Goal: Information Seeking & Learning: Find specific fact

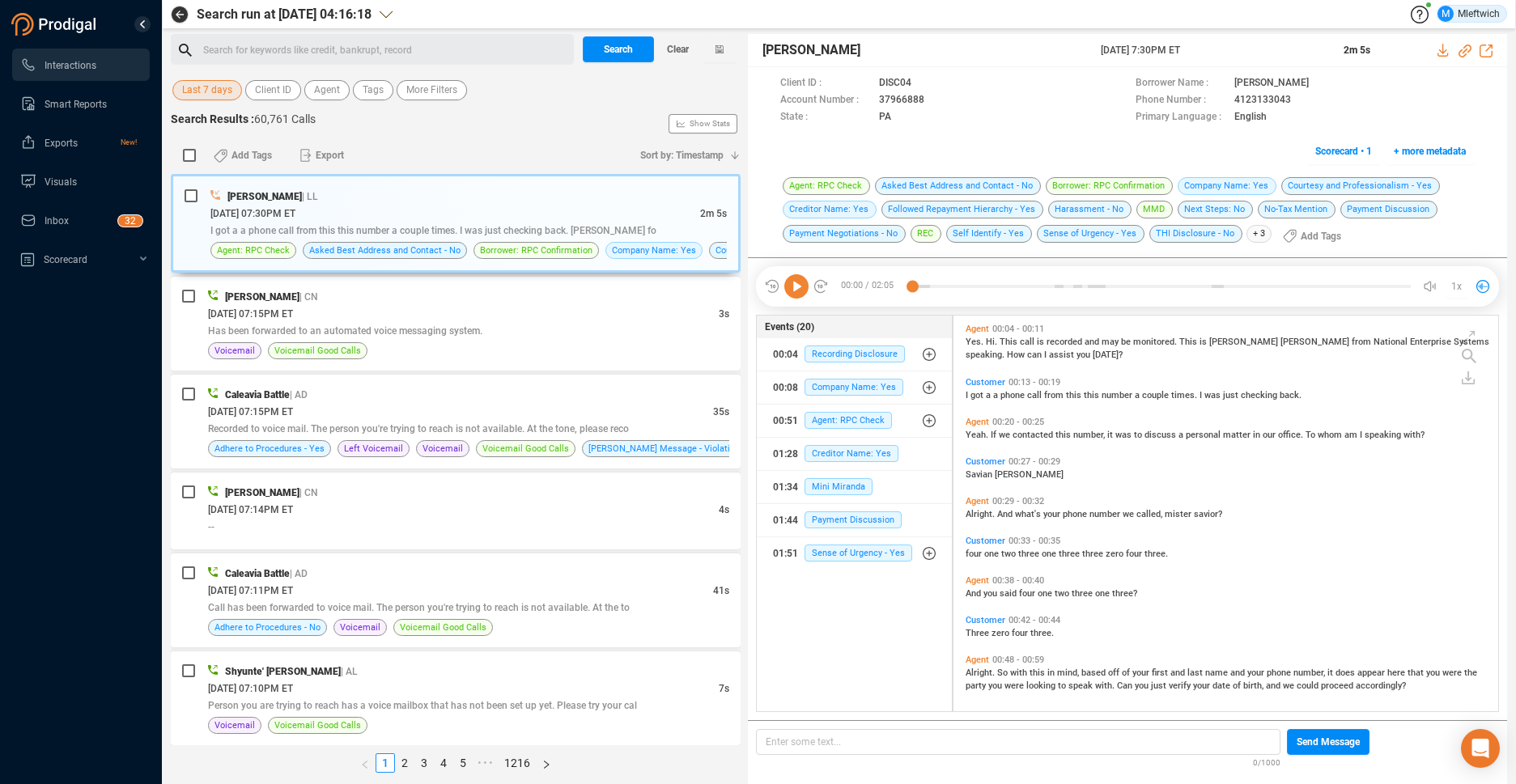
scroll to position [392, 536]
click at [502, 46] on div "Search for keywords like credit, bankrupt, record ﻿" at bounding box center [386, 50] width 366 height 24
click at [335, 92] on span "Agent" at bounding box center [326, 90] width 26 height 20
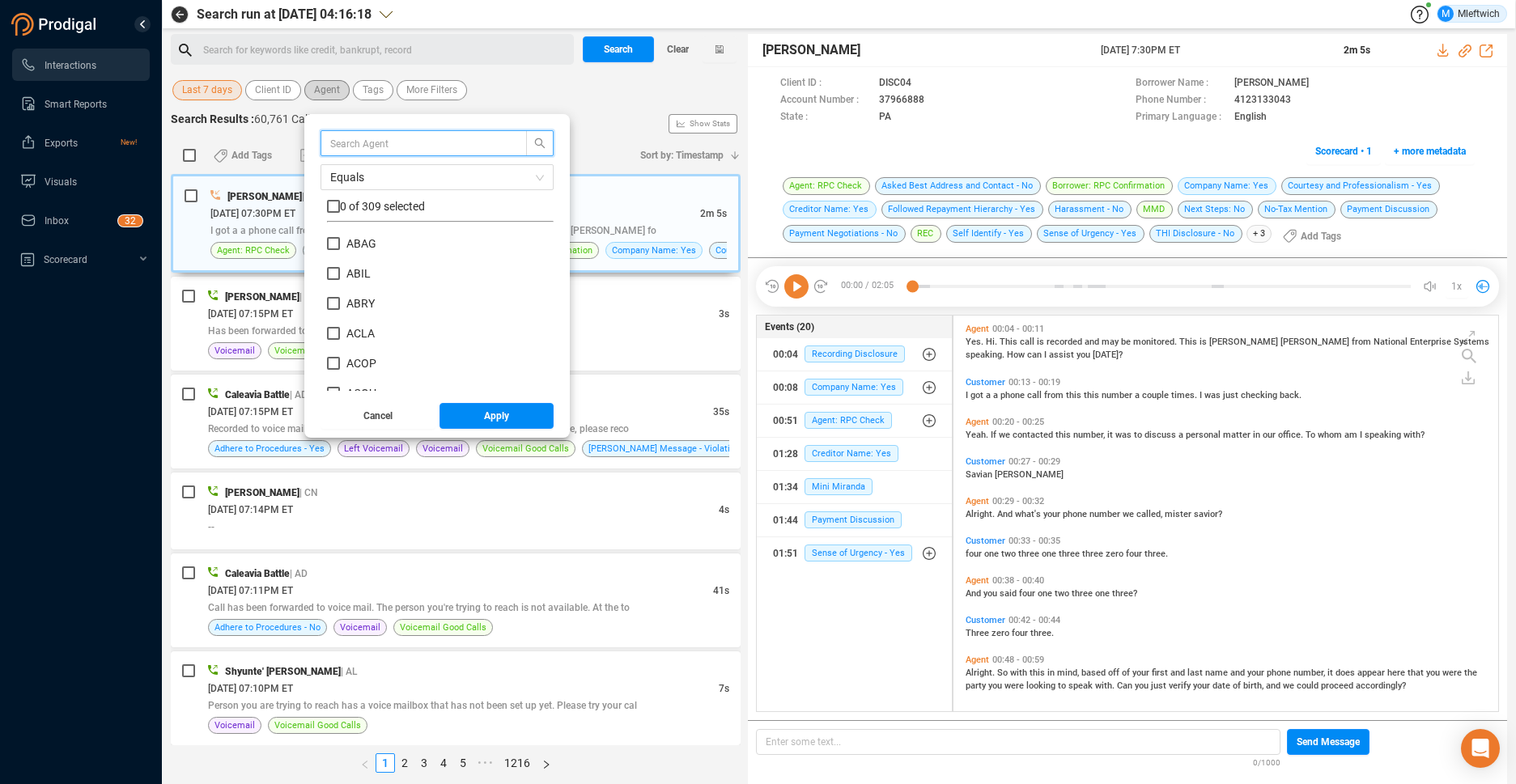
scroll to position [151, 219]
click at [410, 138] on input "text" at bounding box center [416, 143] width 172 height 18
click at [362, 139] on input "text" at bounding box center [416, 143] width 172 height 18
type input "anor"
click at [334, 247] on input "ANOR" at bounding box center [333, 243] width 13 height 13
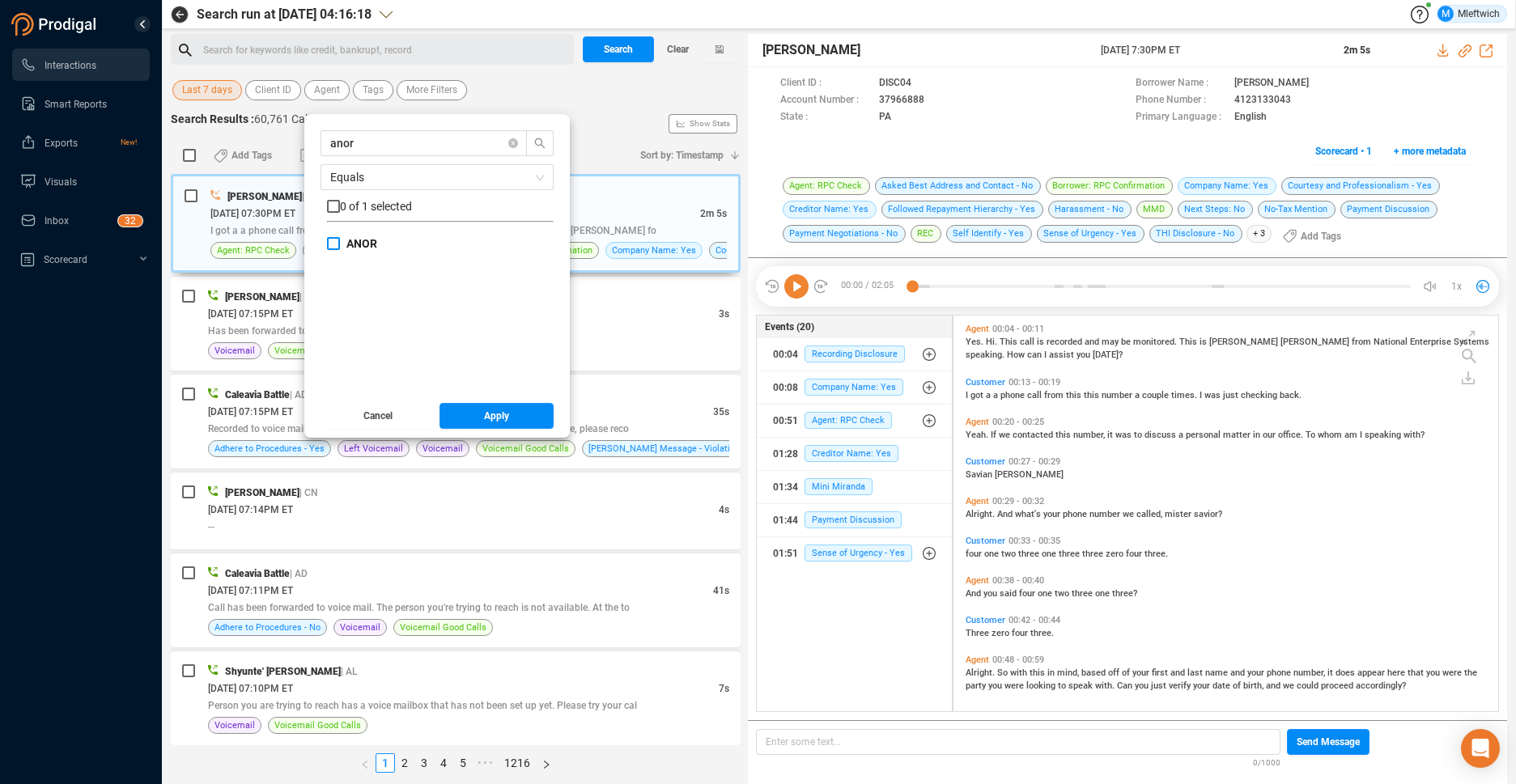
checkbox input "true"
click at [512, 421] on button "Apply" at bounding box center [497, 415] width 115 height 26
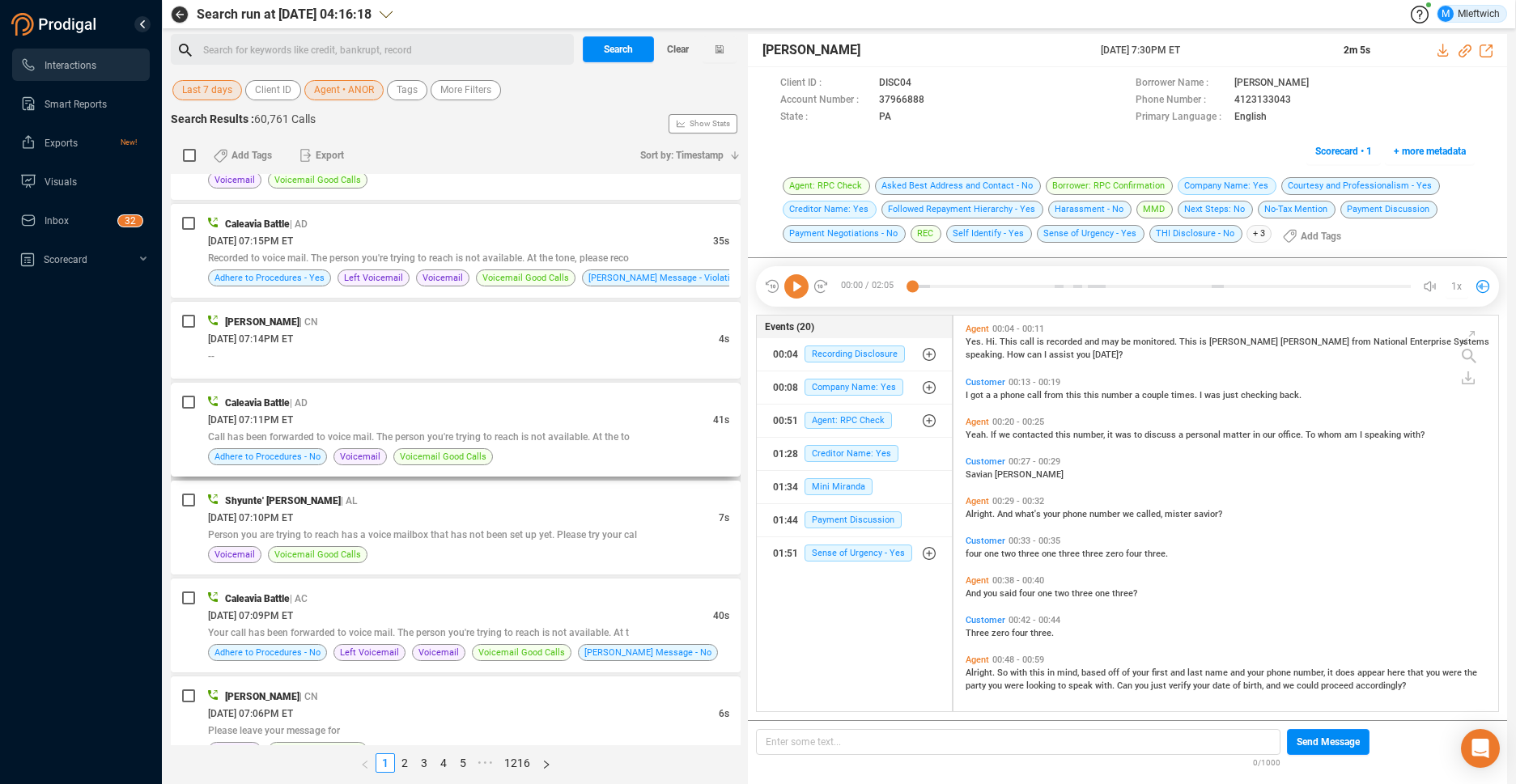
scroll to position [0, 0]
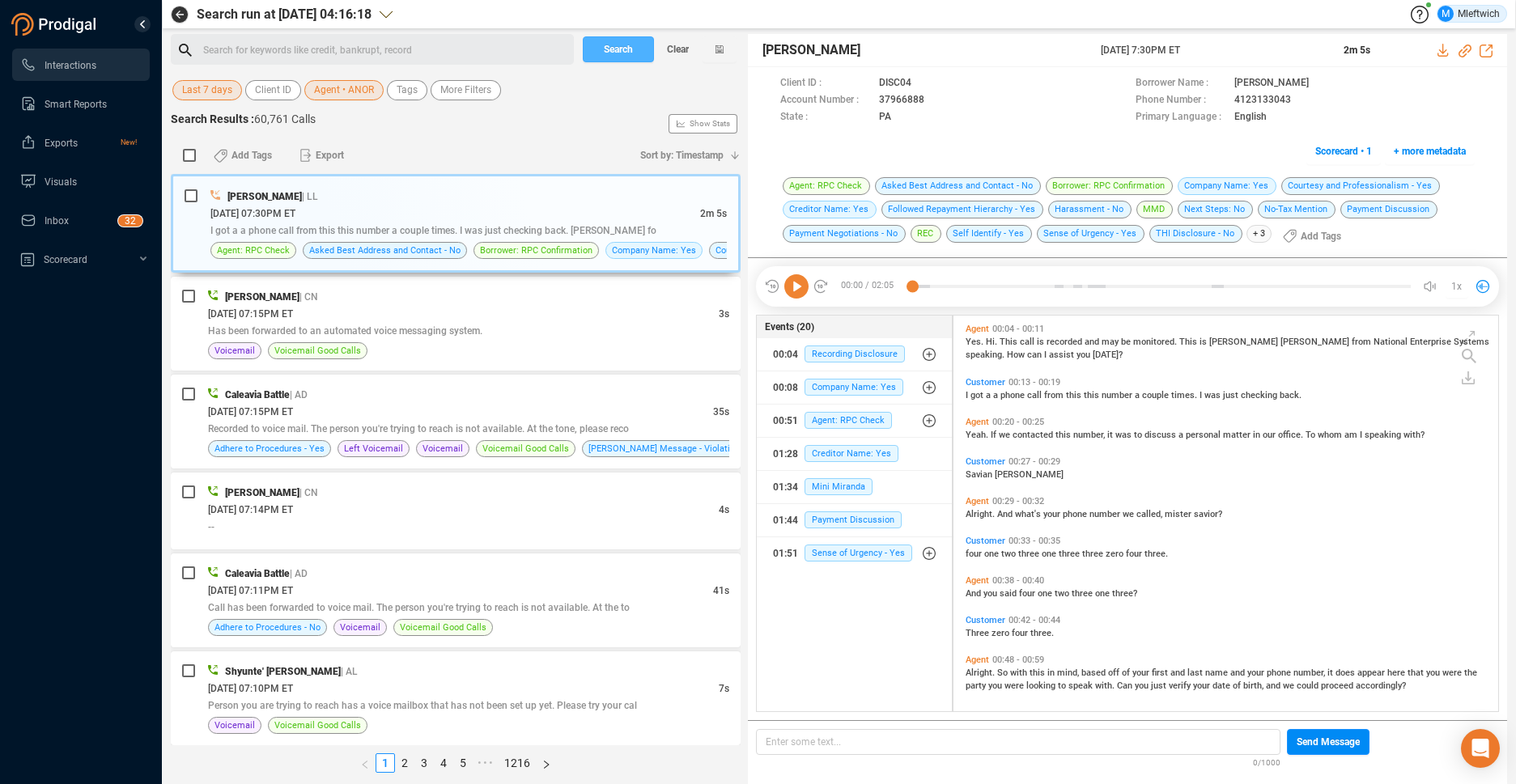
click at [621, 49] on span "Search" at bounding box center [618, 49] width 29 height 26
click at [621, 49] on div "Search Clear" at bounding box center [659, 49] width 162 height 31
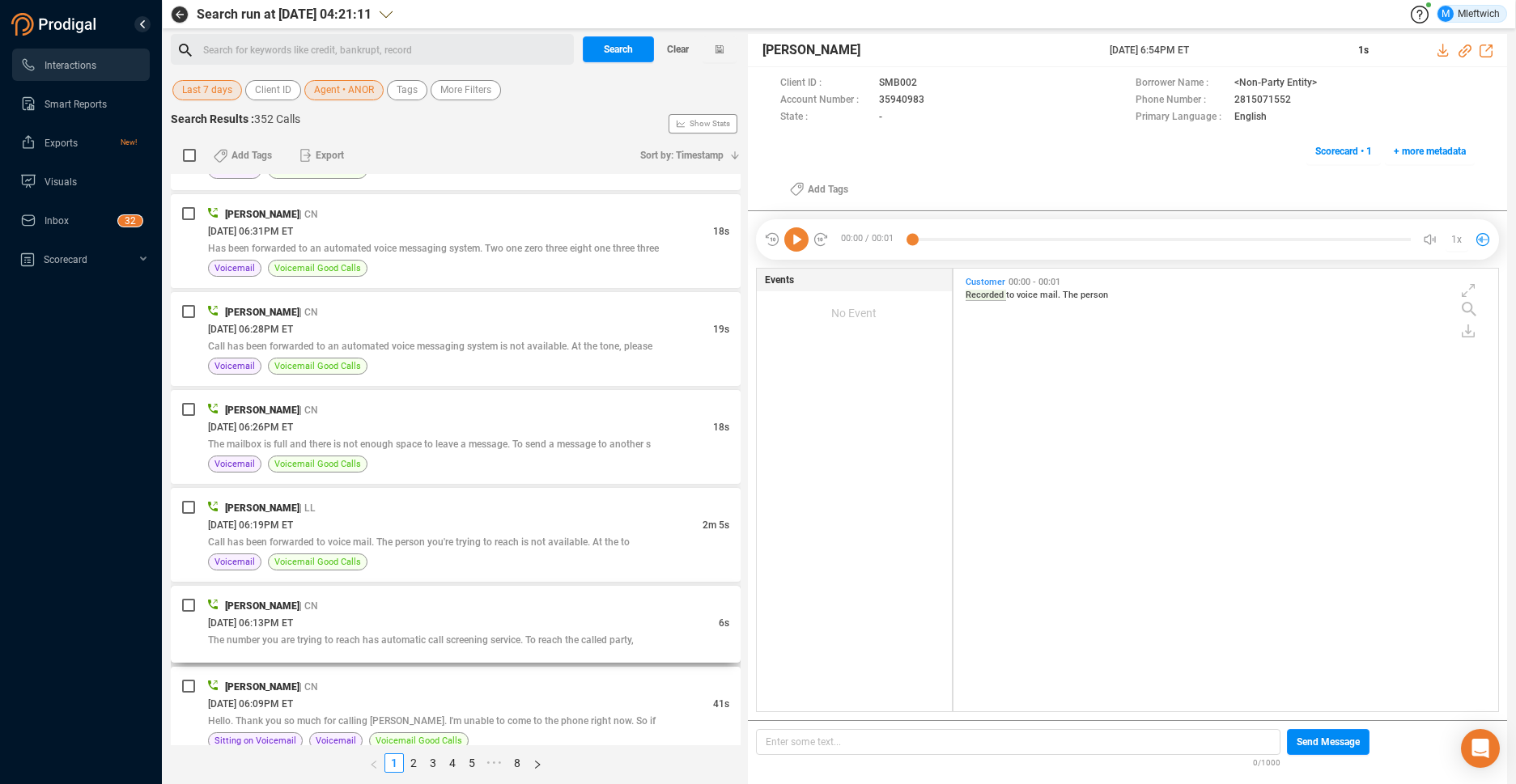
scroll to position [428, 0]
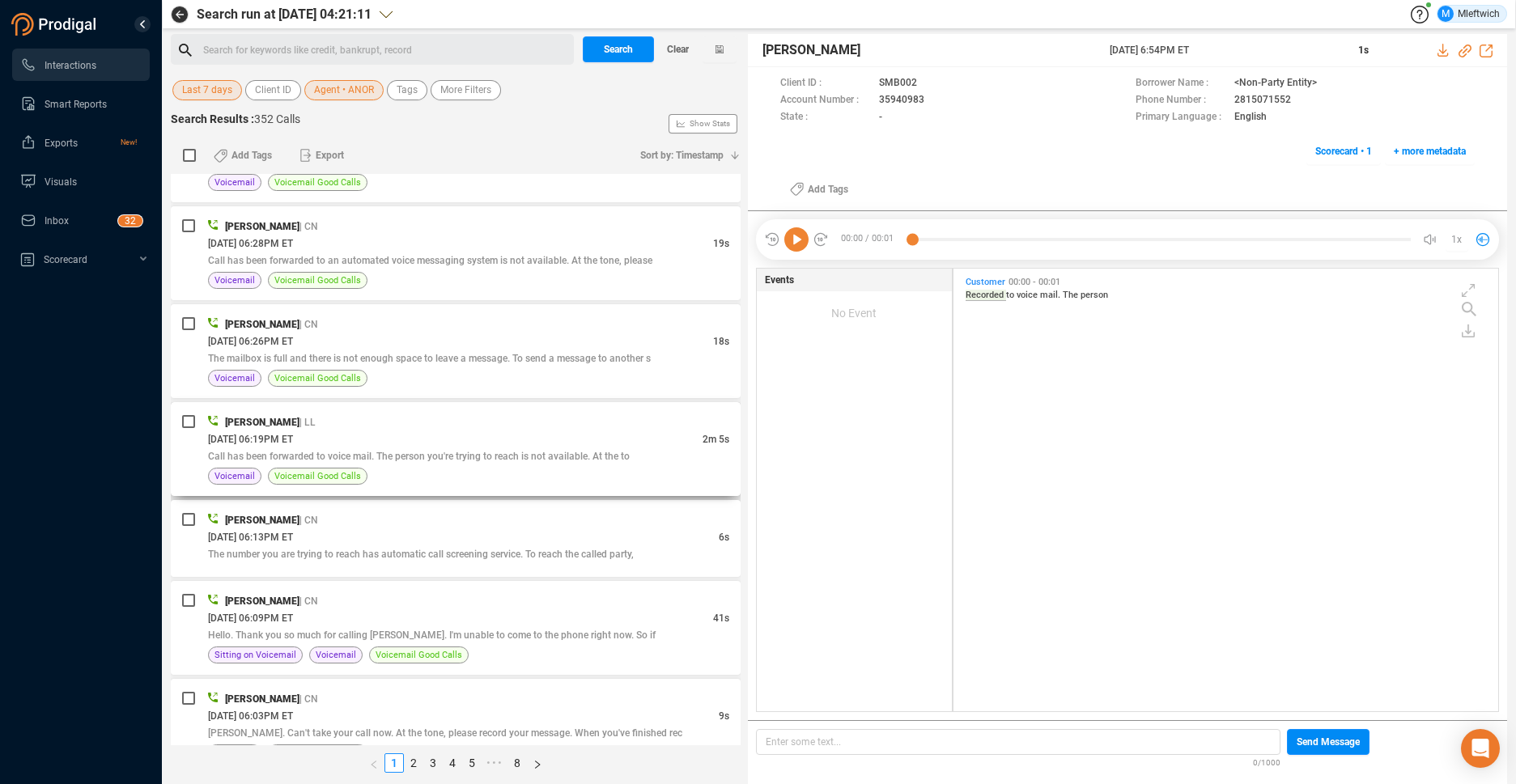
click at [603, 453] on span "Call has been forwarded to voice mail. The person you're trying to reach is not…" at bounding box center [418, 455] width 421 height 11
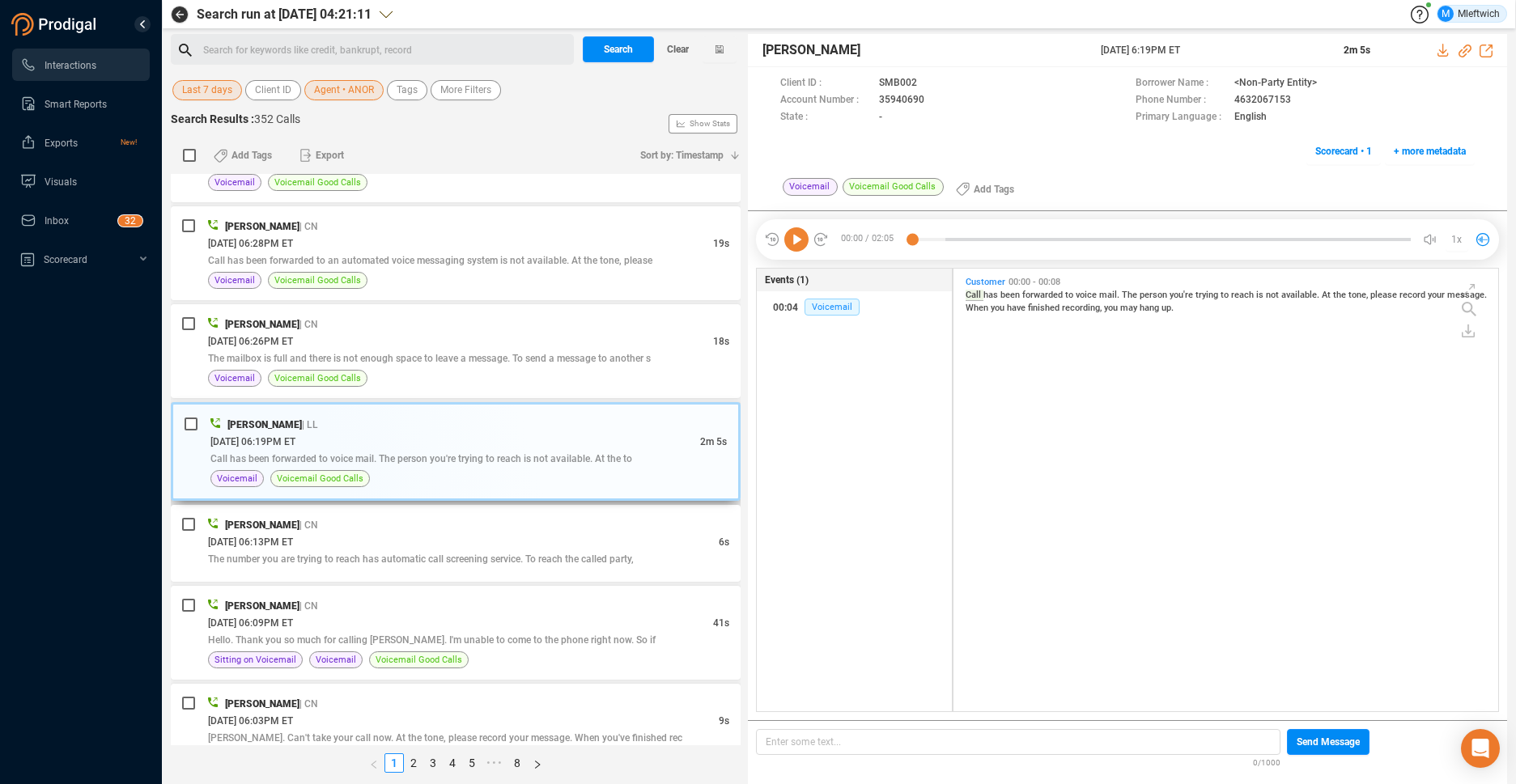
scroll to position [508, 0]
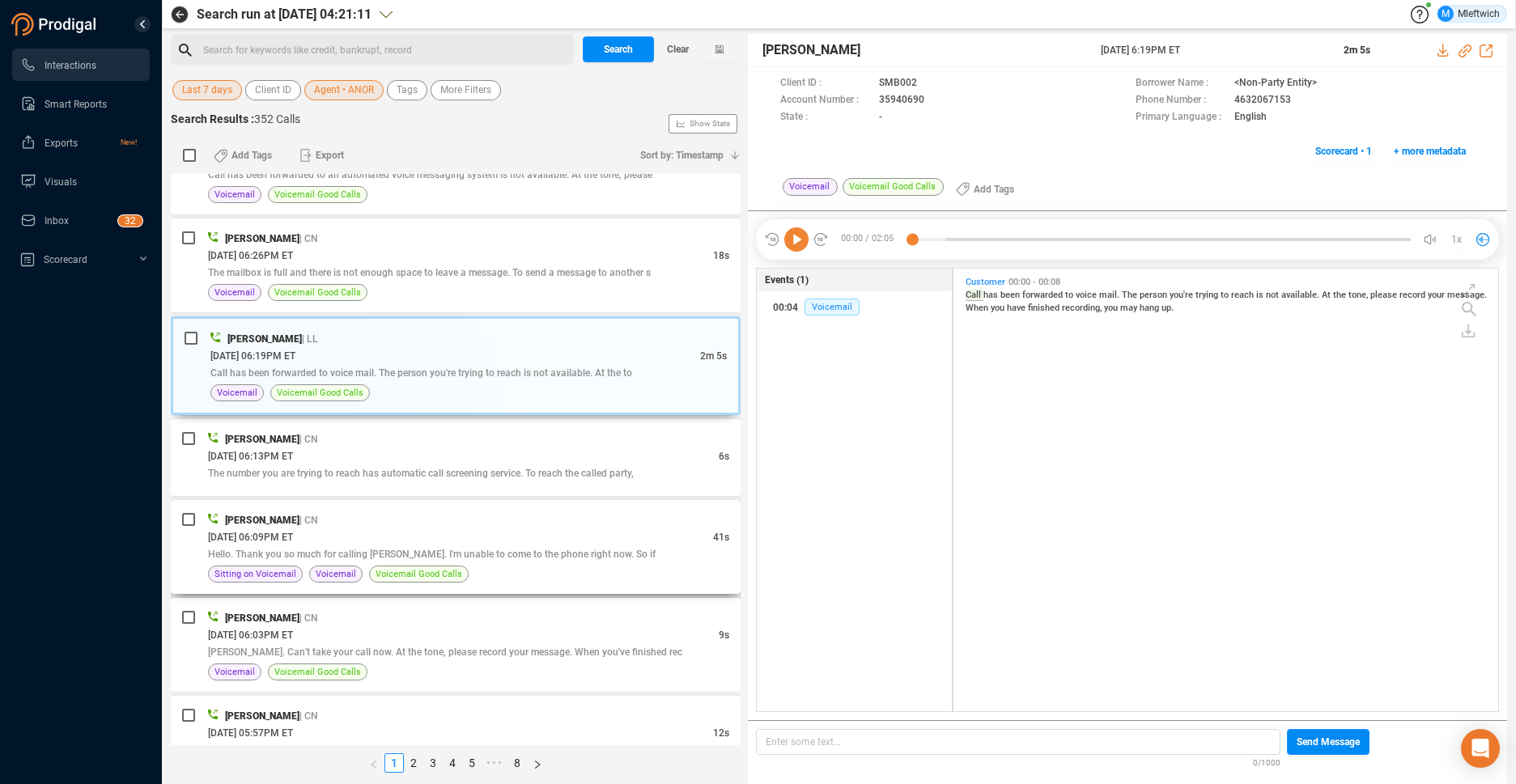
click at [581, 522] on div "Arthur Norwood | CN" at bounding box center [468, 519] width 521 height 17
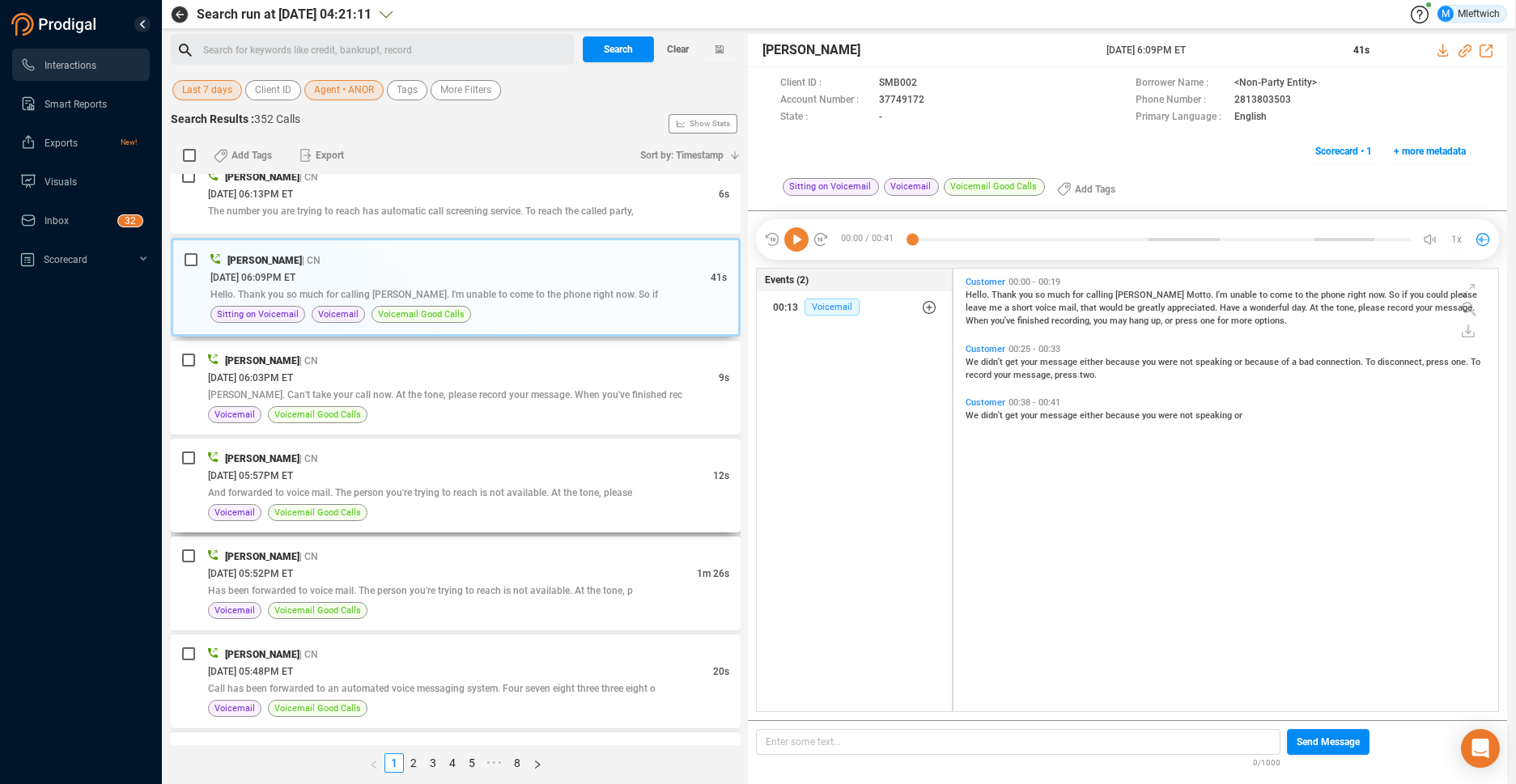
scroll to position [852, 0]
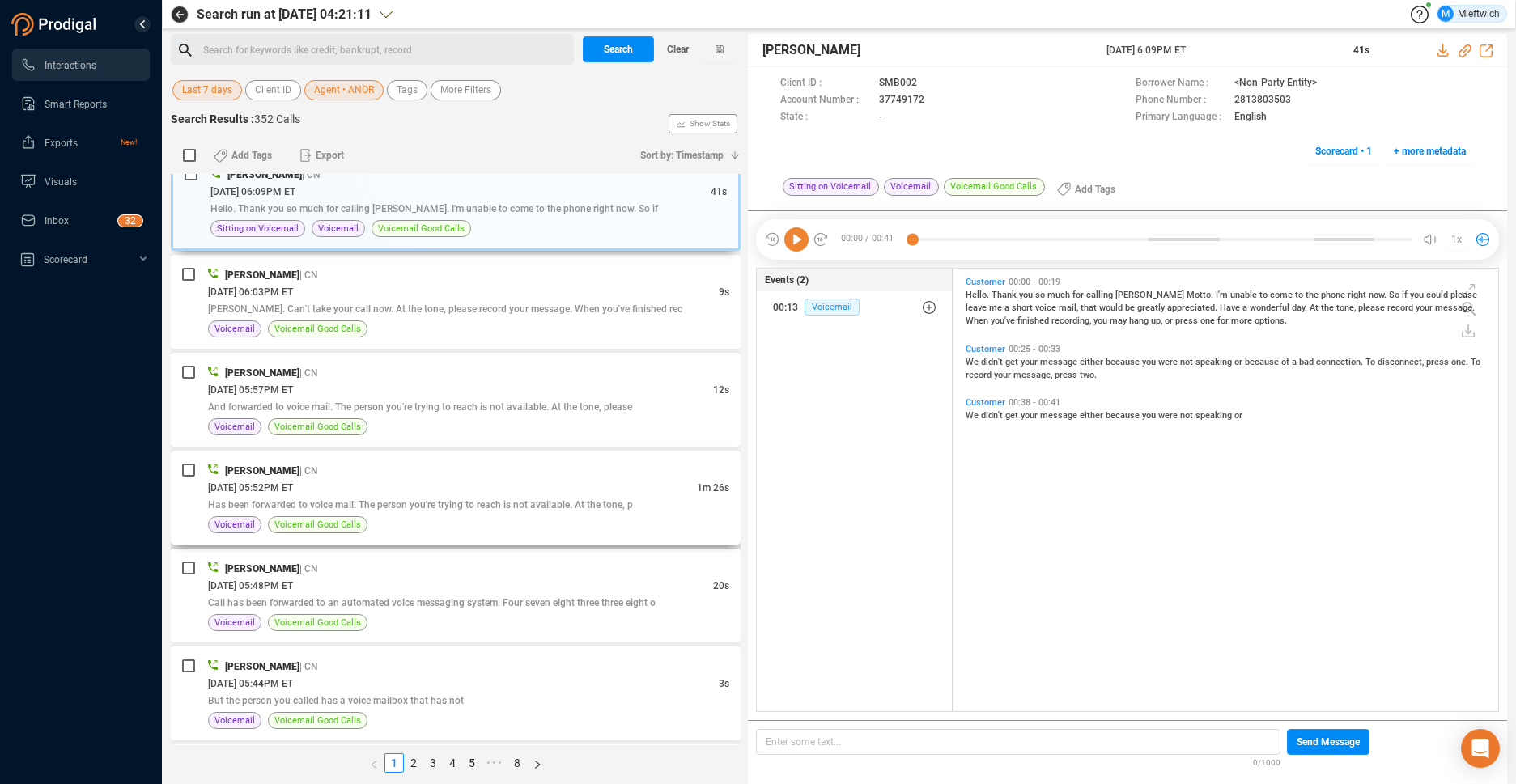
click at [615, 490] on div "10/09/2025 @ 05:52PM ET" at bounding box center [452, 487] width 489 height 17
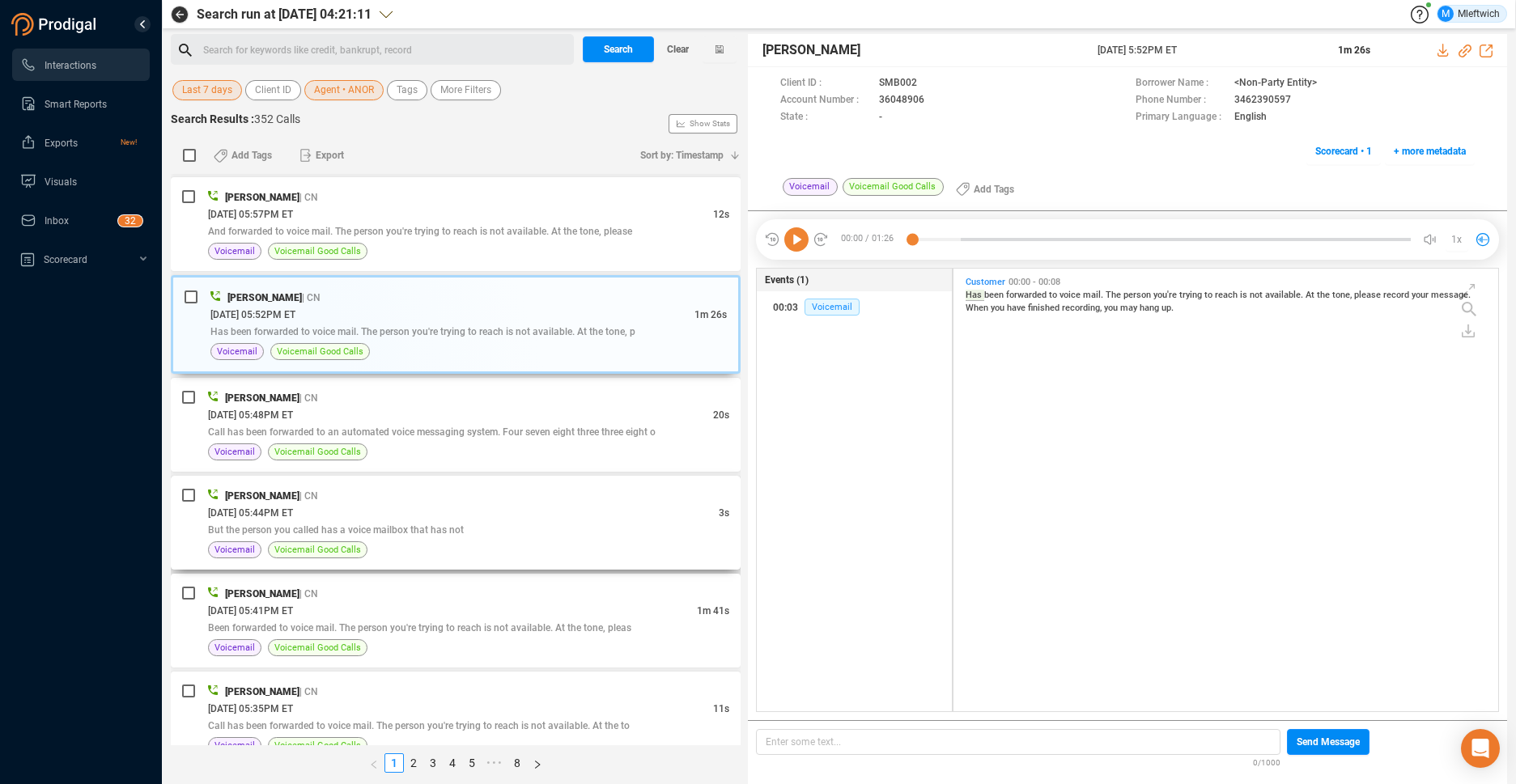
scroll to position [1108, 0]
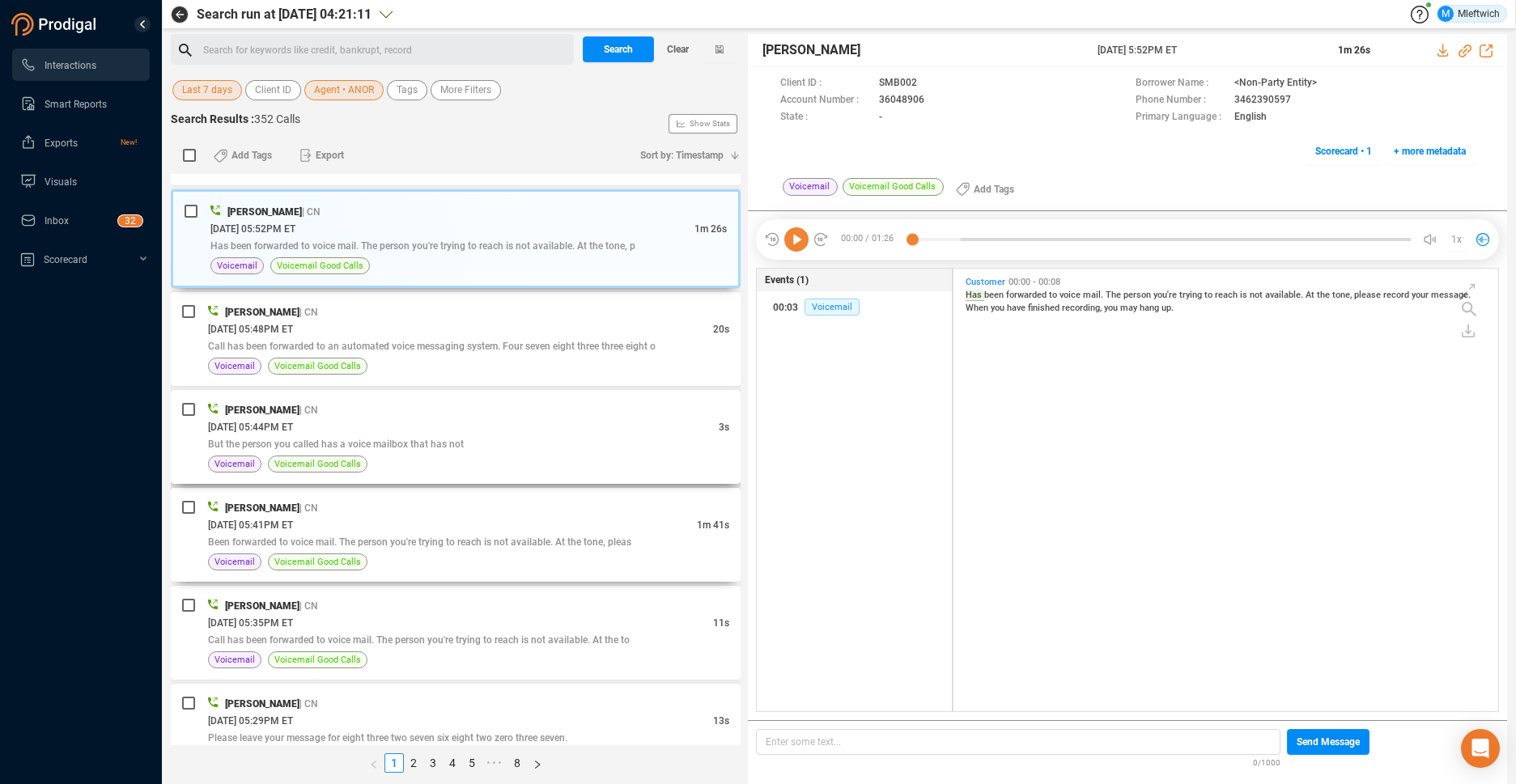
click at [621, 500] on div "Arthur Norwood | CN" at bounding box center [468, 508] width 521 height 17
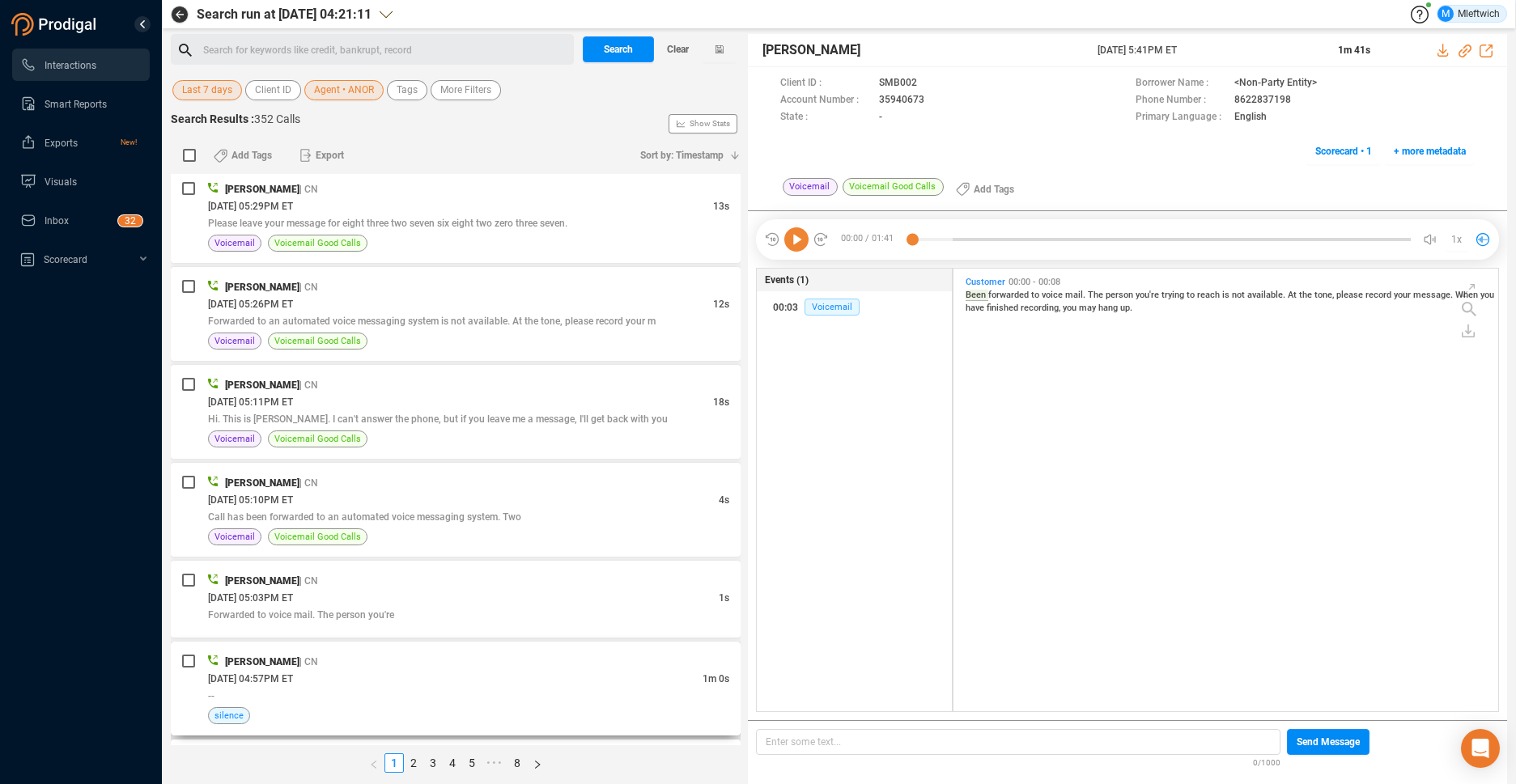
scroll to position [1793, 0]
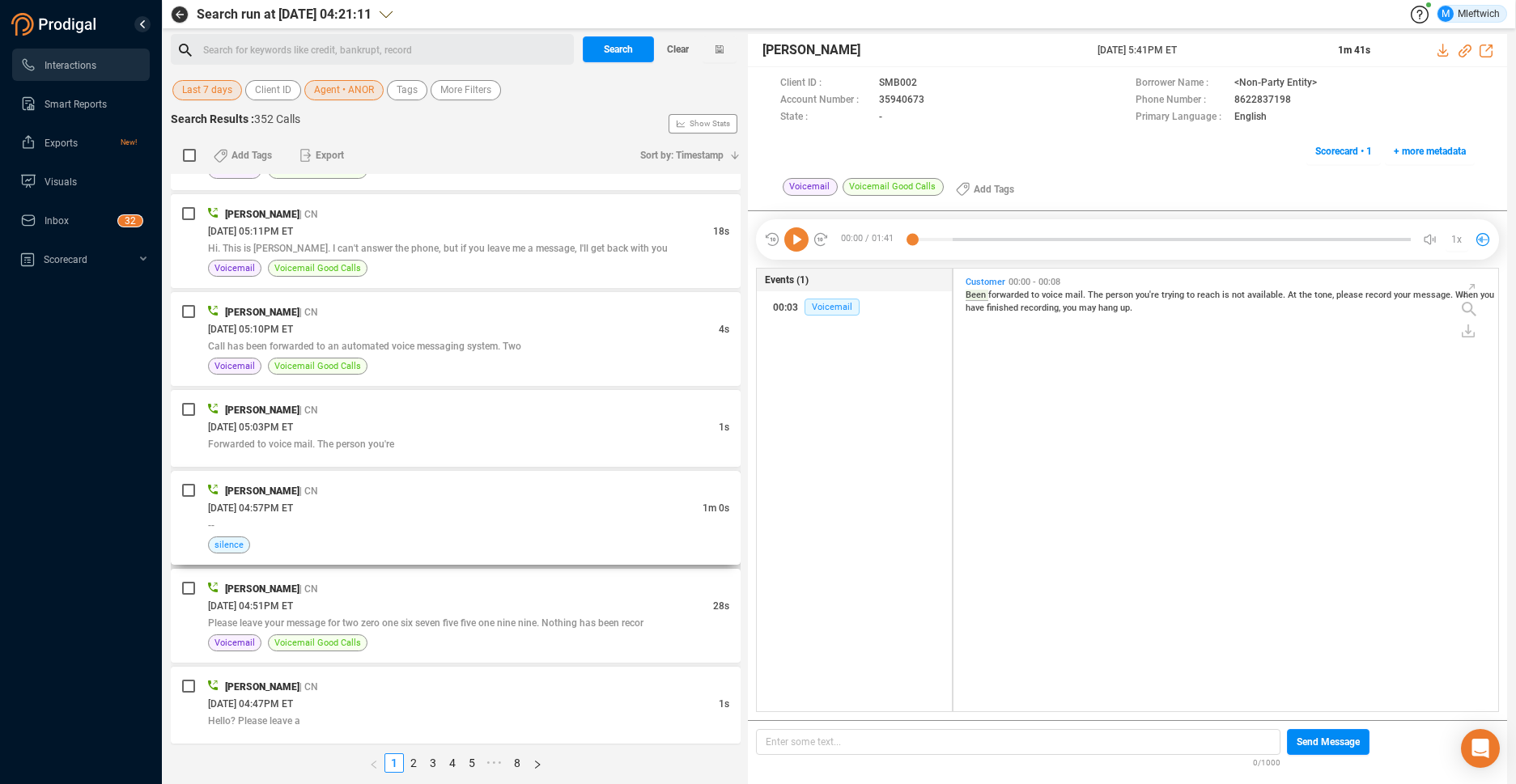
click at [633, 501] on div "10/09/2025 @ 04:57PM ET" at bounding box center [455, 508] width 494 height 17
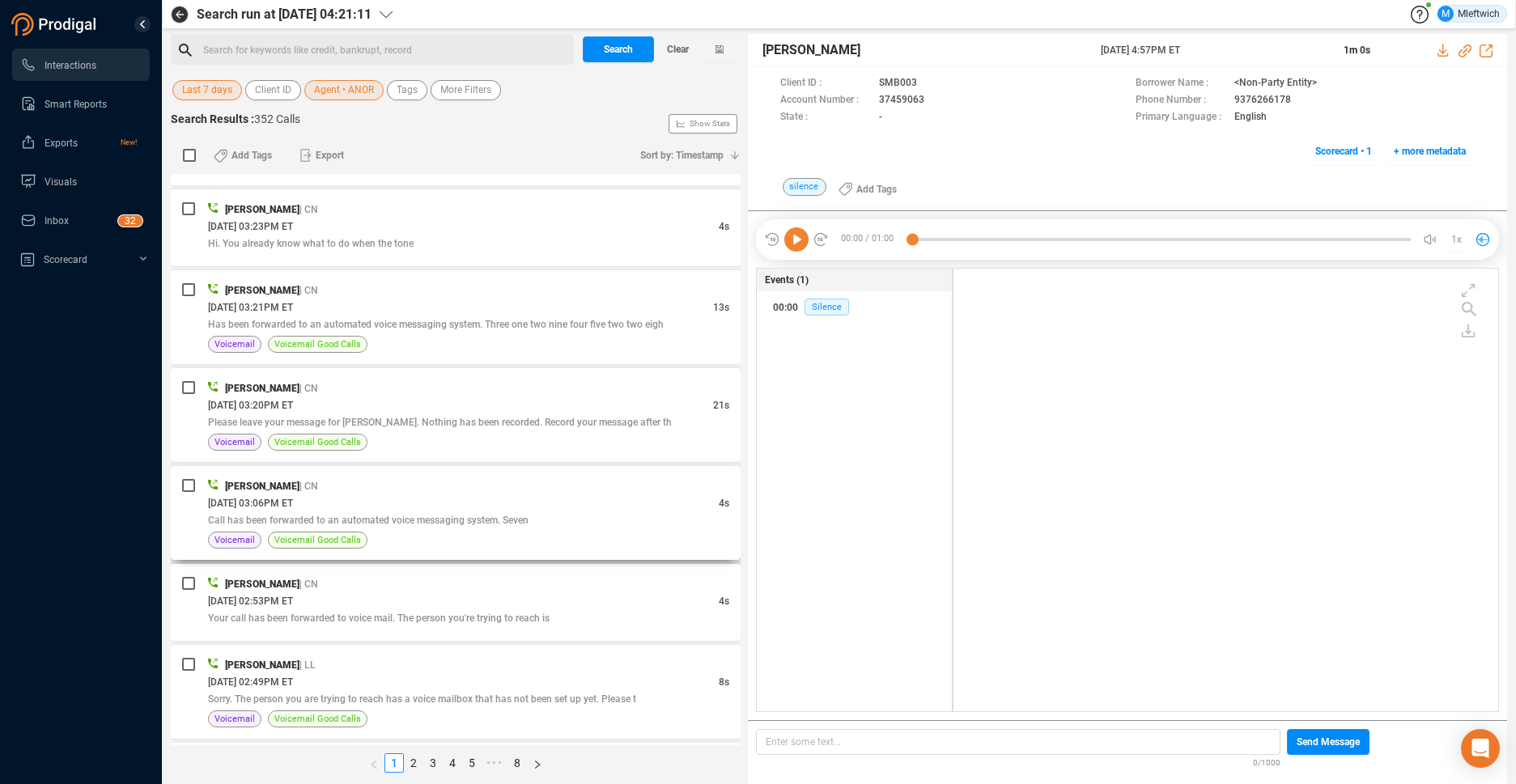
scroll to position [4089, 0]
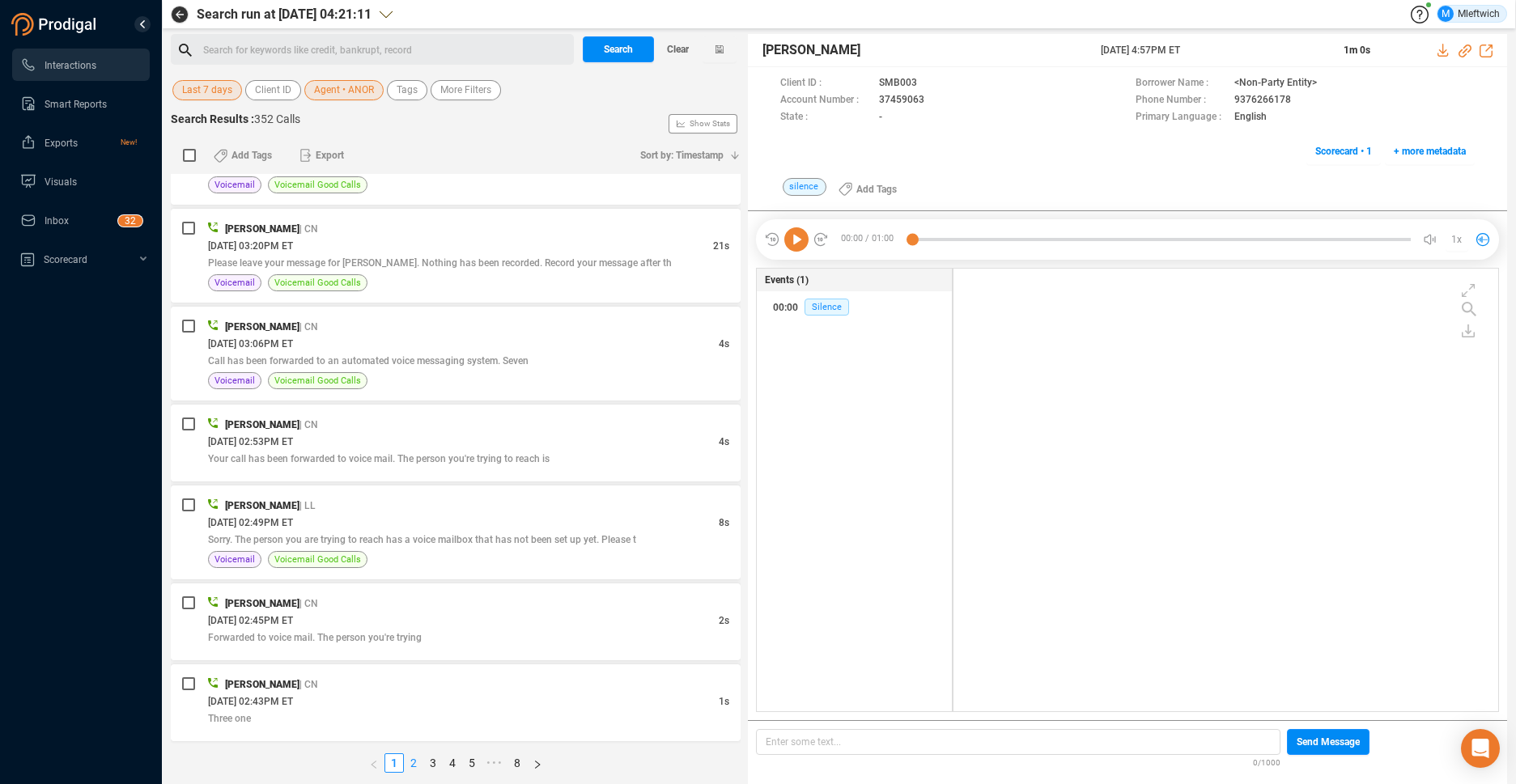
click at [411, 759] on link "2" at bounding box center [413, 762] width 18 height 18
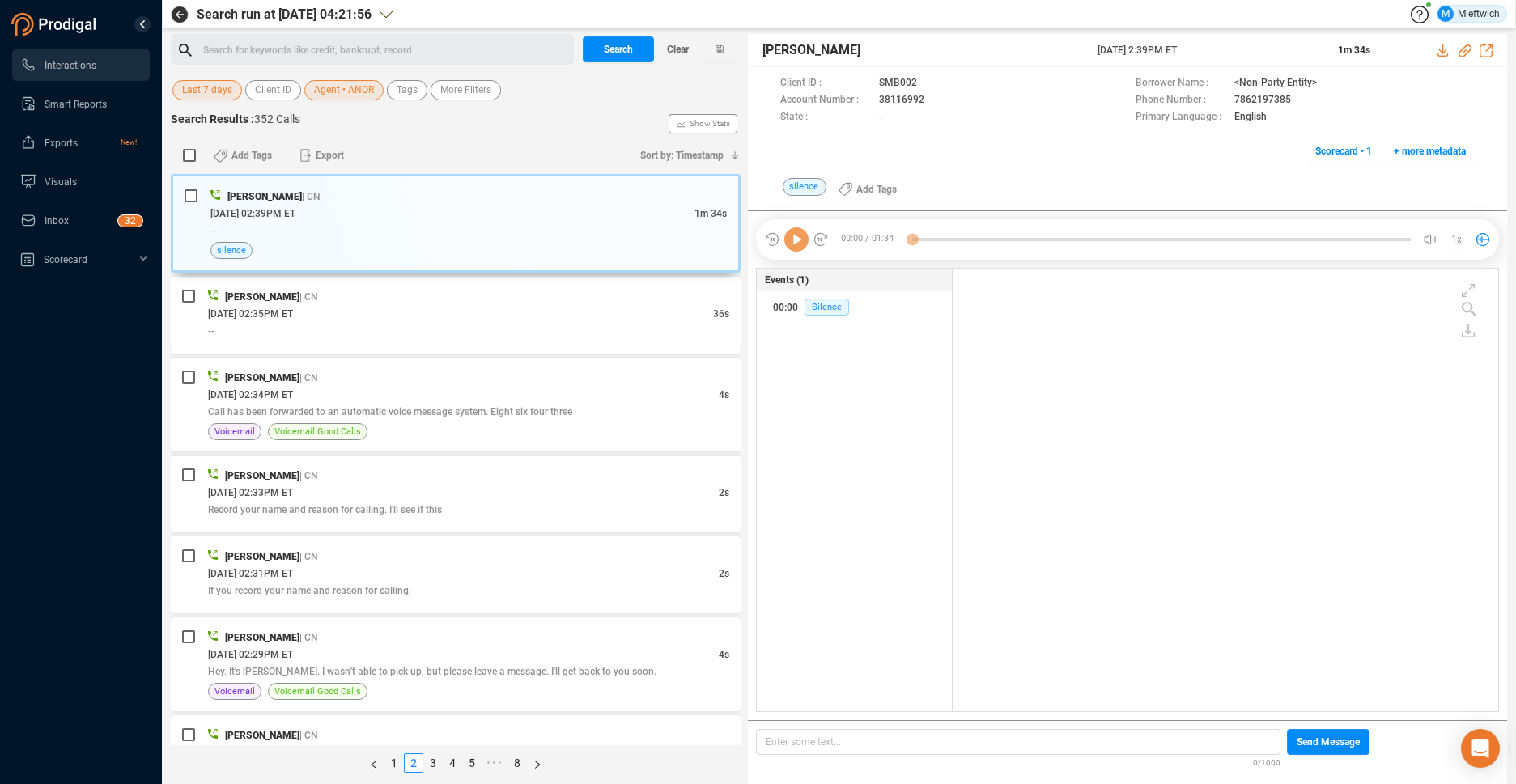
scroll to position [439, 536]
click at [352, 83] on span "Agent • ANOR" at bounding box center [343, 90] width 60 height 20
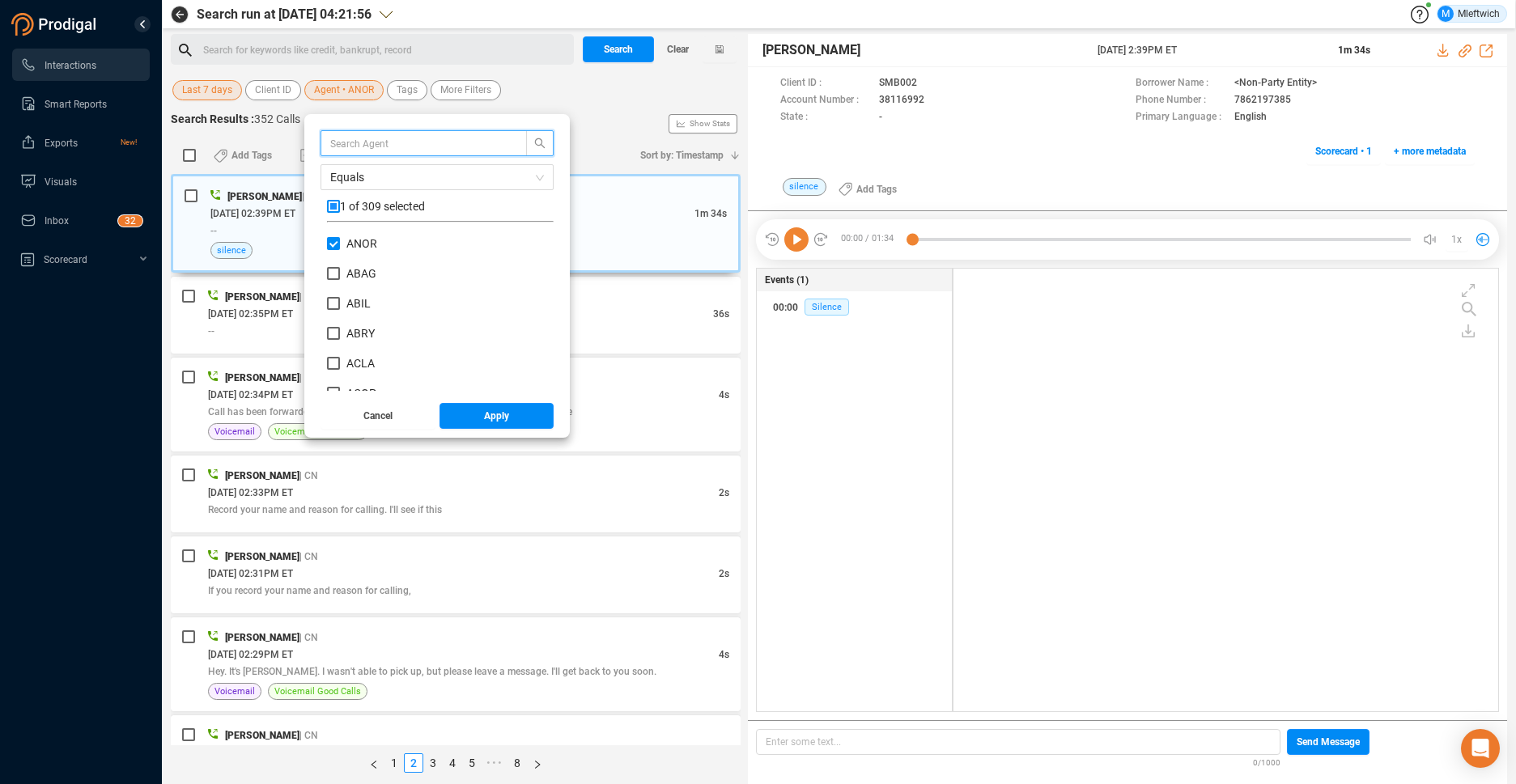
scroll to position [151, 219]
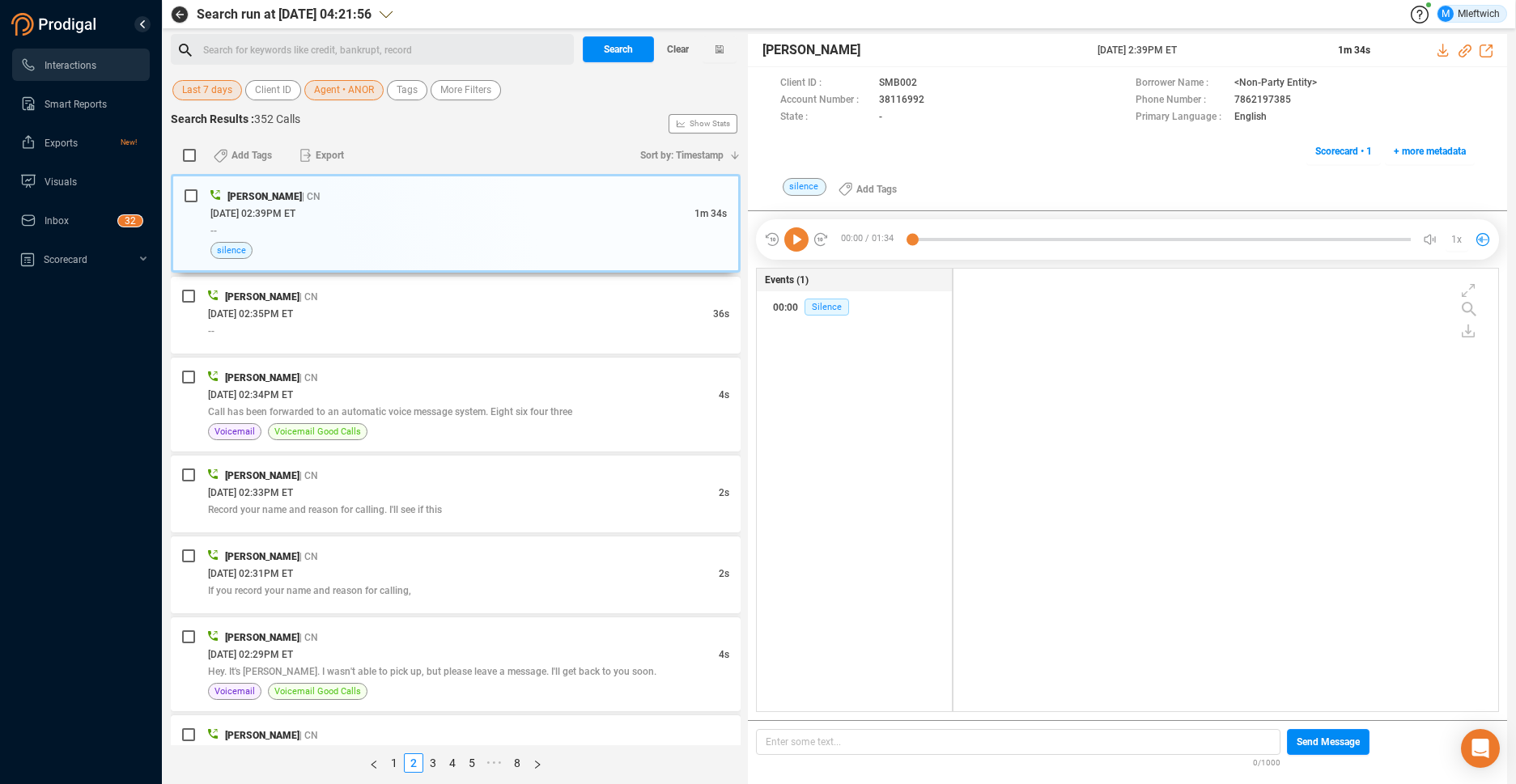
click at [609, 122] on div "Search Results : 352 Calls Show Stats" at bounding box center [456, 124] width 570 height 26
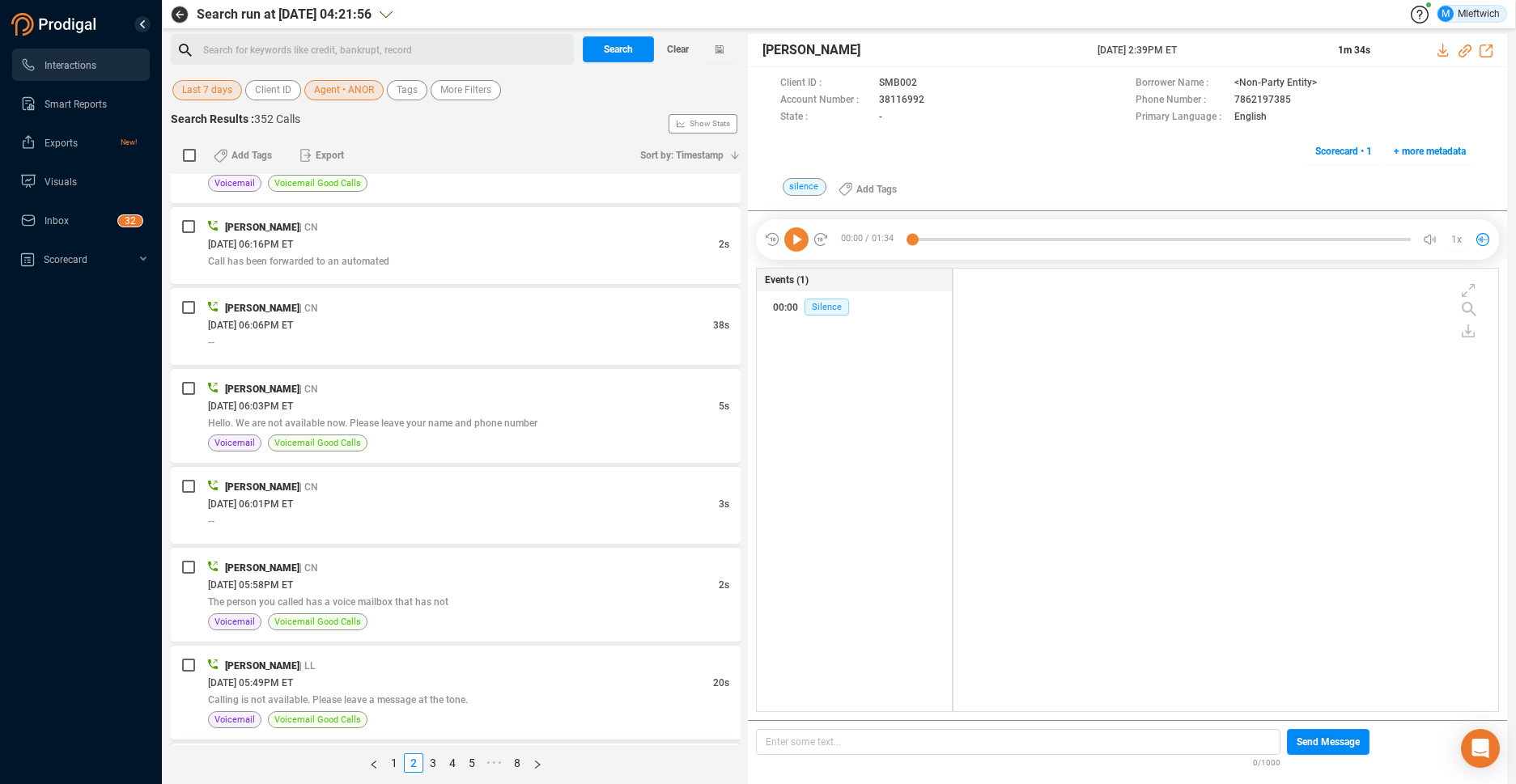
scroll to position [4038, 0]
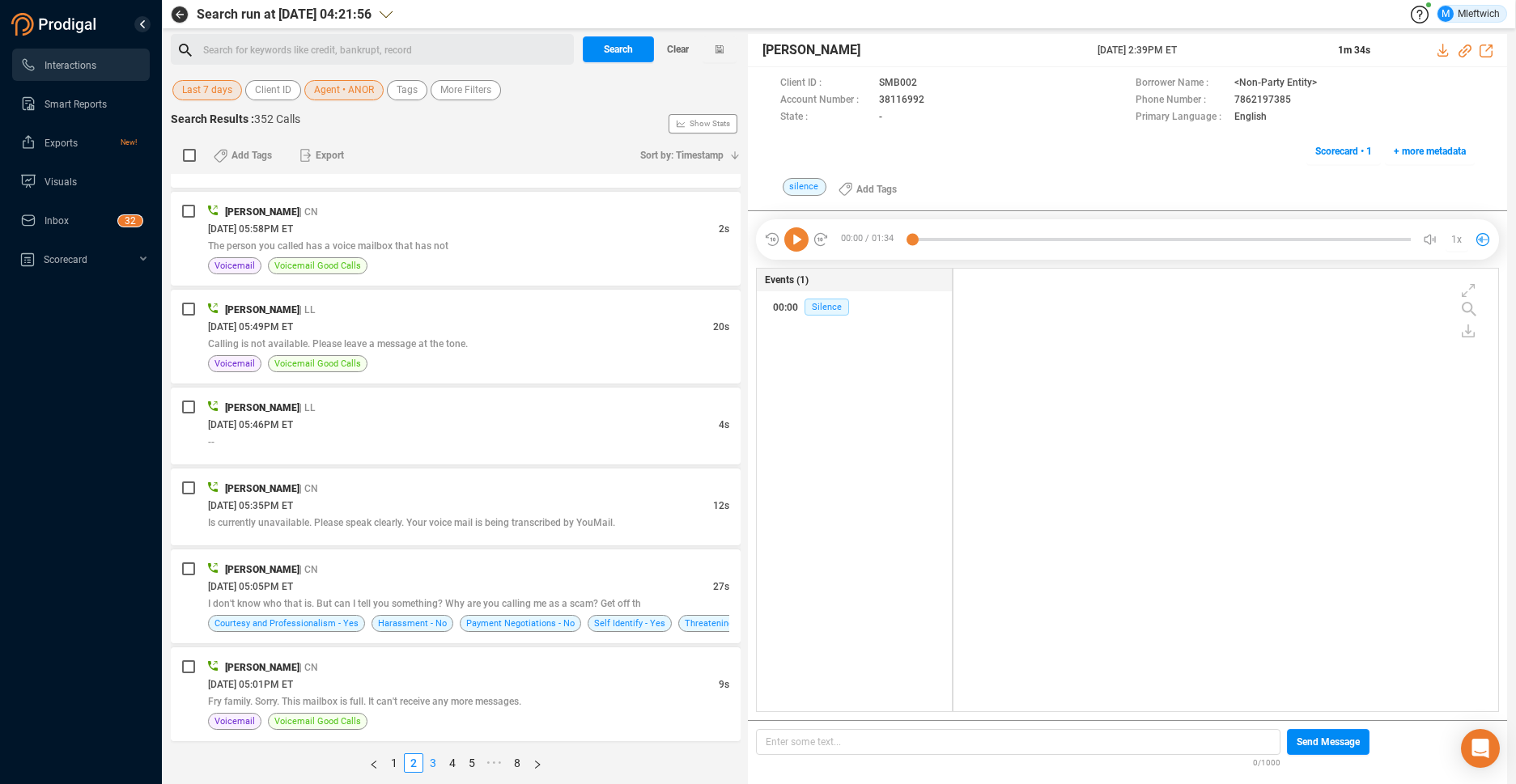
click at [428, 760] on link "3" at bounding box center [432, 762] width 18 height 18
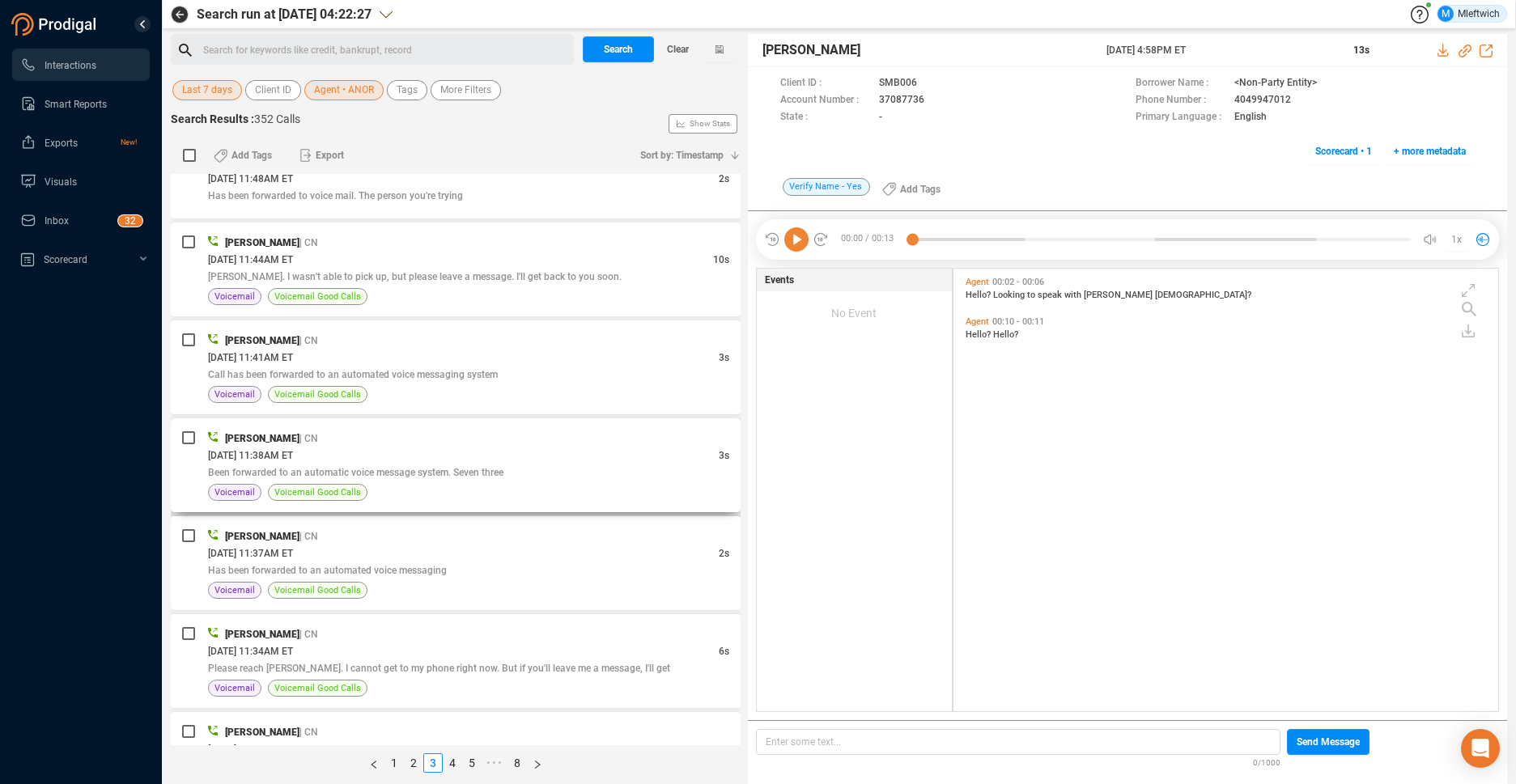
scroll to position [3987, 0]
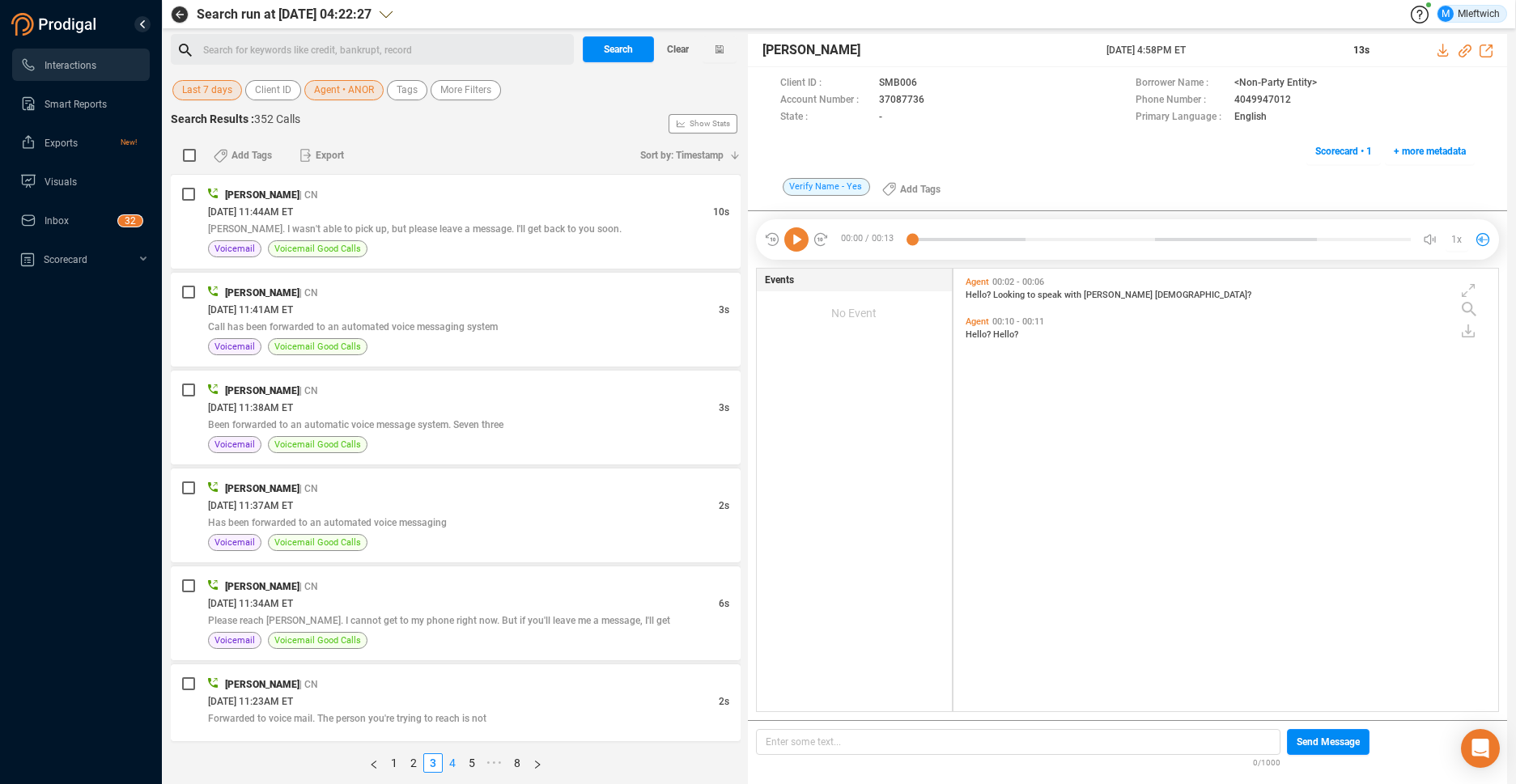
click at [454, 761] on link "4" at bounding box center [452, 762] width 18 height 18
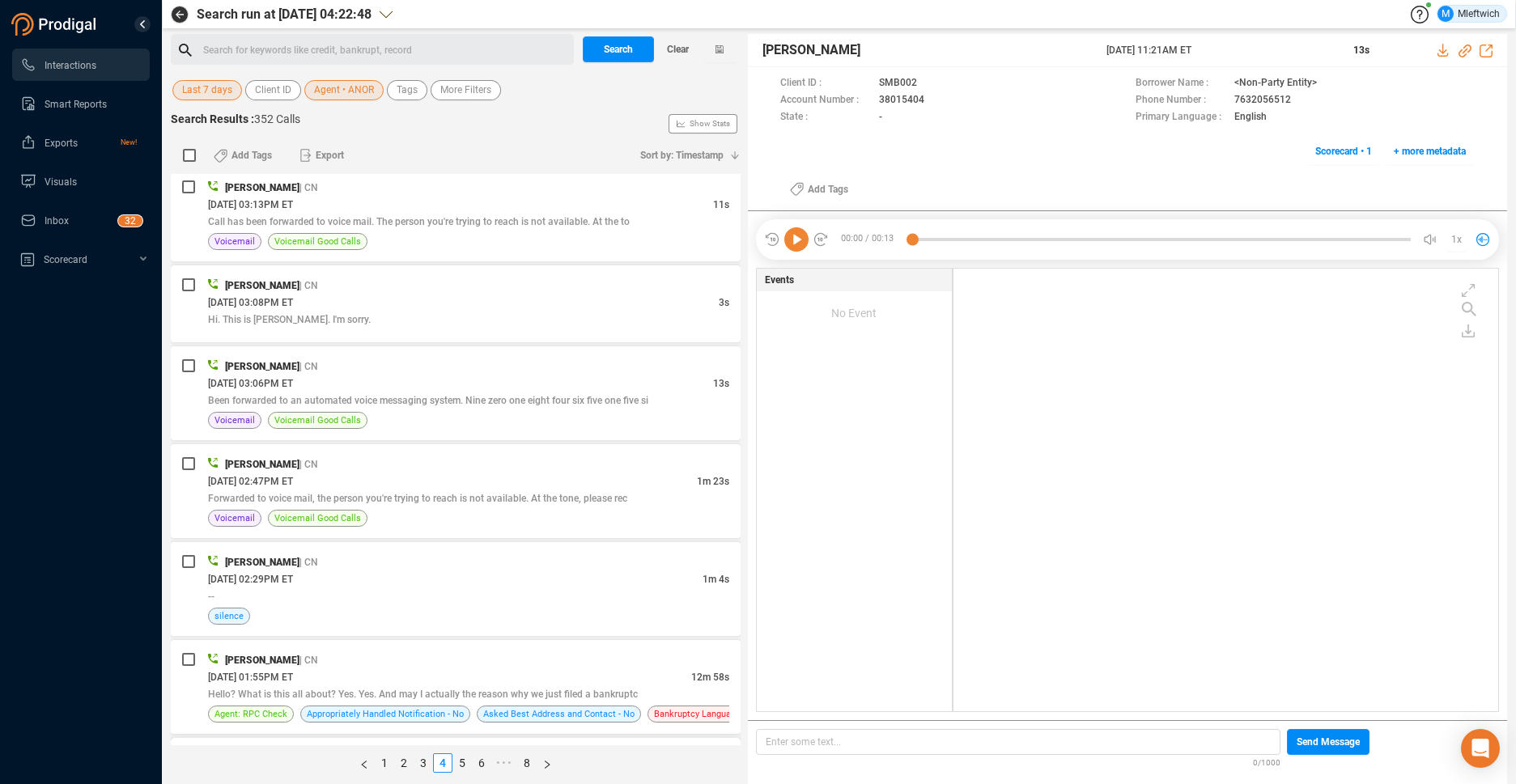
scroll to position [2912, 0]
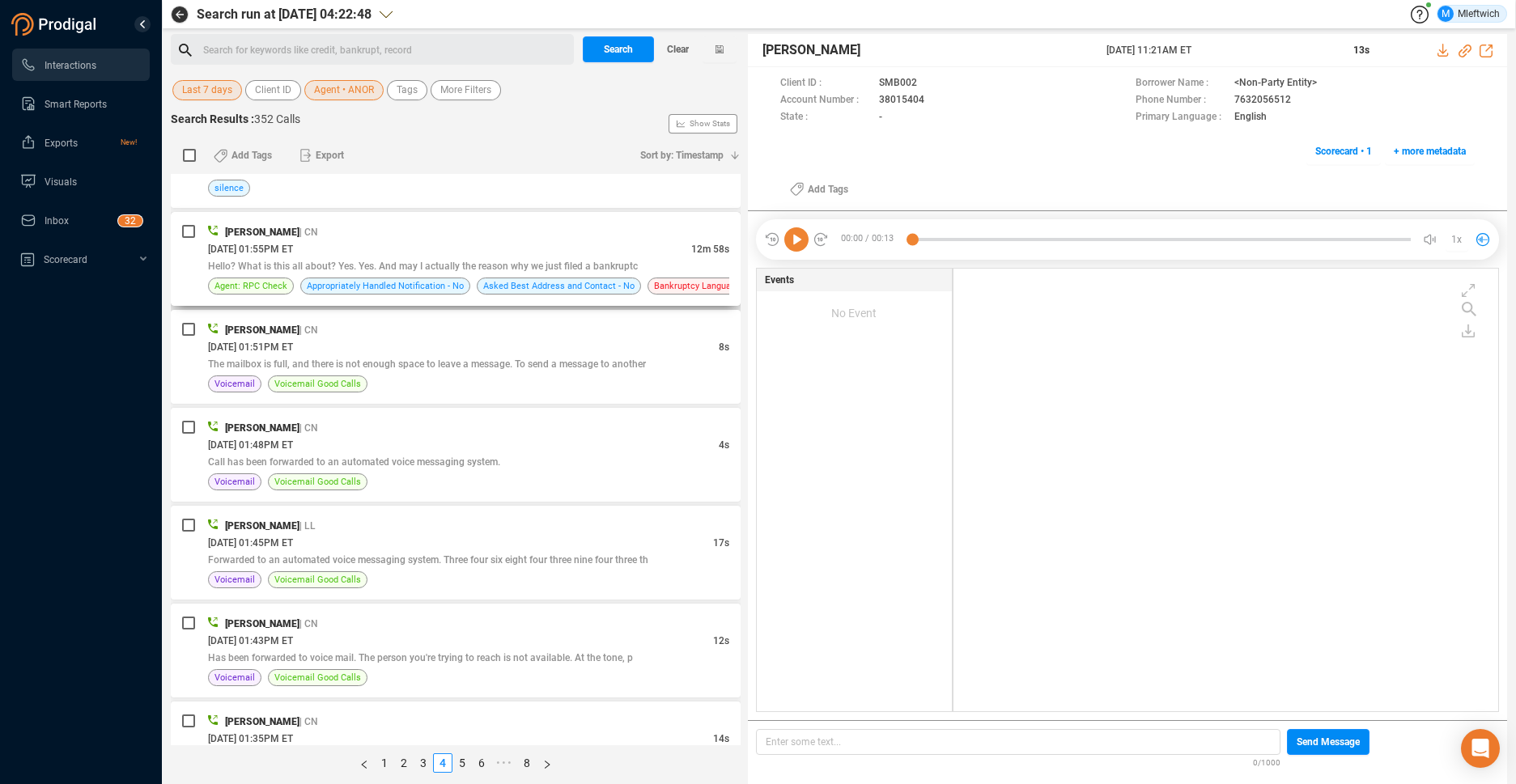
click at [670, 253] on div "10/07/2025 @ 01:55PM ET" at bounding box center [449, 249] width 483 height 17
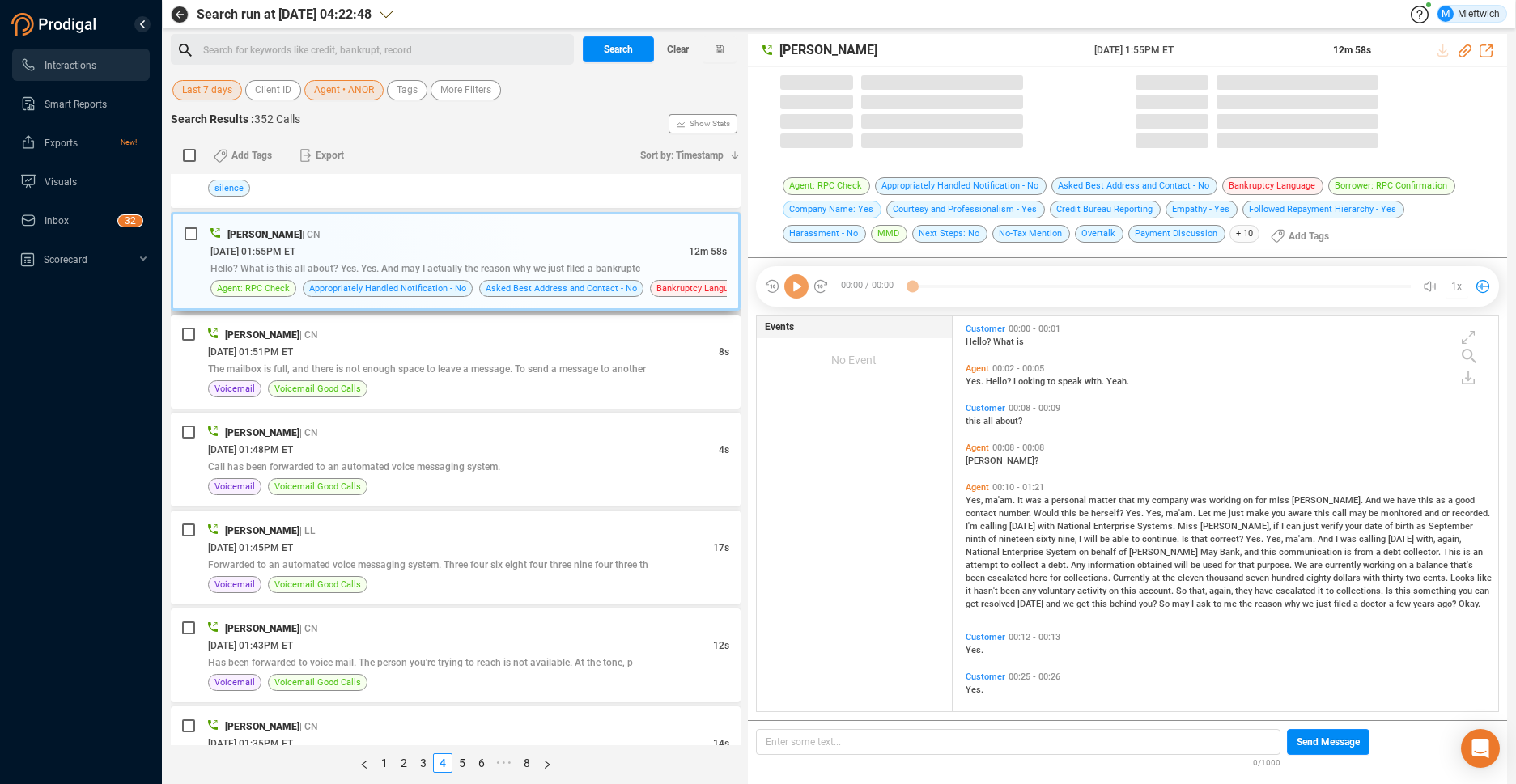
scroll to position [392, 536]
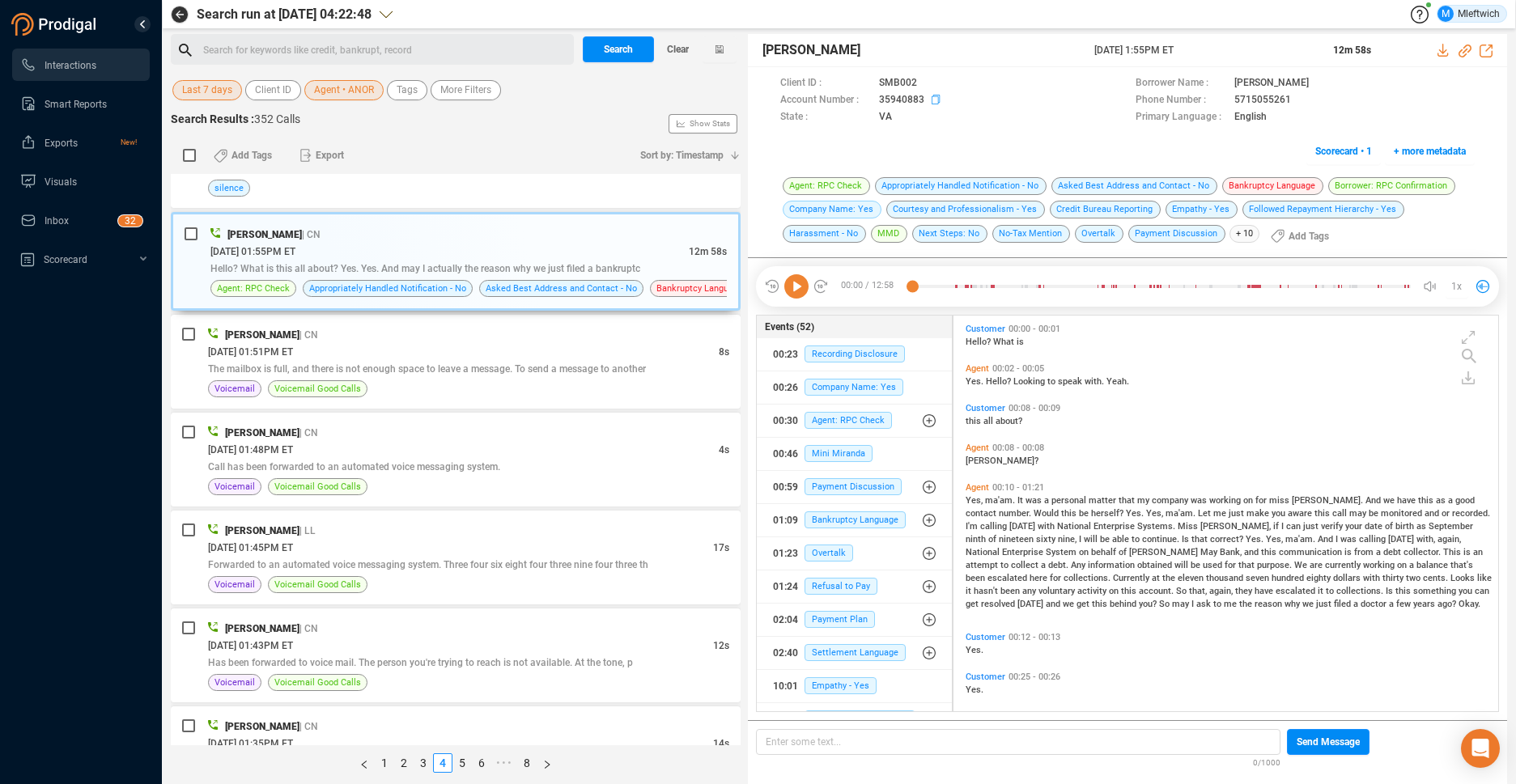
click at [936, 97] on icon at bounding box center [938, 101] width 13 height 13
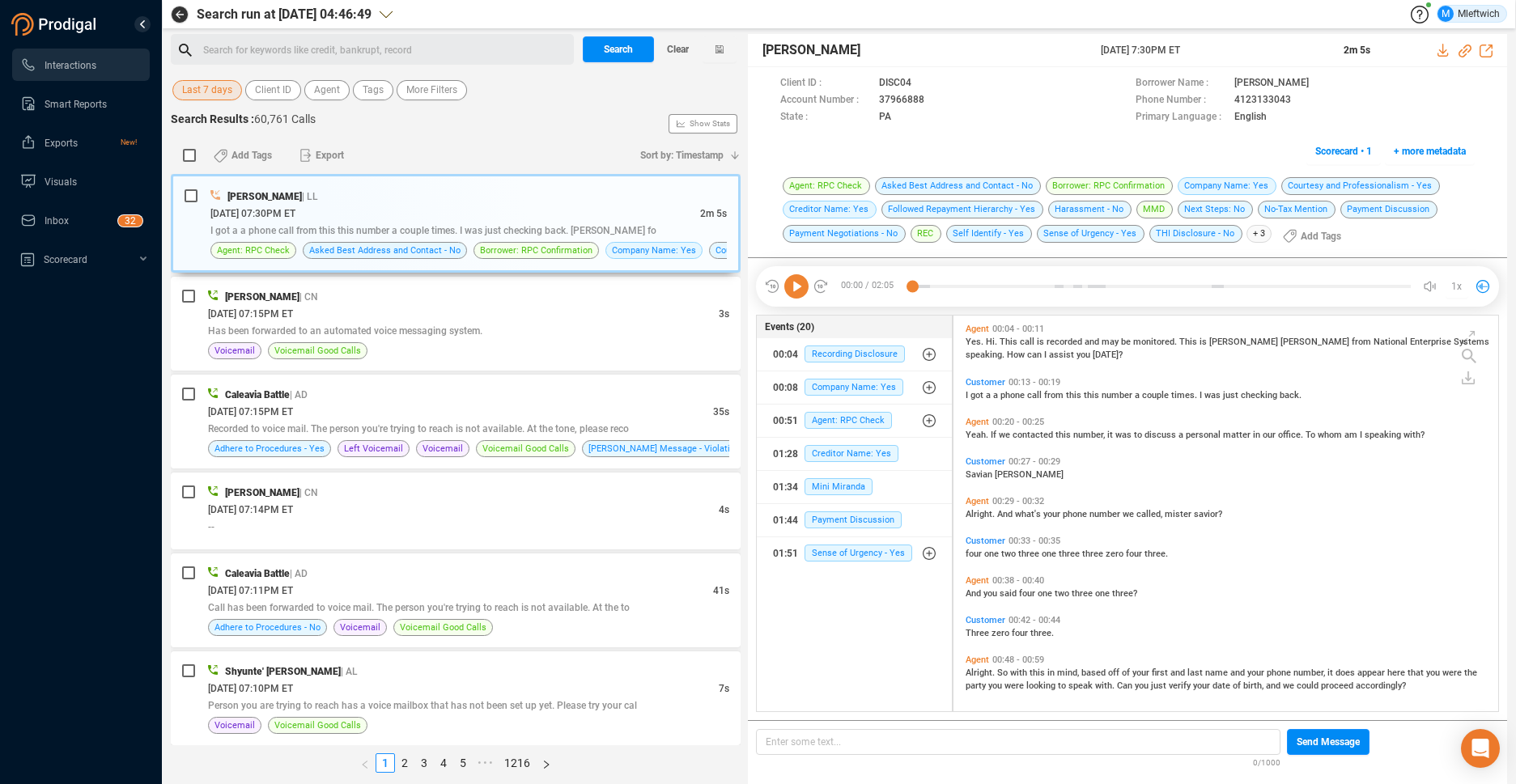
scroll to position [392, 536]
drag, startPoint x: 327, startPoint y: 94, endPoint x: 388, endPoint y: 100, distance: 61.3
click at [328, 93] on span "Agent" at bounding box center [326, 90] width 26 height 20
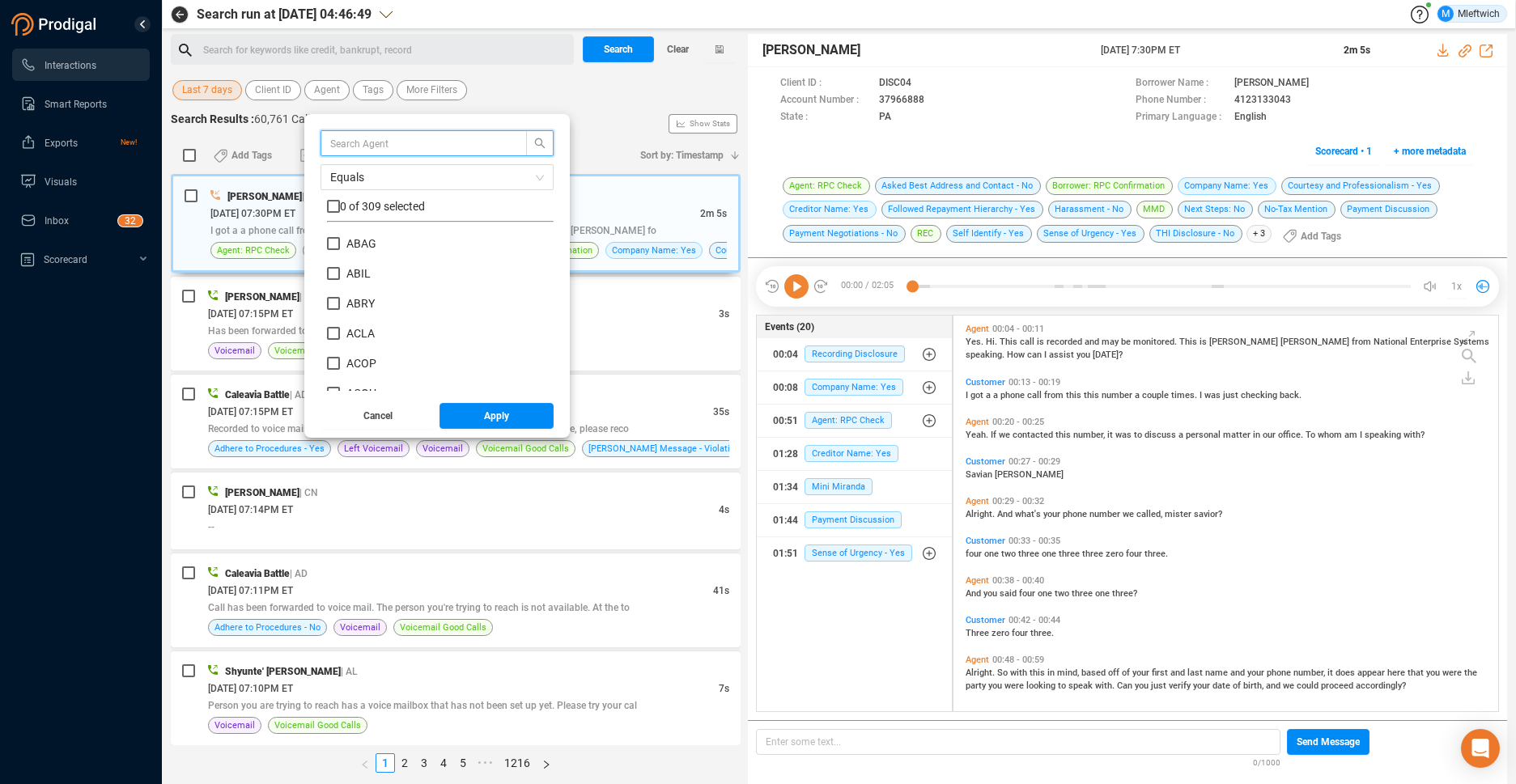
scroll to position [151, 219]
type input "CCAL"
click at [330, 246] on input "CCAL" at bounding box center [333, 243] width 13 height 13
checkbox input "true"
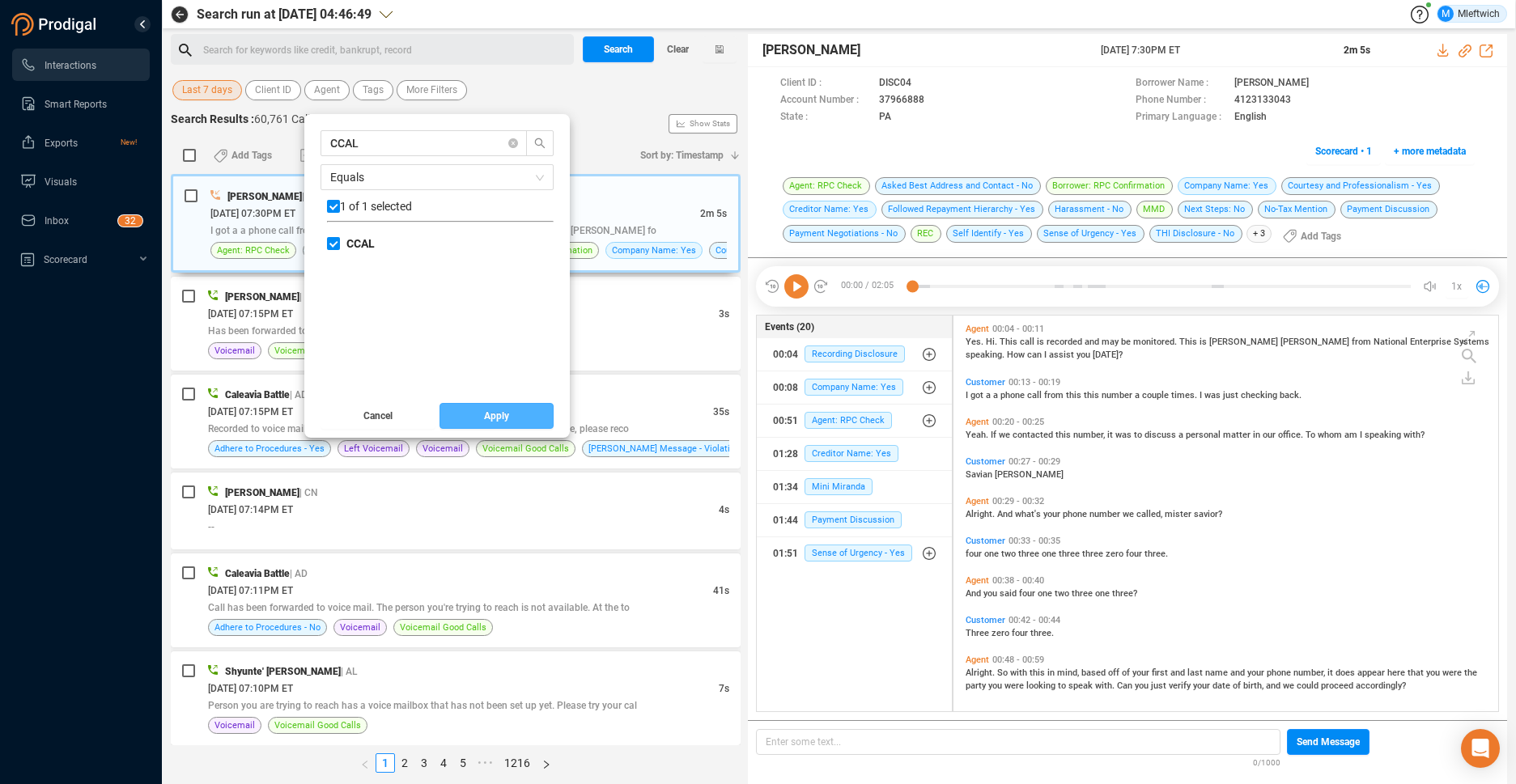
drag, startPoint x: 507, startPoint y: 417, endPoint x: 444, endPoint y: 382, distance: 72.1
click at [510, 418] on button "Apply" at bounding box center [497, 415] width 115 height 26
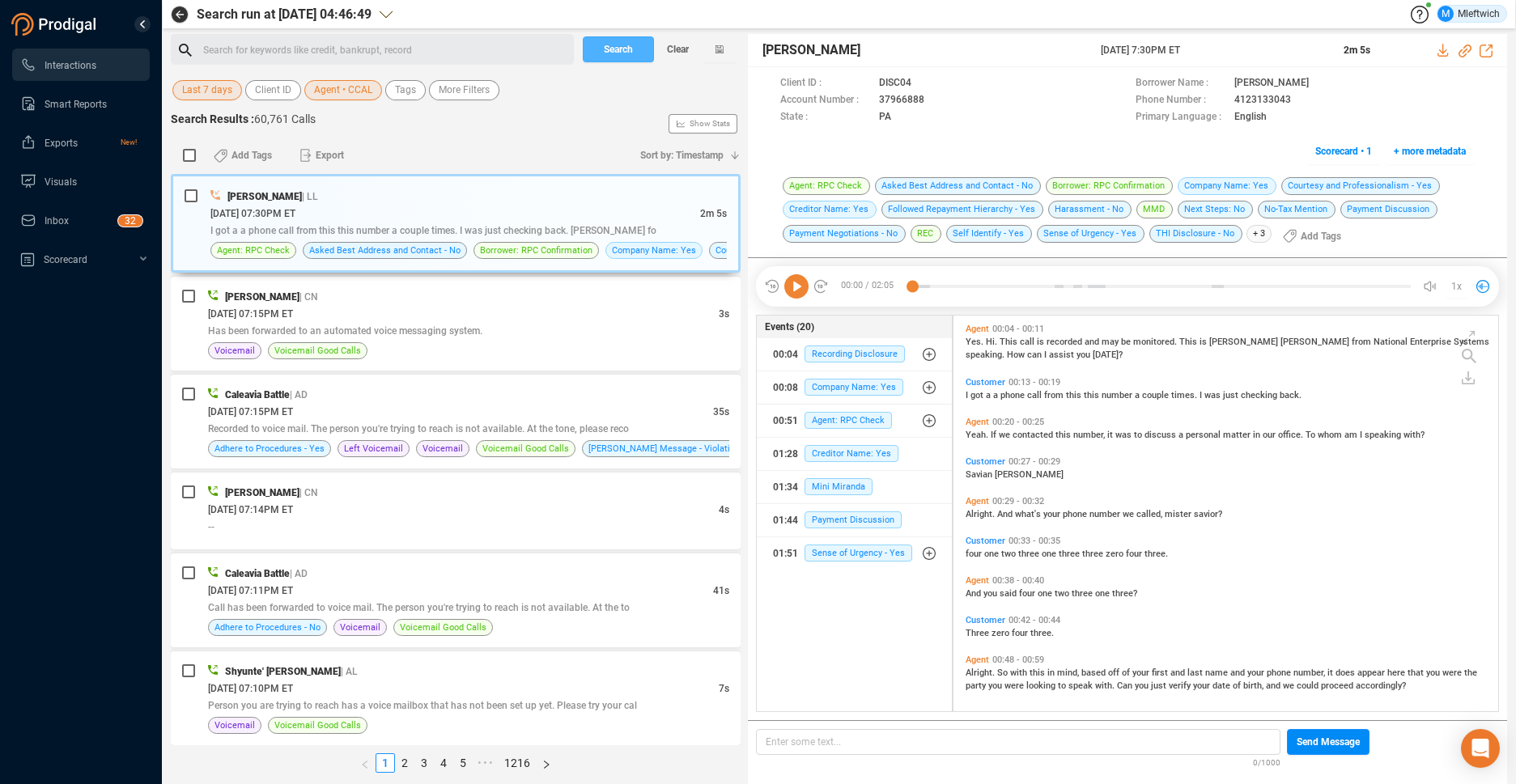
click at [618, 45] on span "Search" at bounding box center [618, 49] width 29 height 26
click at [618, 45] on div "Search Clear" at bounding box center [659, 49] width 162 height 31
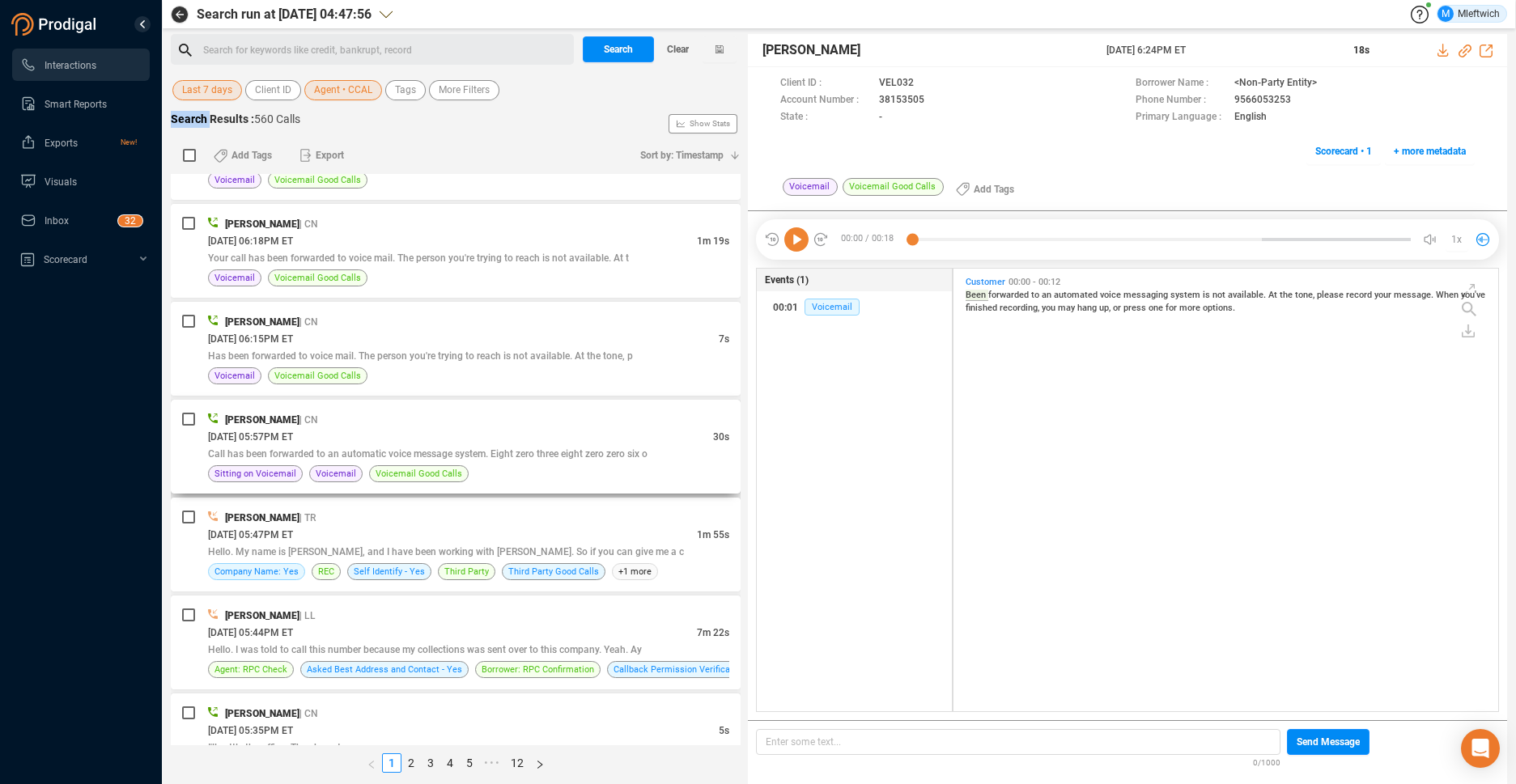
scroll to position [342, 0]
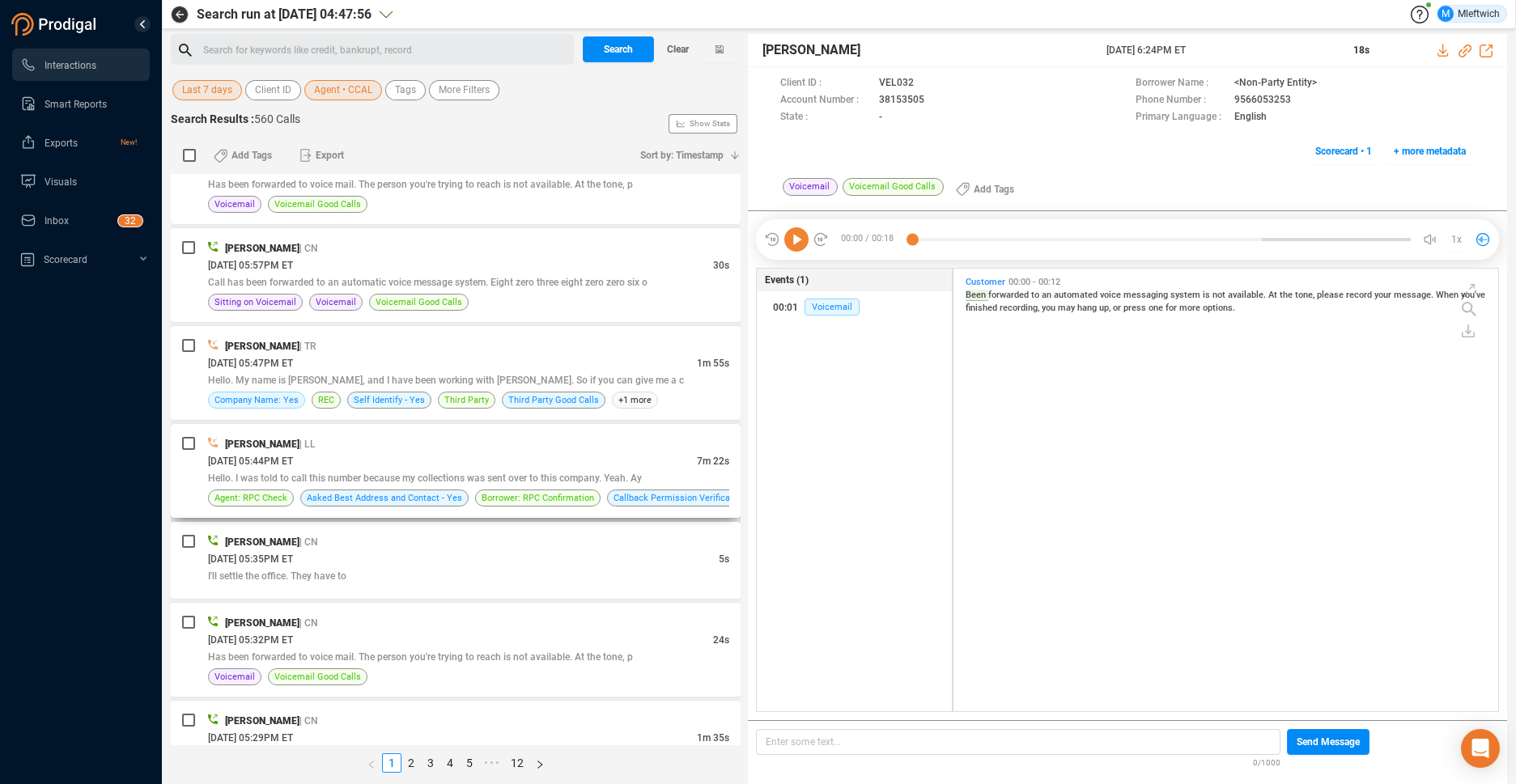
click at [577, 462] on div "10/09/2025 @ 05:44PM ET" at bounding box center [452, 460] width 489 height 17
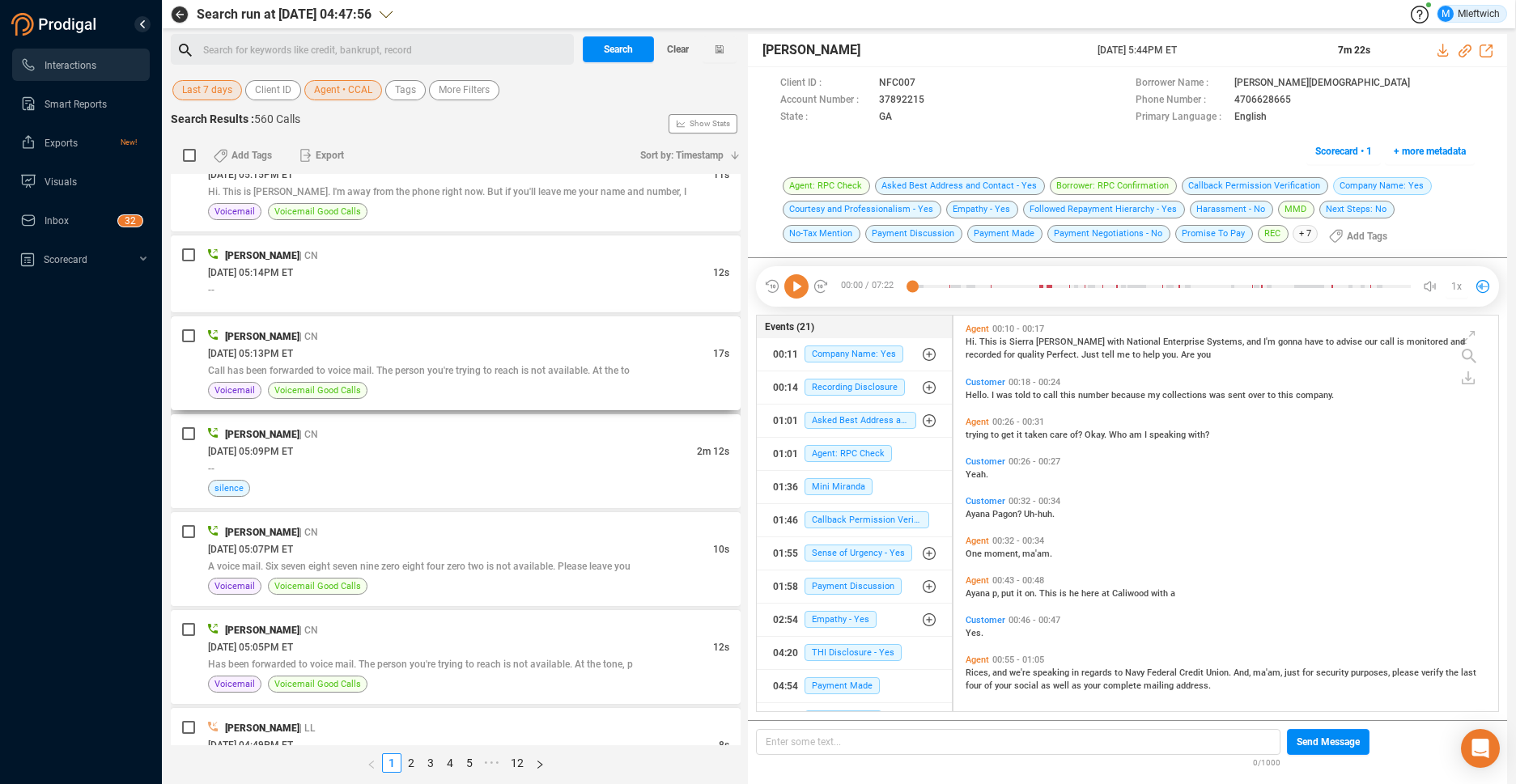
scroll to position [1451, 0]
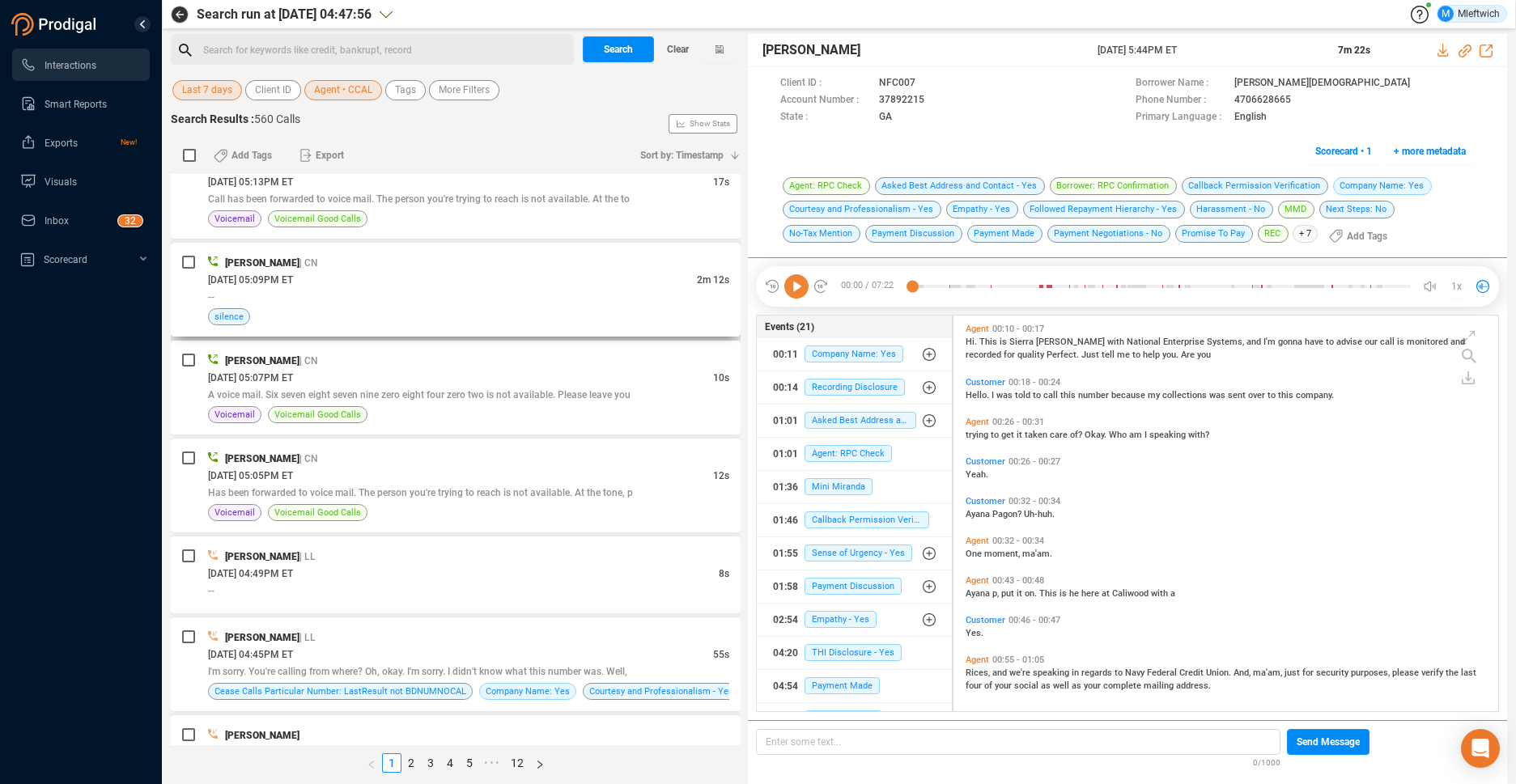
click at [652, 292] on div "--" at bounding box center [468, 297] width 521 height 17
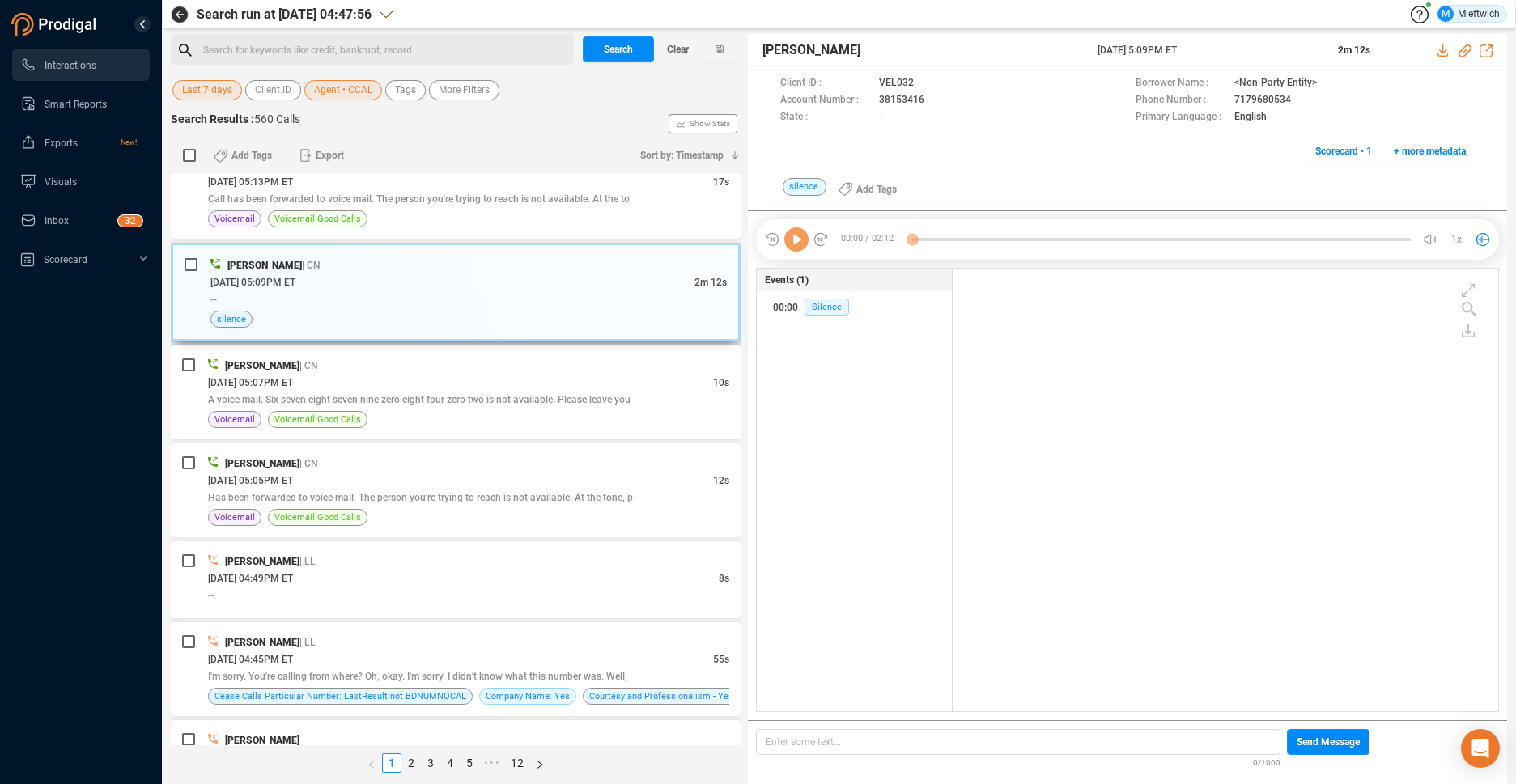
scroll to position [439, 536]
drag, startPoint x: 583, startPoint y: 303, endPoint x: 566, endPoint y: 318, distance: 22.7
click at [575, 309] on div "Ciara Calloway | CN 10/09/2025 @ 05:09PM ET 2m 12s -- silence" at bounding box center [468, 292] width 516 height 71
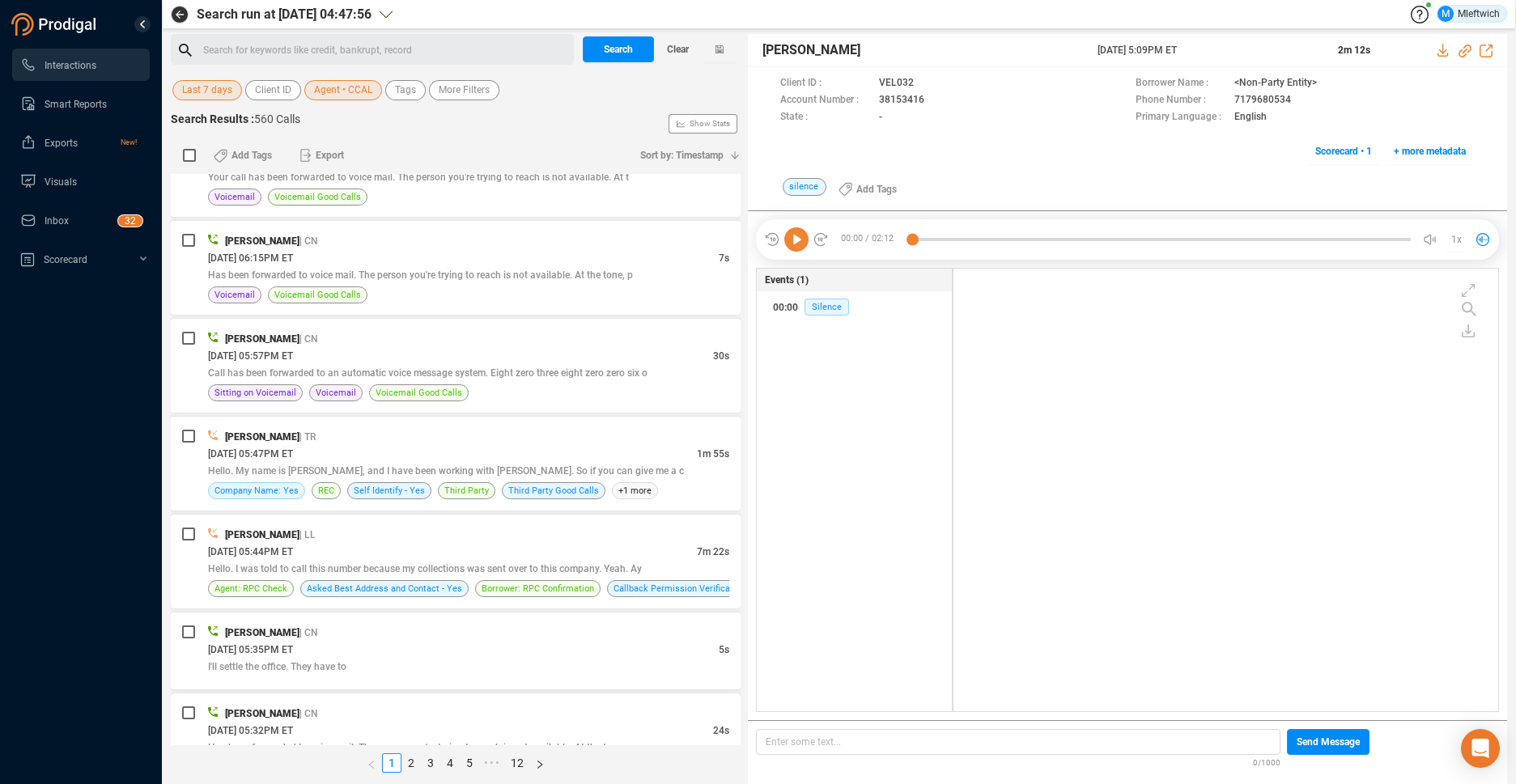
scroll to position [0, 0]
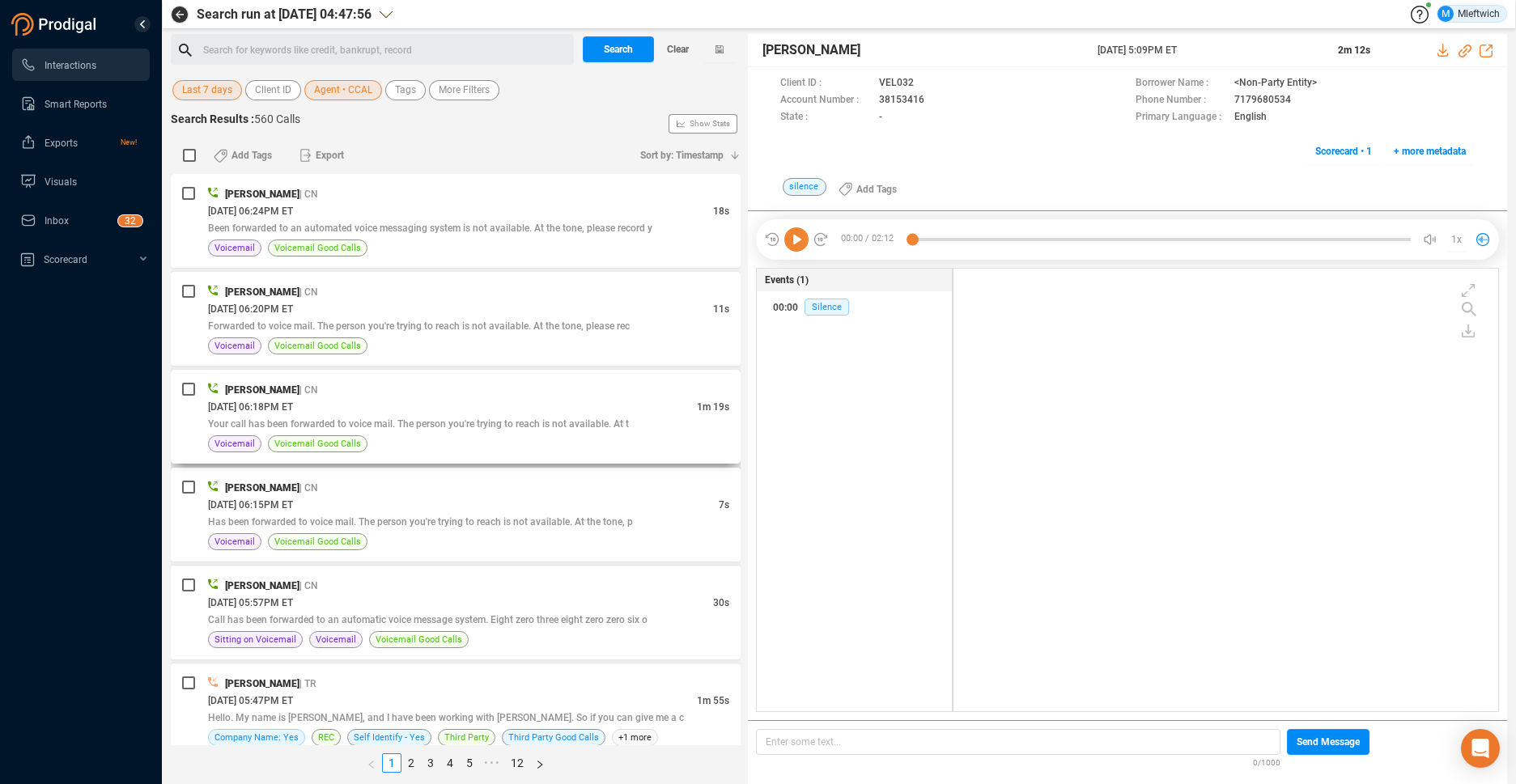
click at [559, 403] on div "10/09/2025 @ 06:18PM ET" at bounding box center [452, 407] width 489 height 17
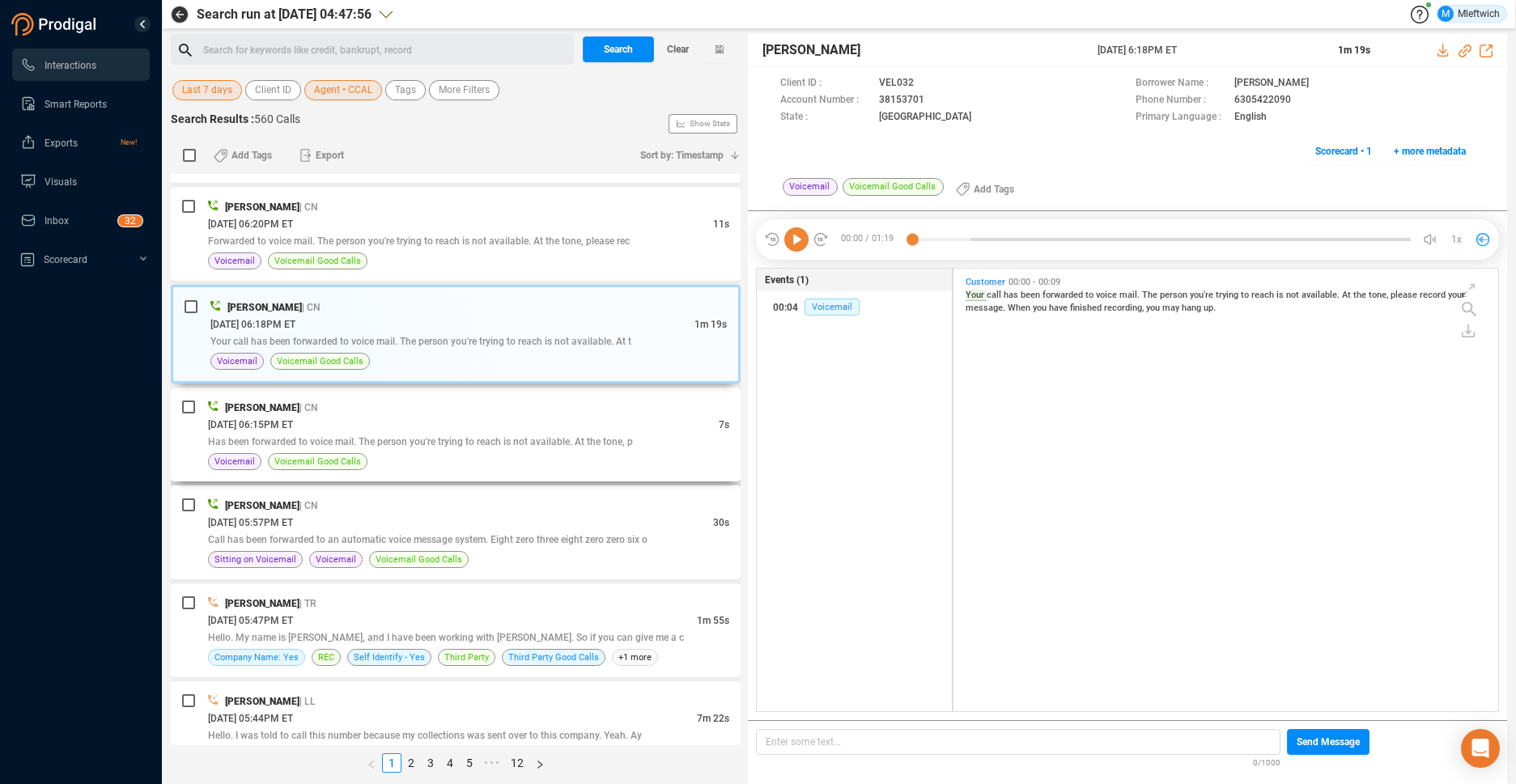
scroll to position [171, 0]
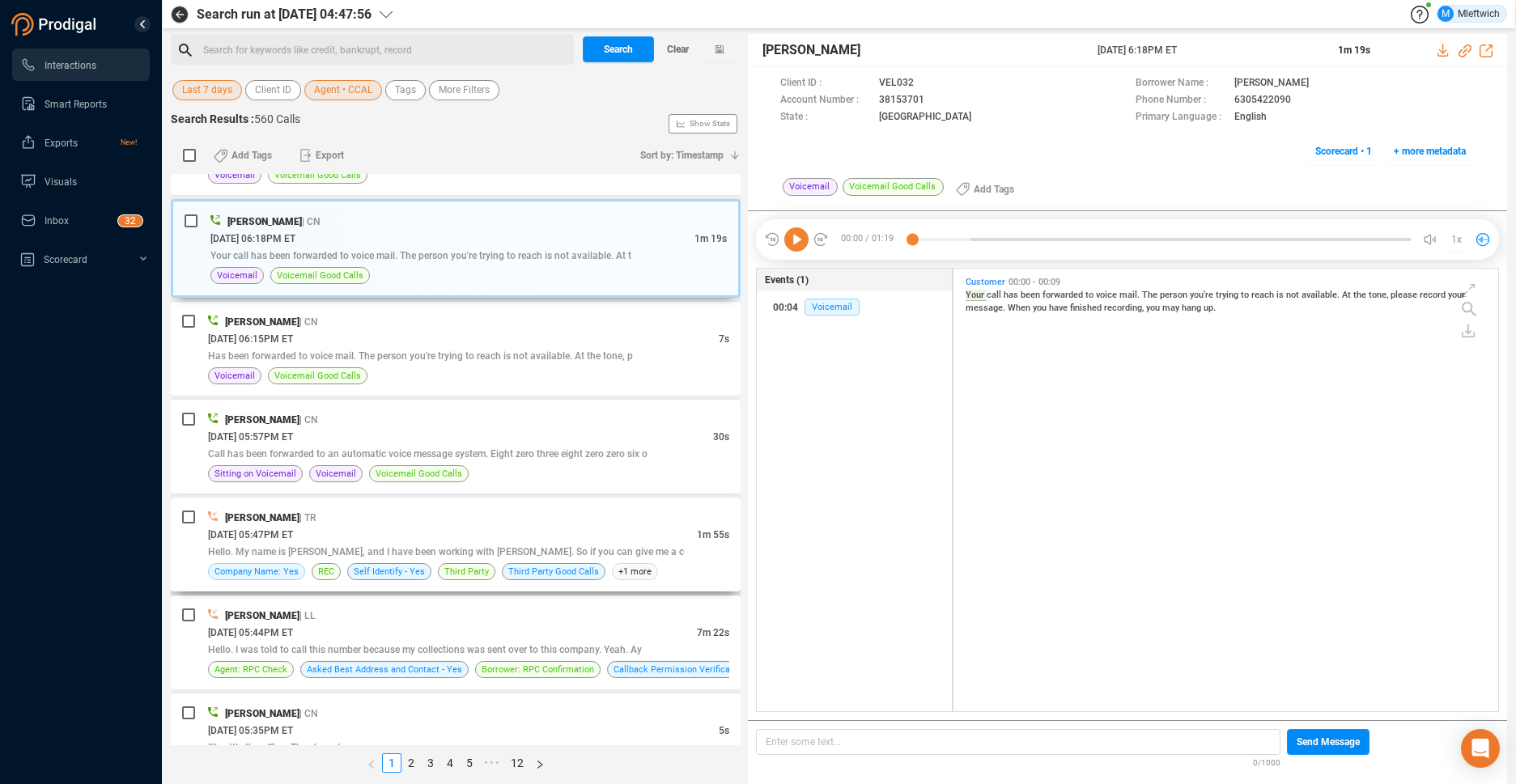
click at [569, 524] on div "Ciara Calloway | TR" at bounding box center [468, 517] width 521 height 17
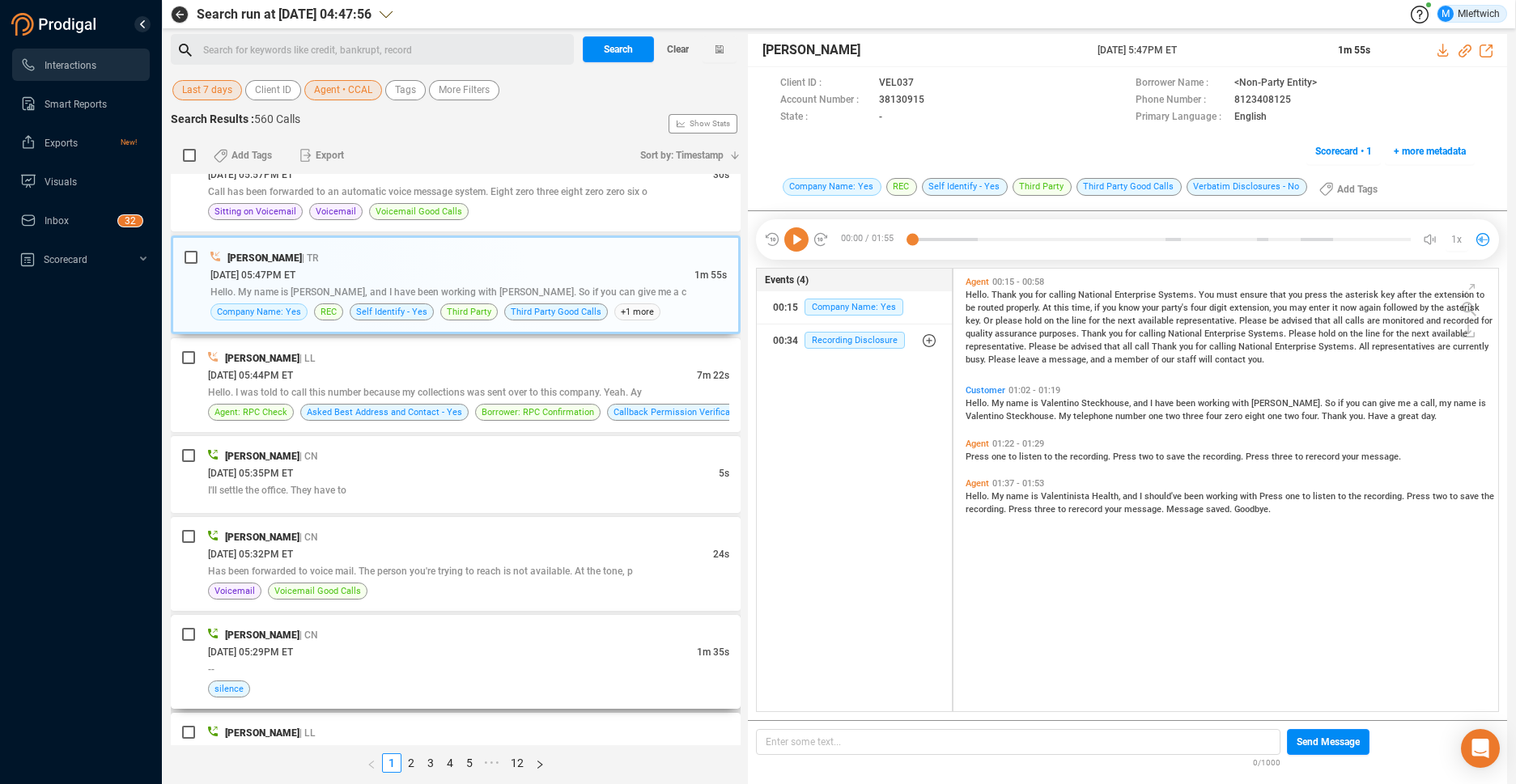
scroll to position [599, 0]
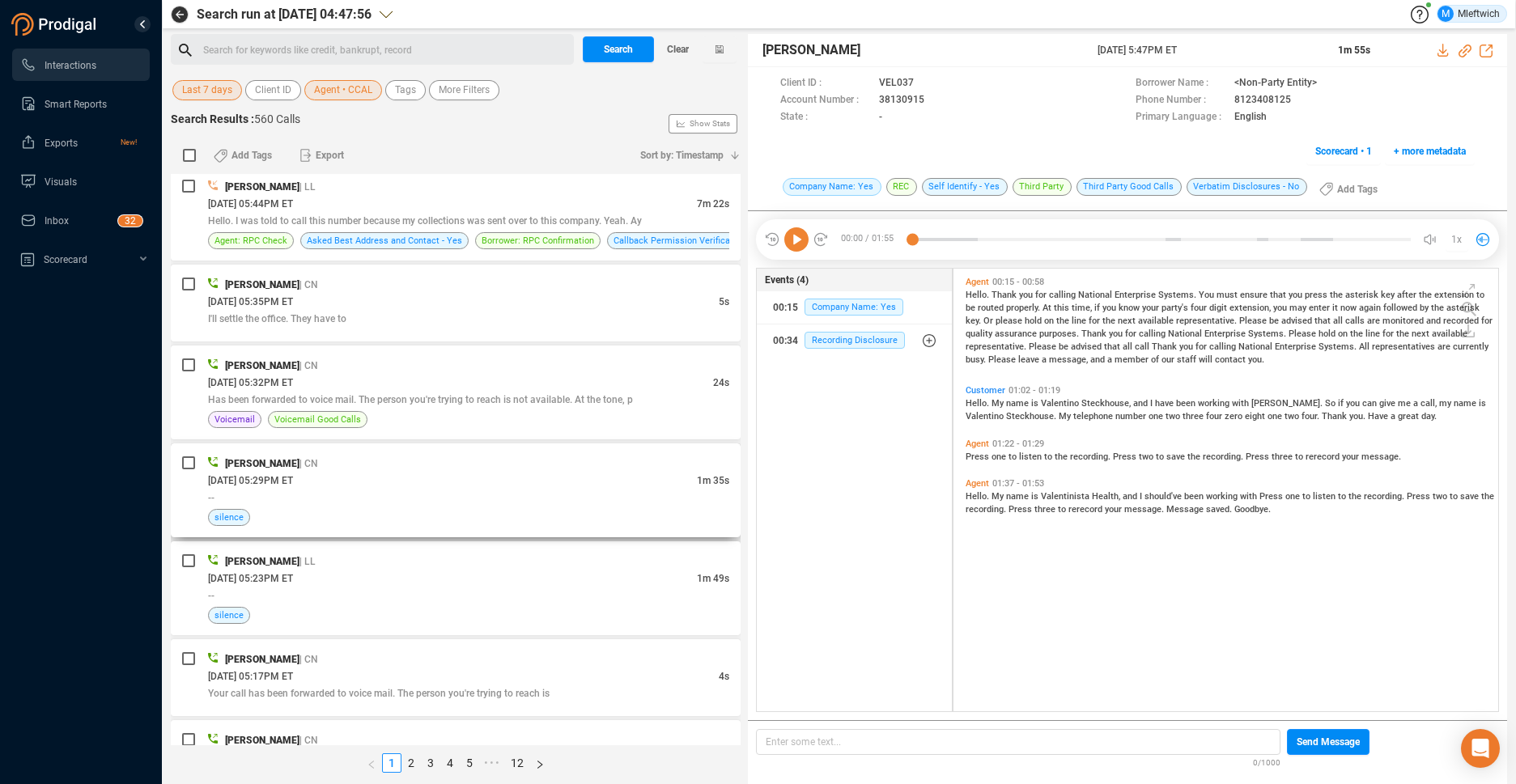
click at [630, 472] on div "10/09/2025 @ 05:29PM ET" at bounding box center [452, 480] width 489 height 17
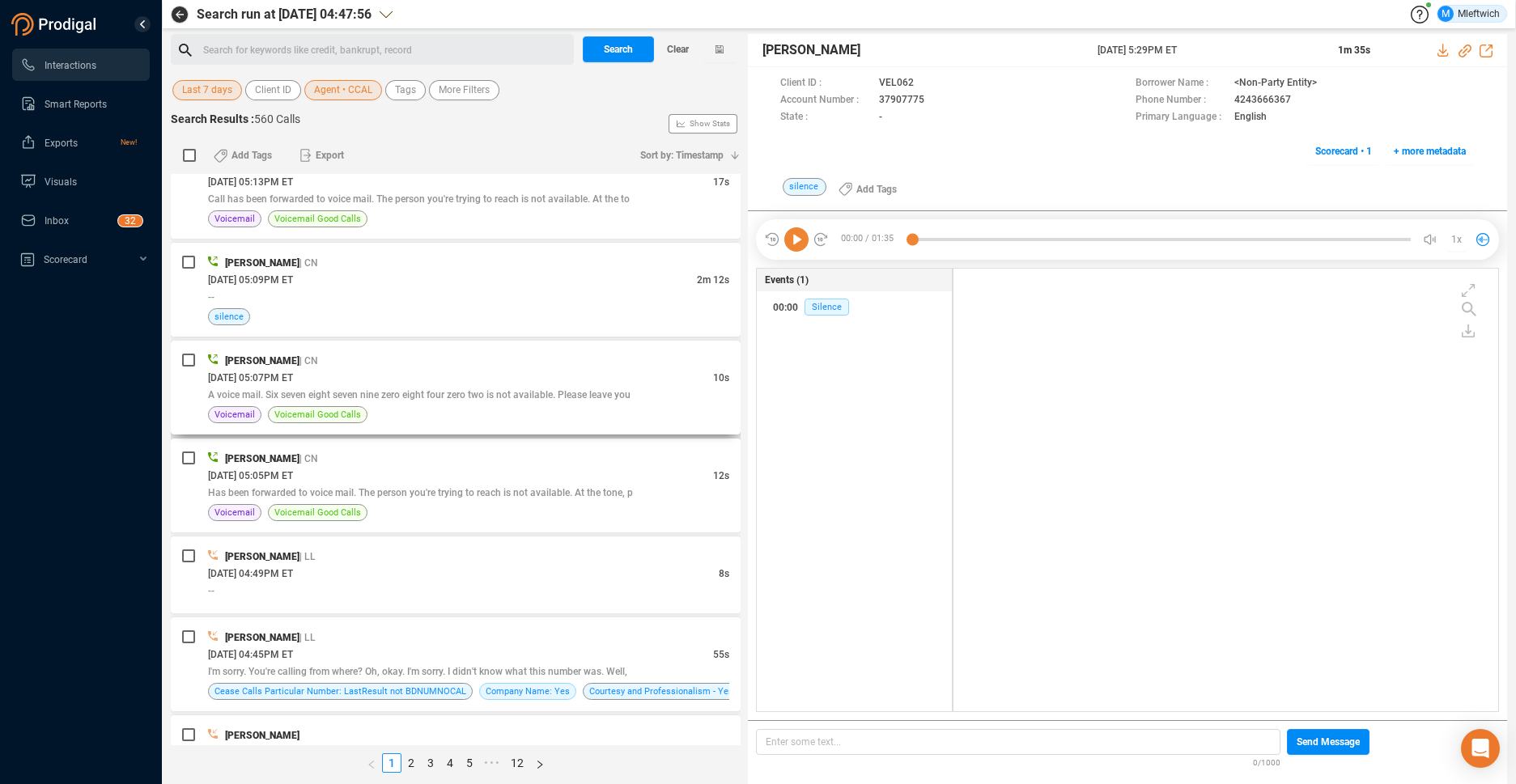
scroll to position [1537, 0]
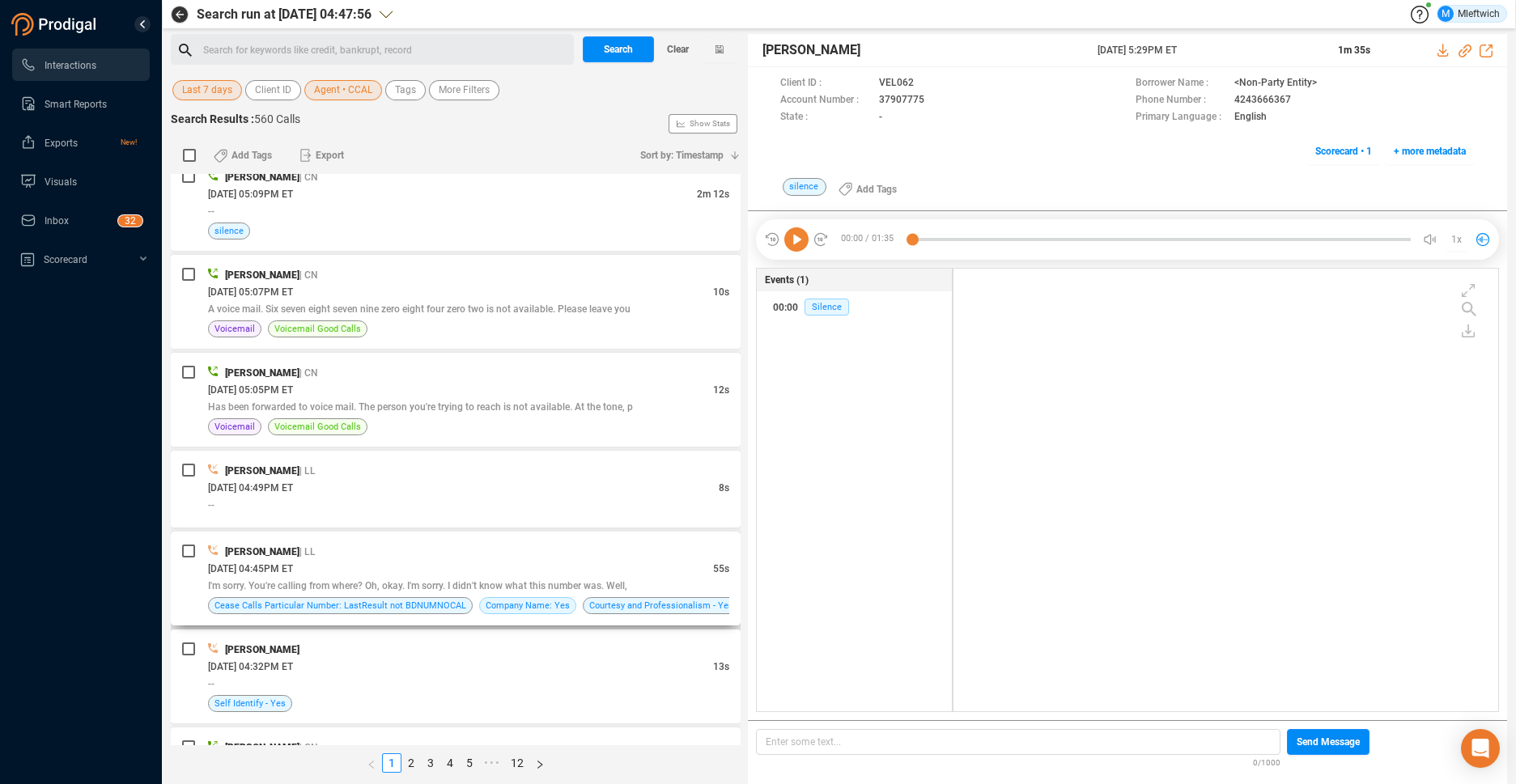
click at [594, 560] on div "10/09/2025 @ 04:45PM ET" at bounding box center [460, 568] width 505 height 17
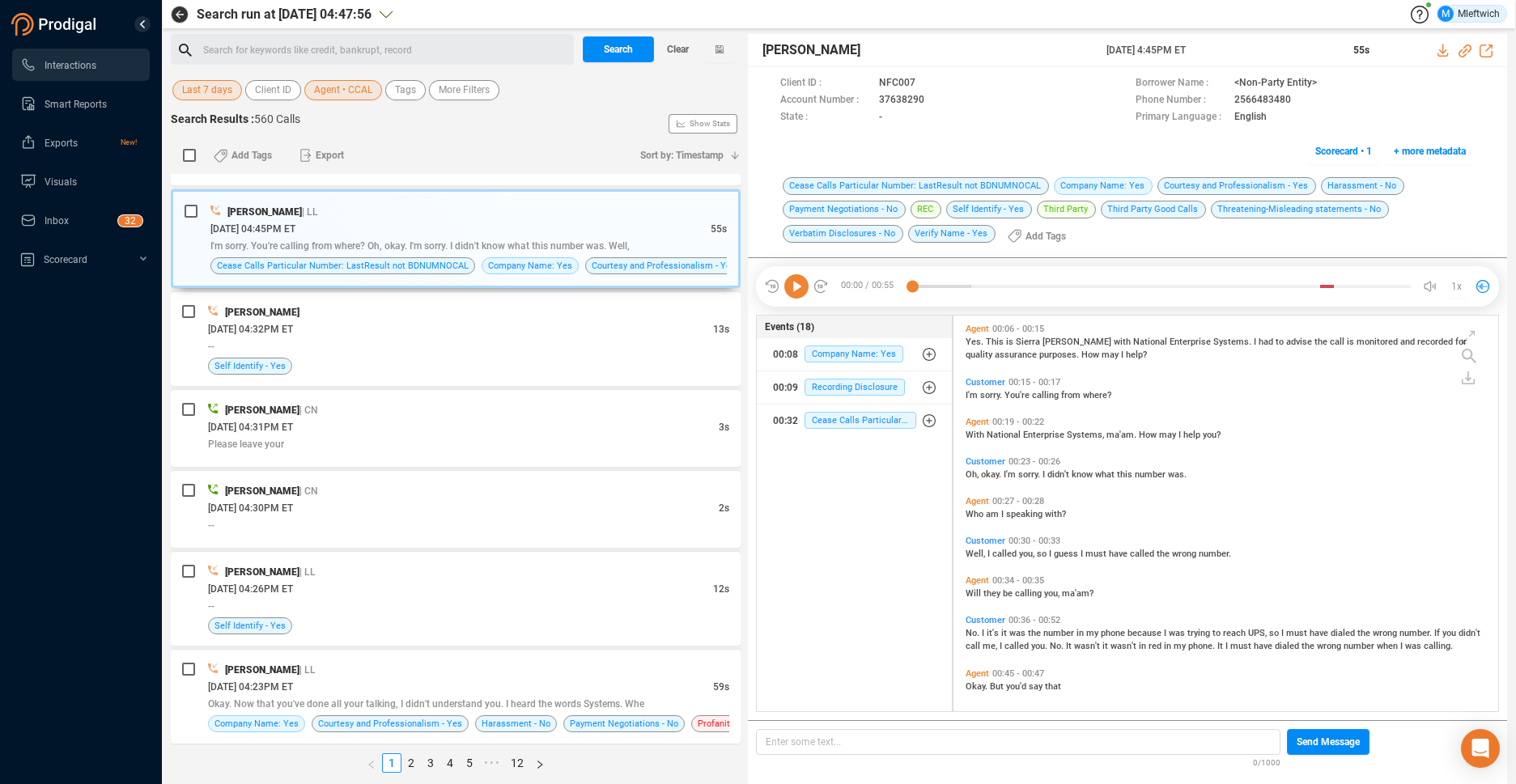
scroll to position [2045, 0]
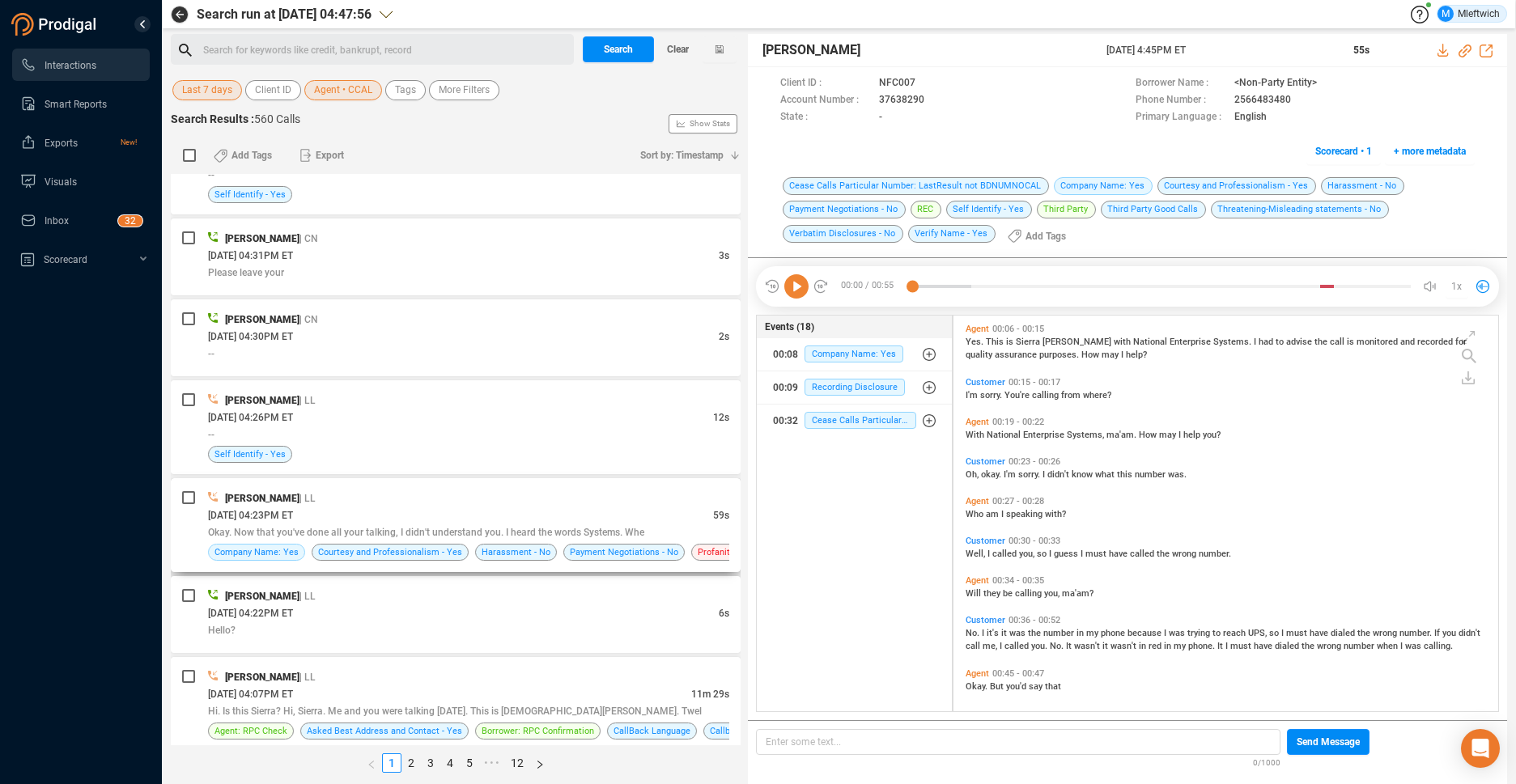
click at [579, 486] on div "Ciara Calloway | LL 10/09/2025 @ 04:23PM ET 59s Okay. Now that you've done all …" at bounding box center [456, 525] width 570 height 94
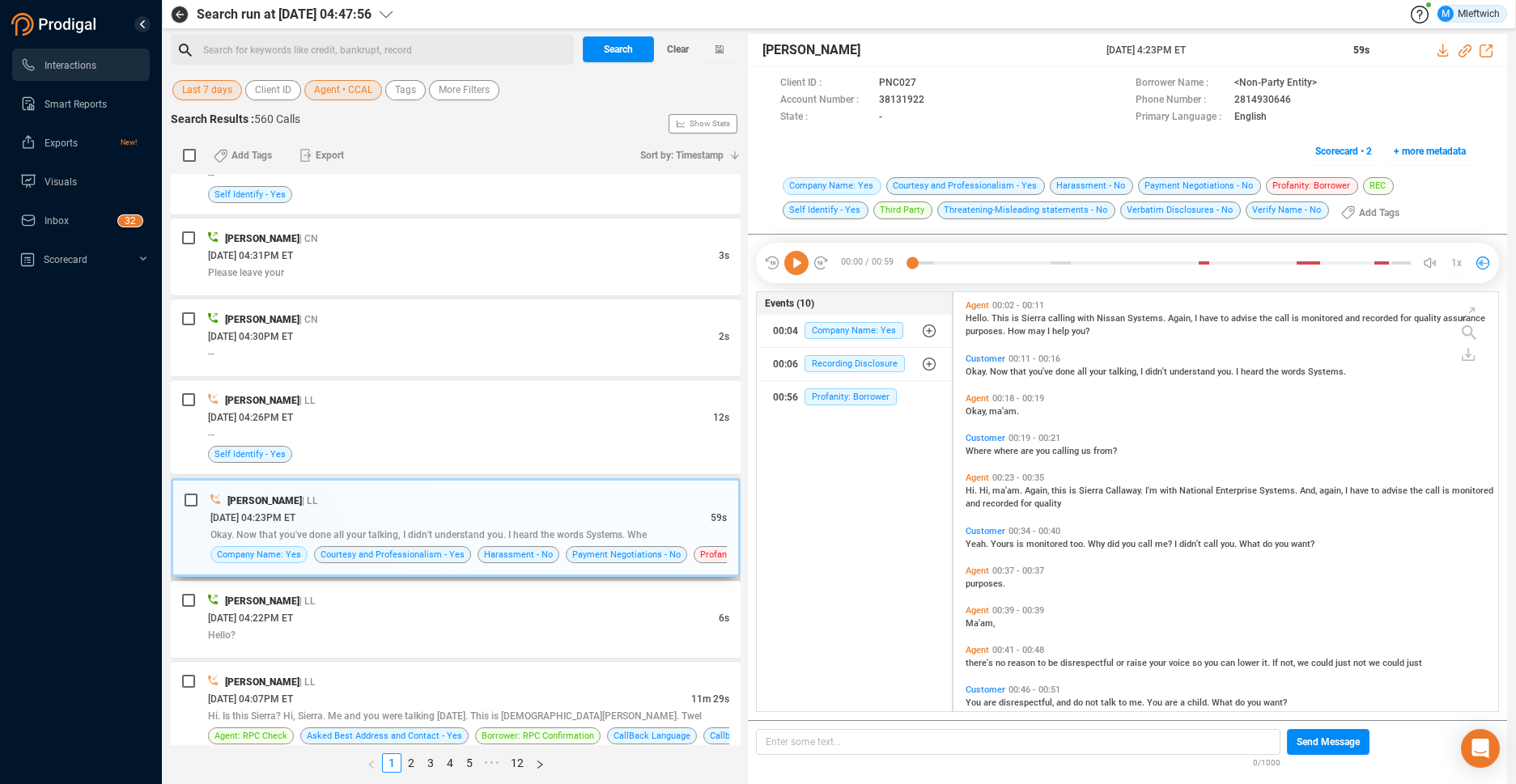
scroll to position [2126, 0]
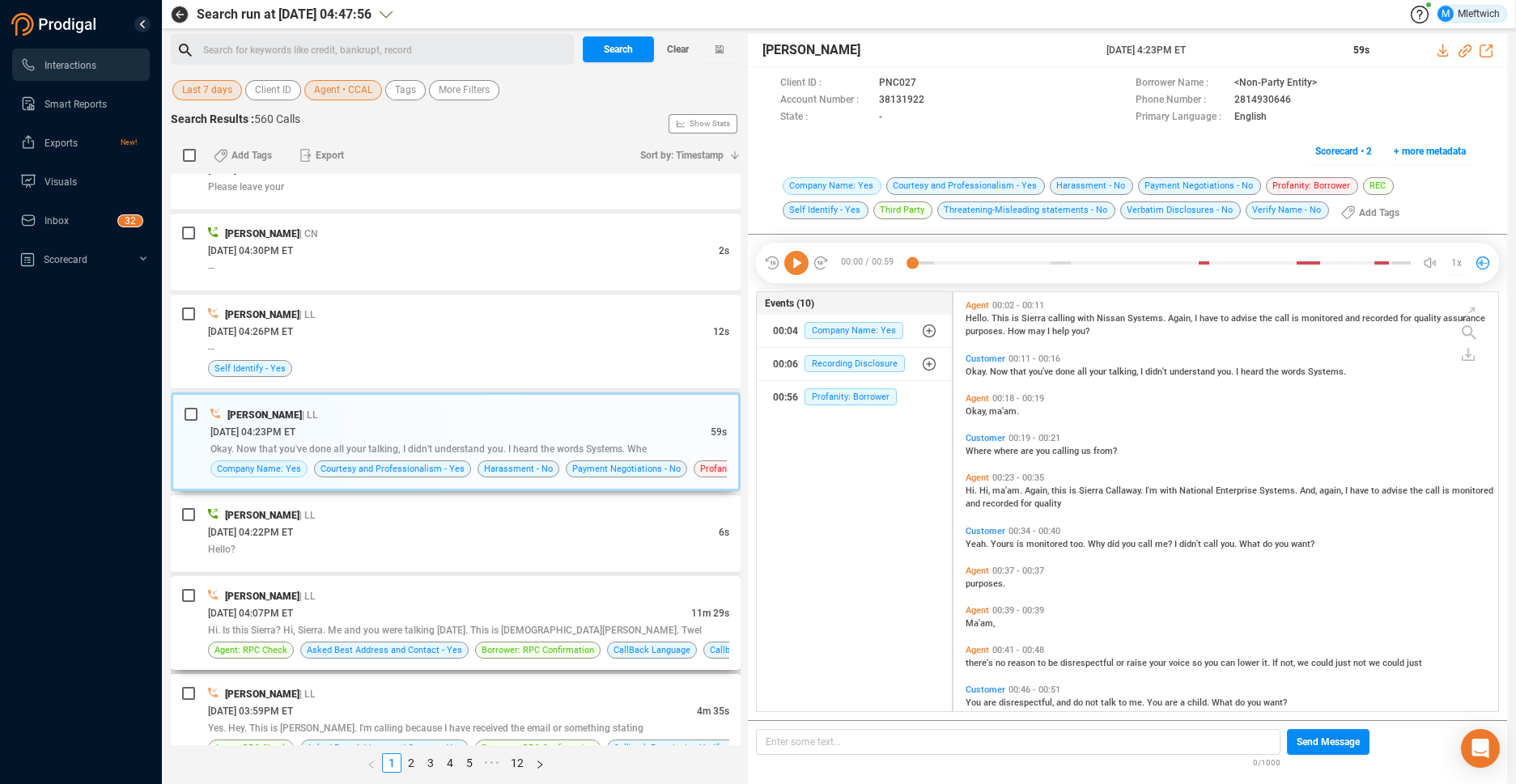
click at [567, 592] on div "Ciara Calloway | LL" at bounding box center [468, 596] width 521 height 17
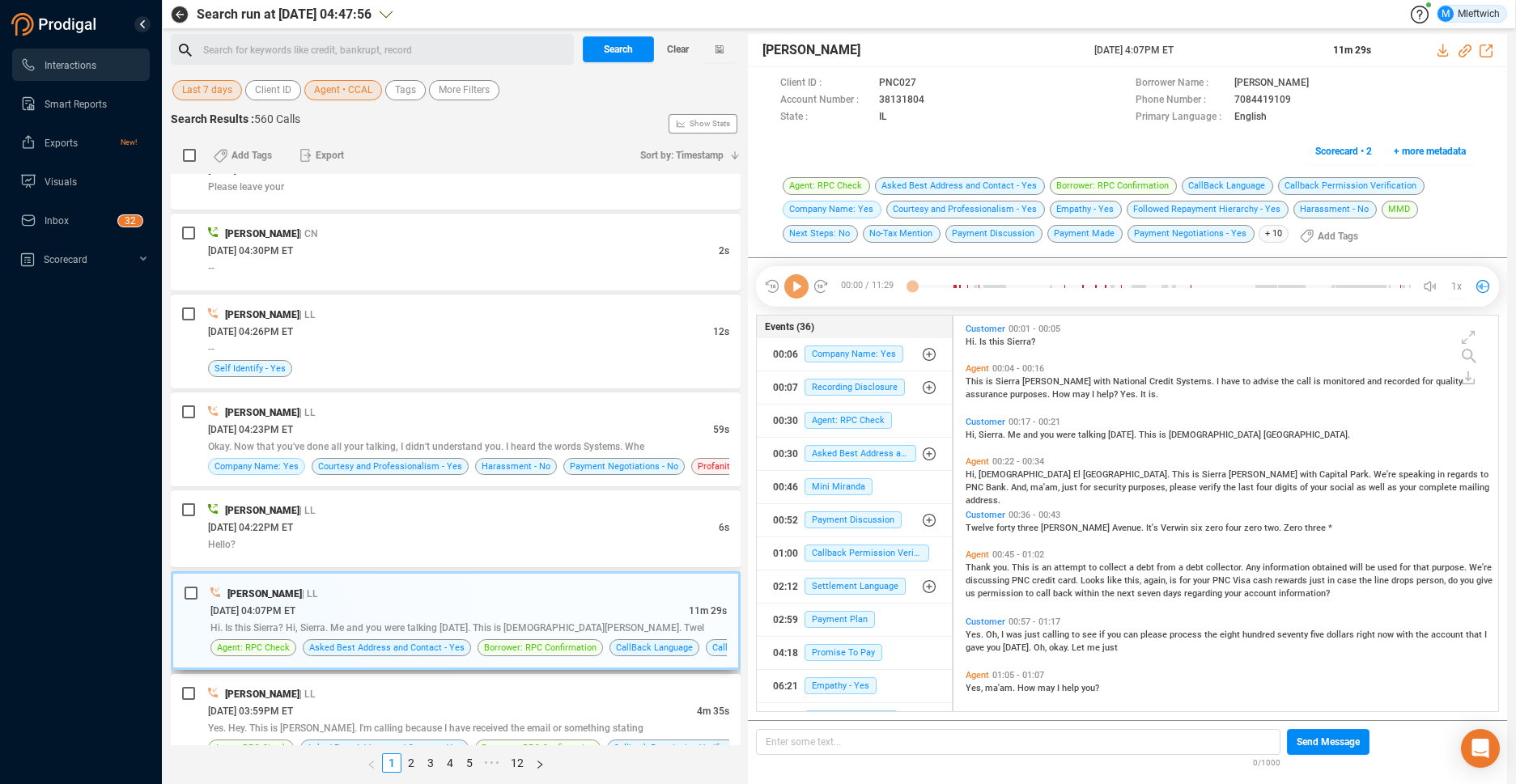
scroll to position [0, 0]
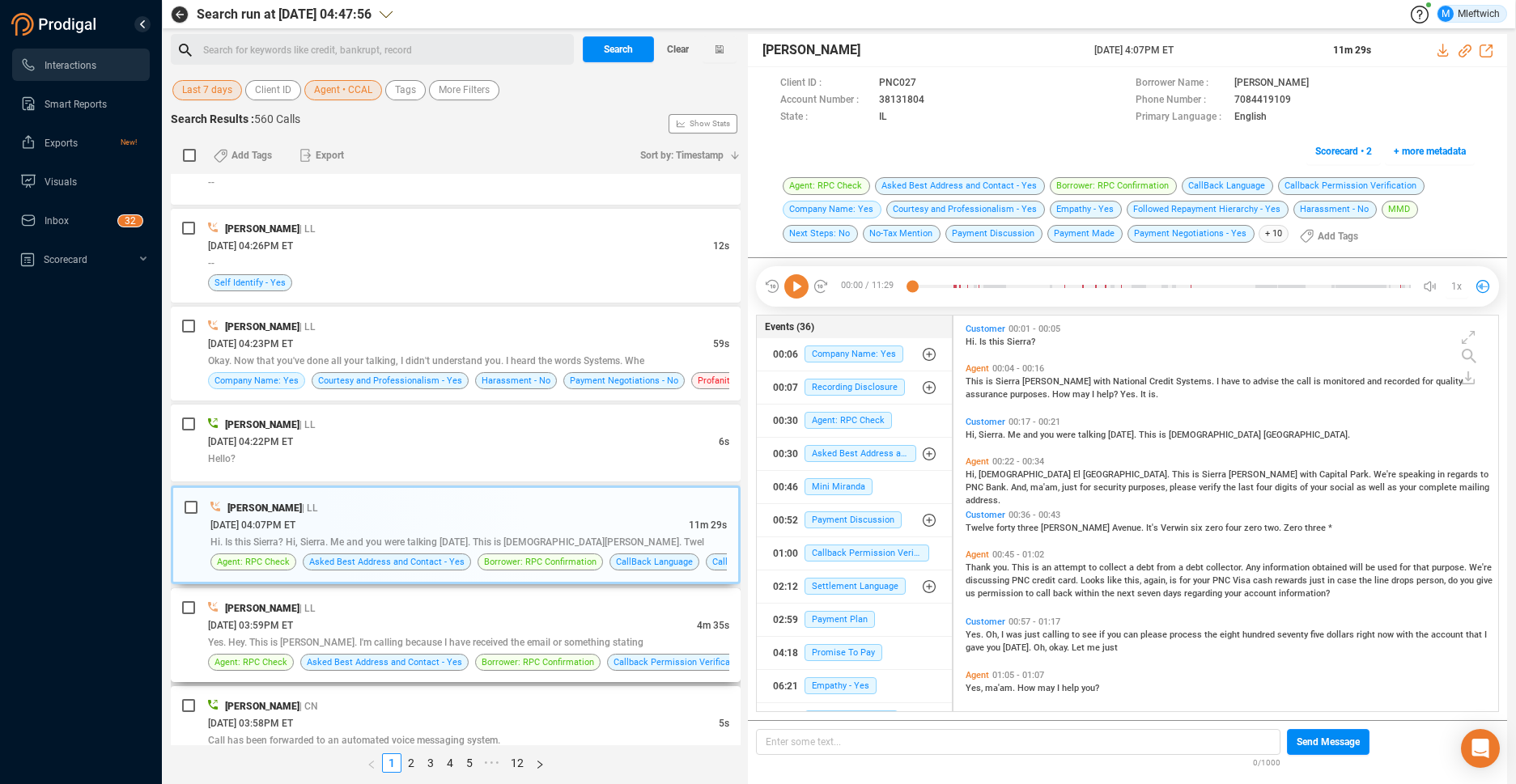
click at [609, 620] on div "10/09/2025 @ 03:59PM ET" at bounding box center [452, 624] width 489 height 17
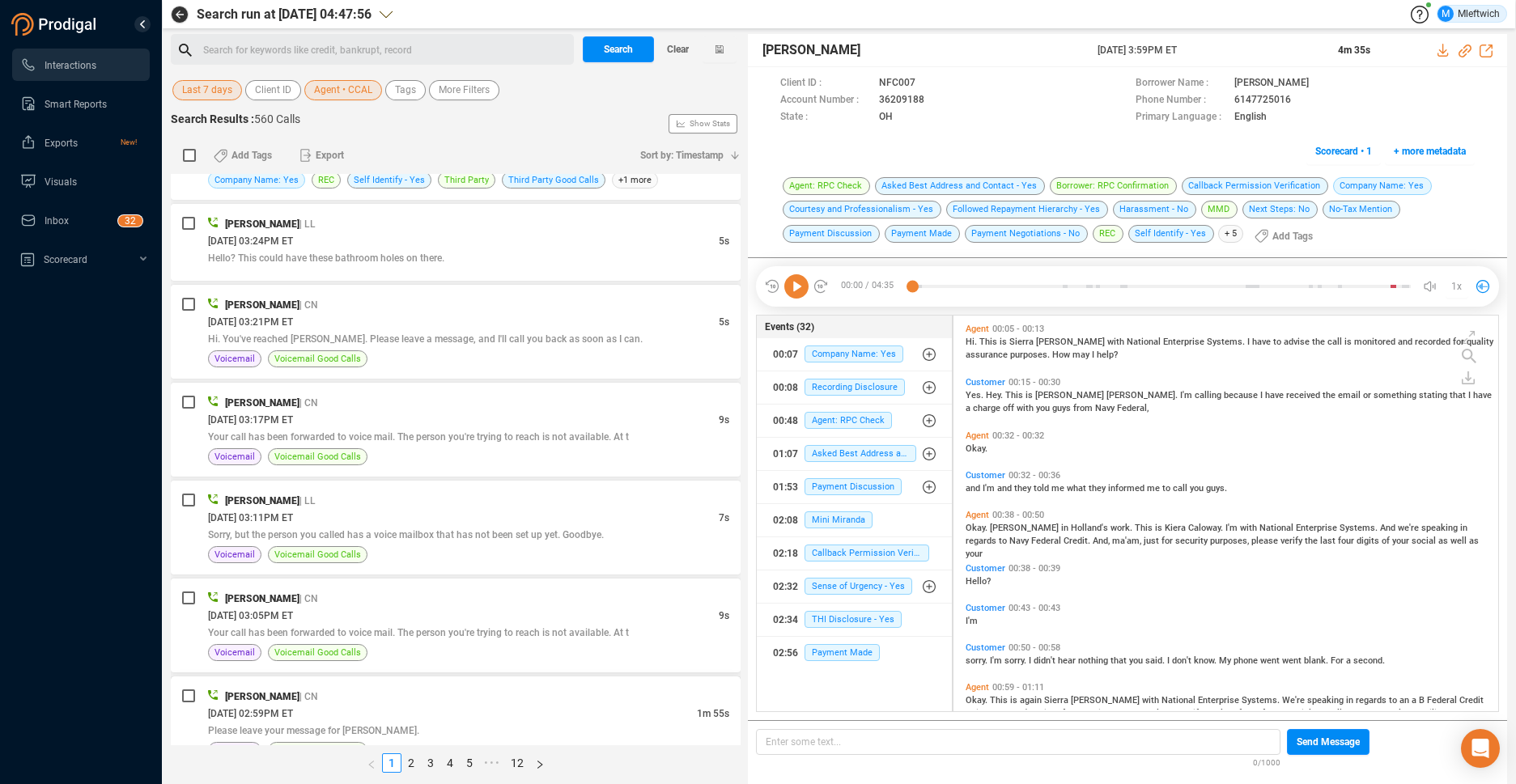
scroll to position [3925, 0]
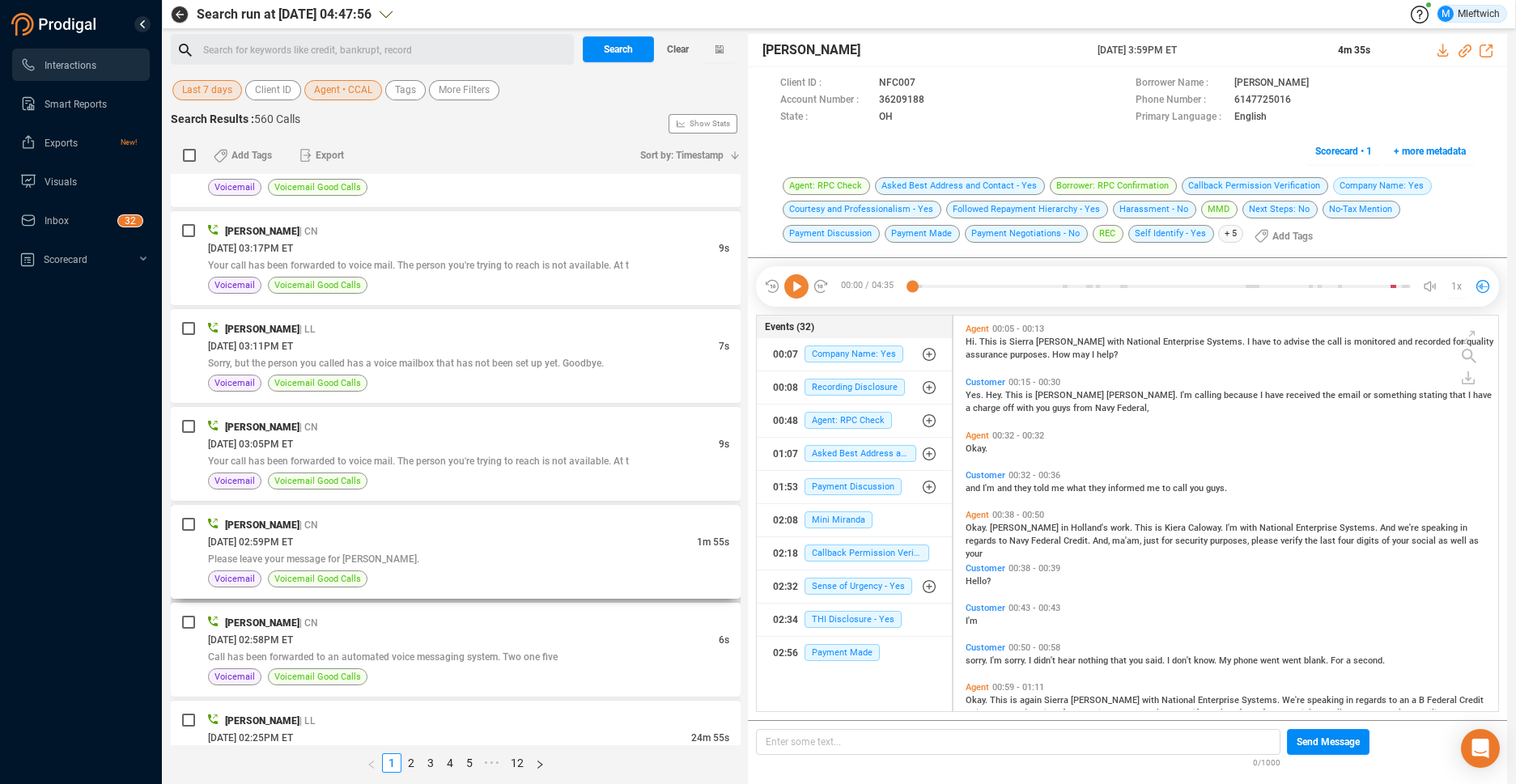
click at [634, 546] on div "10/09/2025 @ 02:59PM ET" at bounding box center [452, 541] width 489 height 17
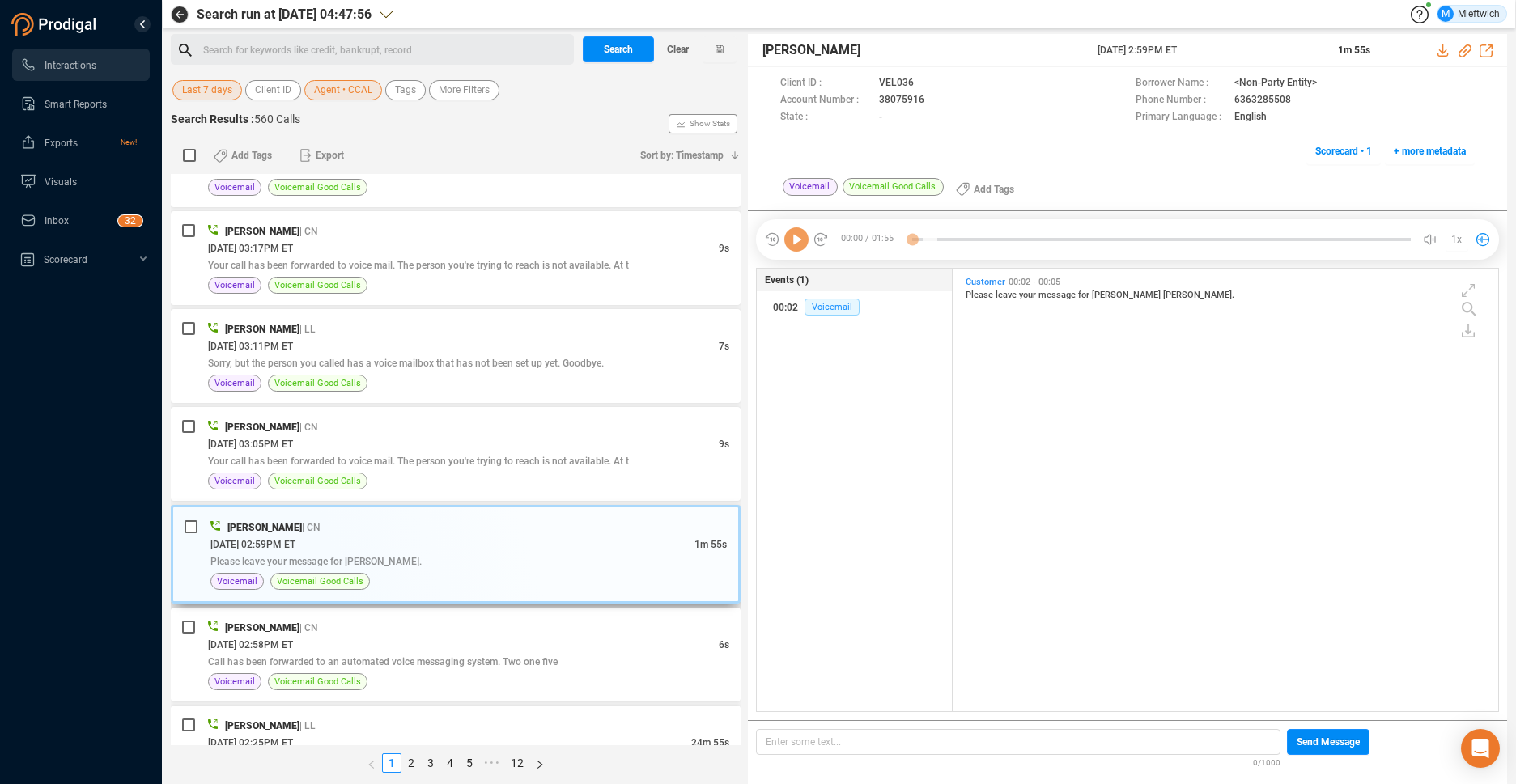
scroll to position [439, 536]
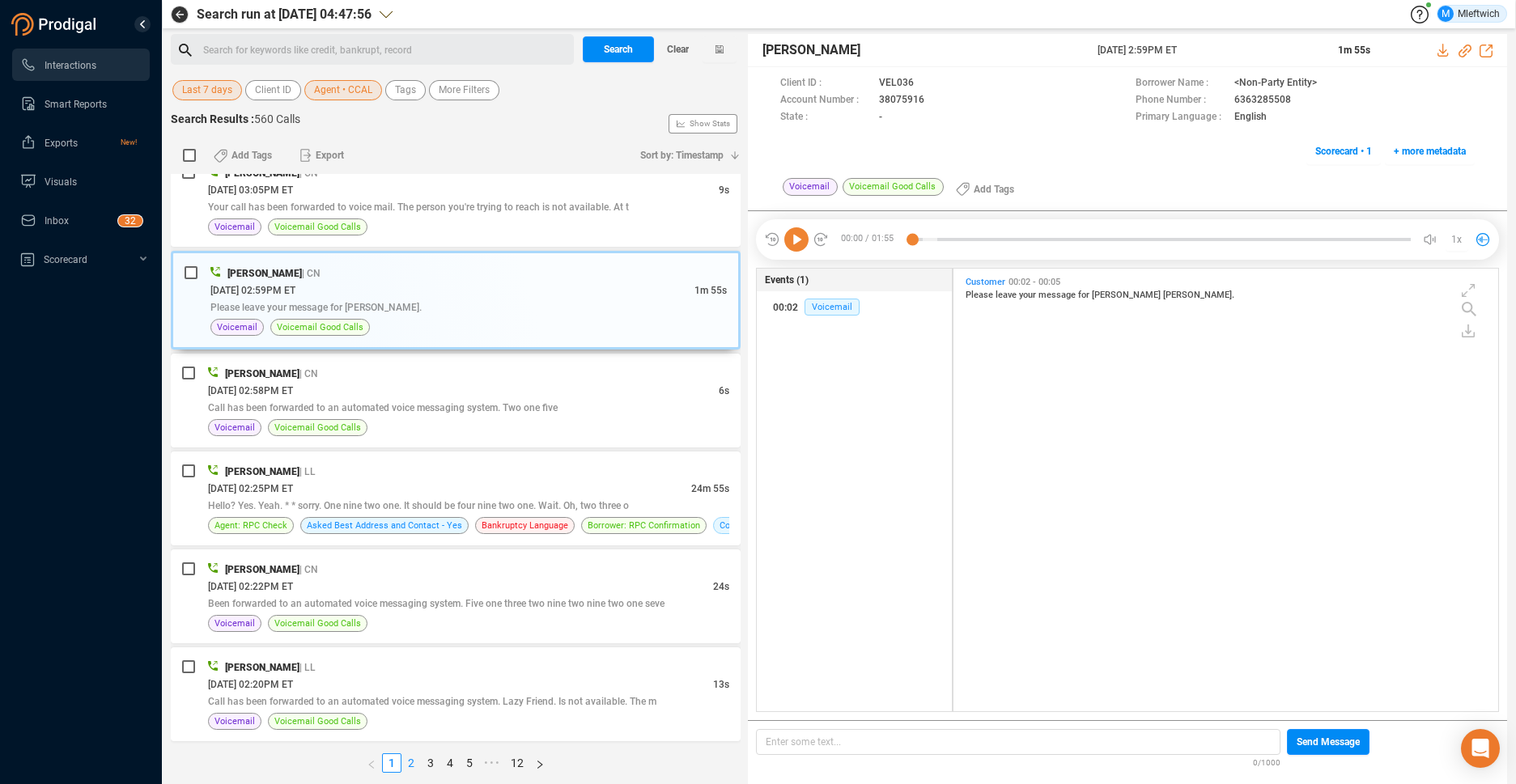
click at [409, 759] on link "2" at bounding box center [410, 762] width 18 height 18
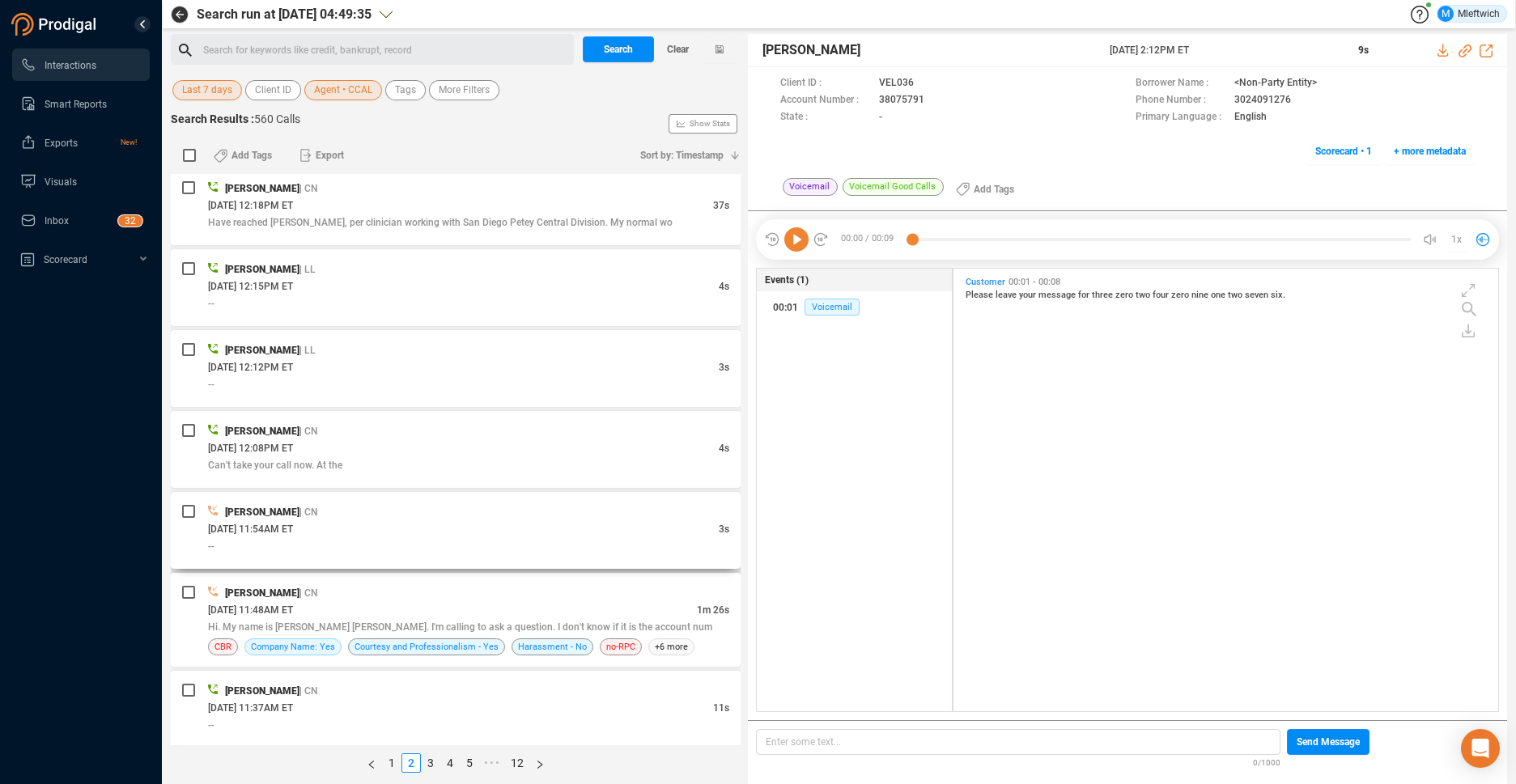
scroll to position [1970, 0]
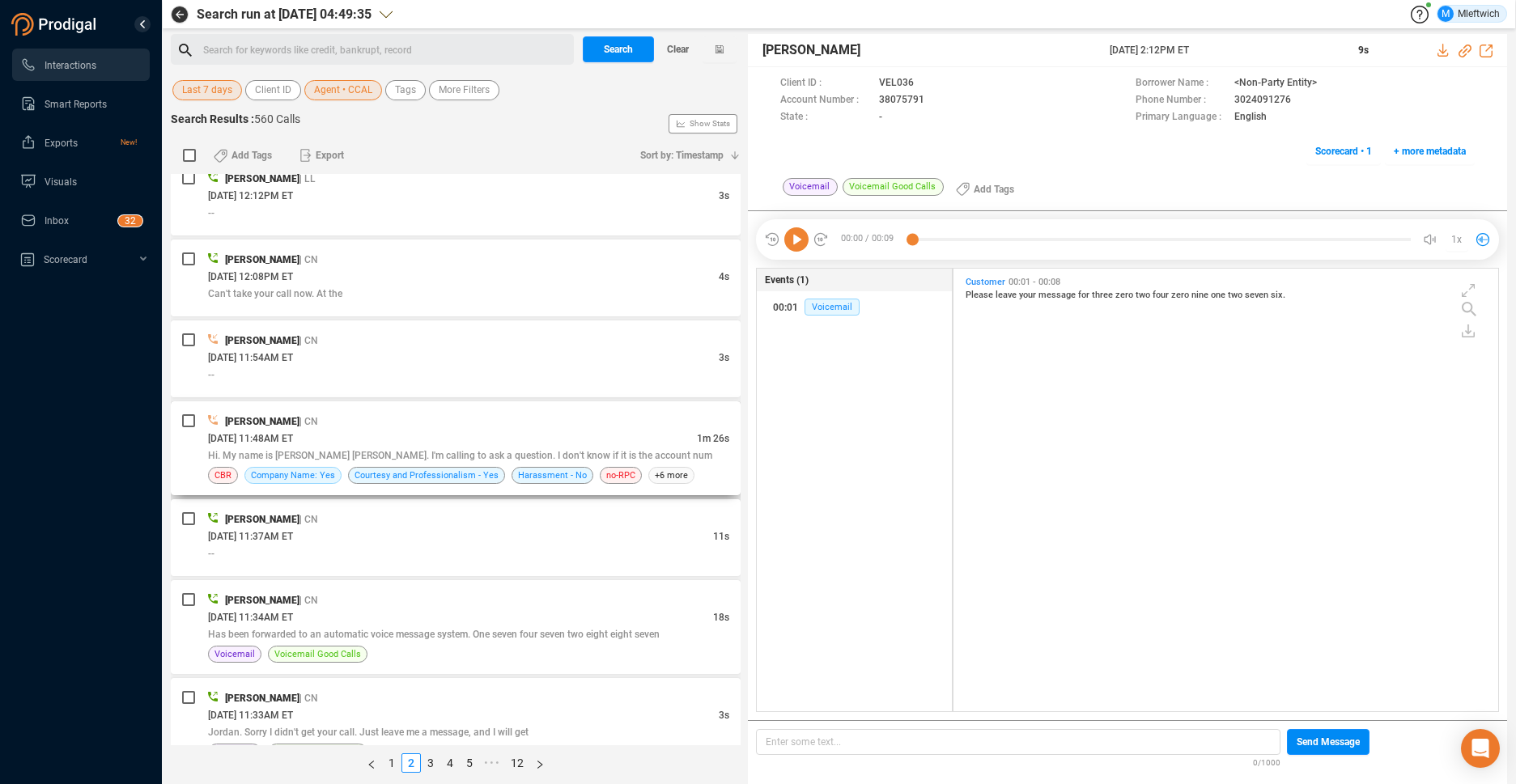
click at [611, 440] on div "10/09/2025 @ 11:48AM ET" at bounding box center [452, 438] width 489 height 17
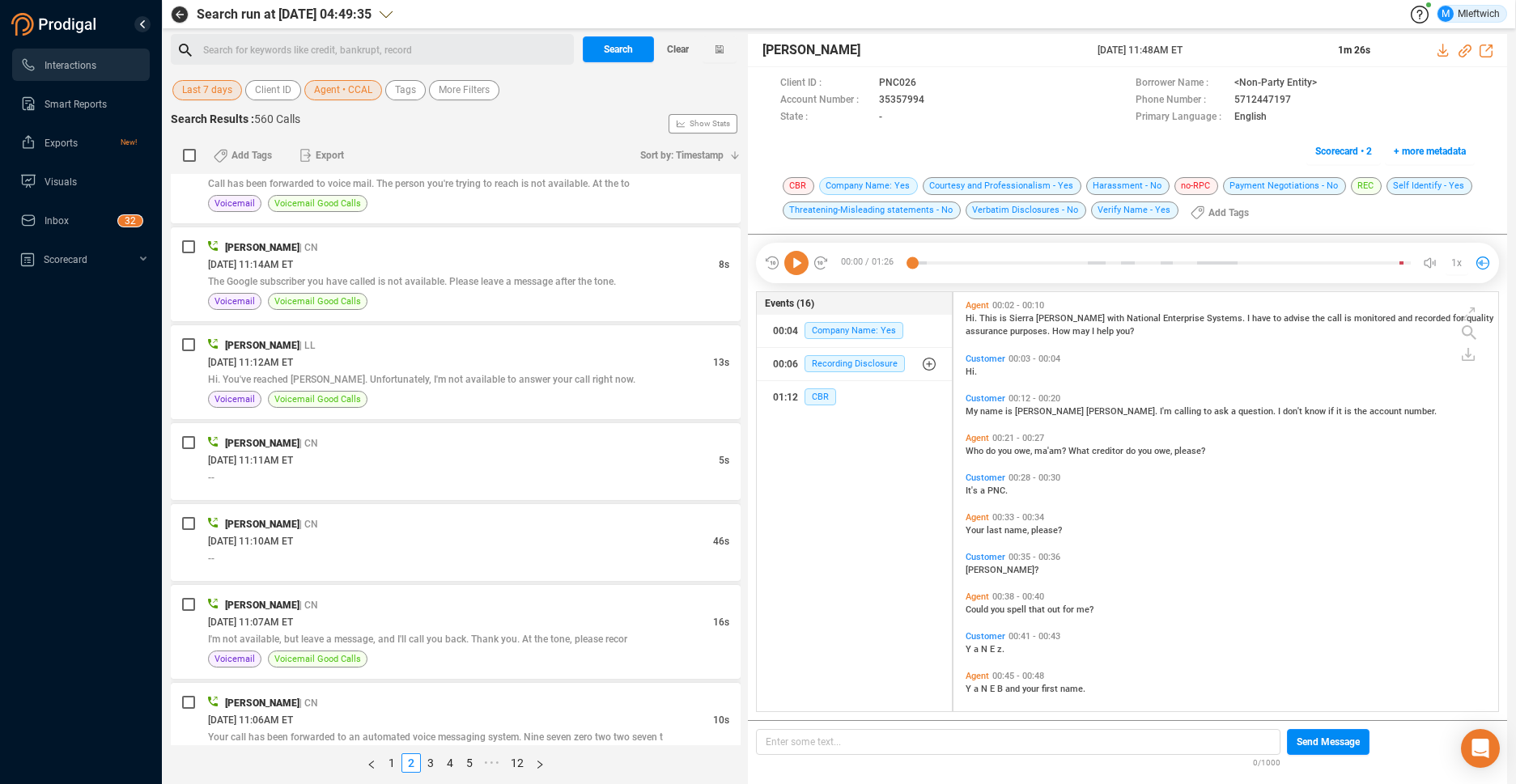
scroll to position [3970, 0]
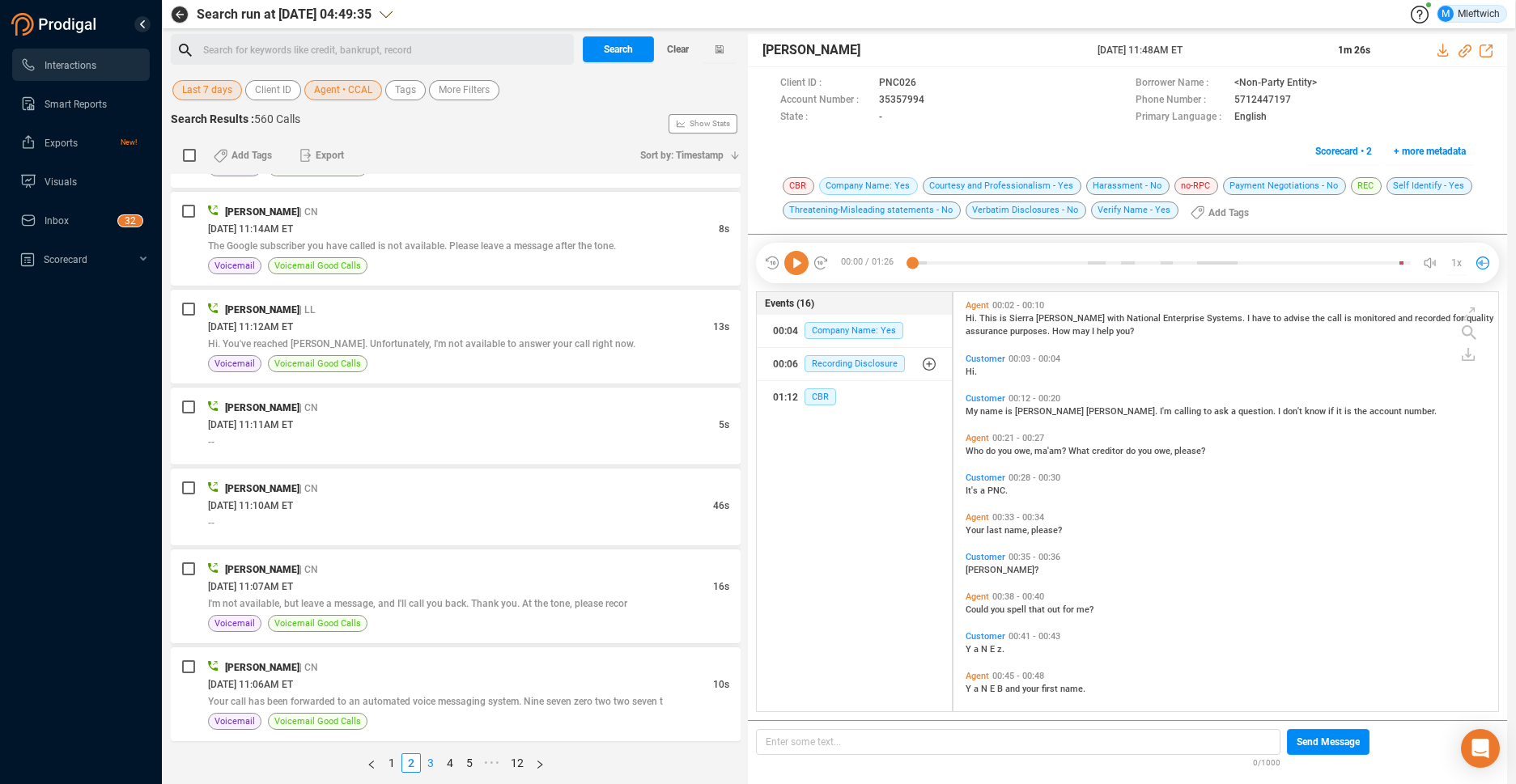
click at [426, 759] on link "3" at bounding box center [430, 762] width 18 height 18
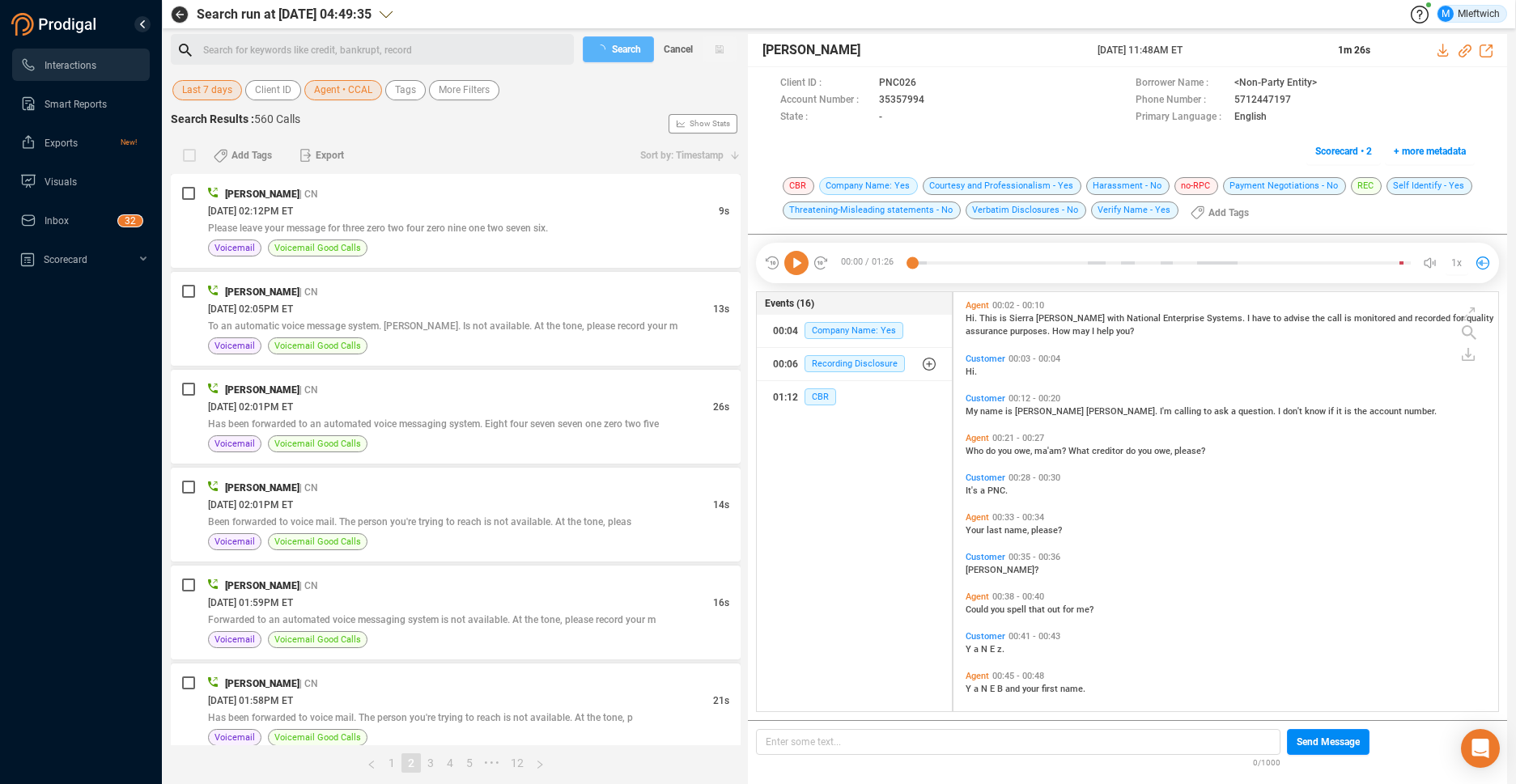
click at [429, 760] on link "3" at bounding box center [430, 762] width 18 height 18
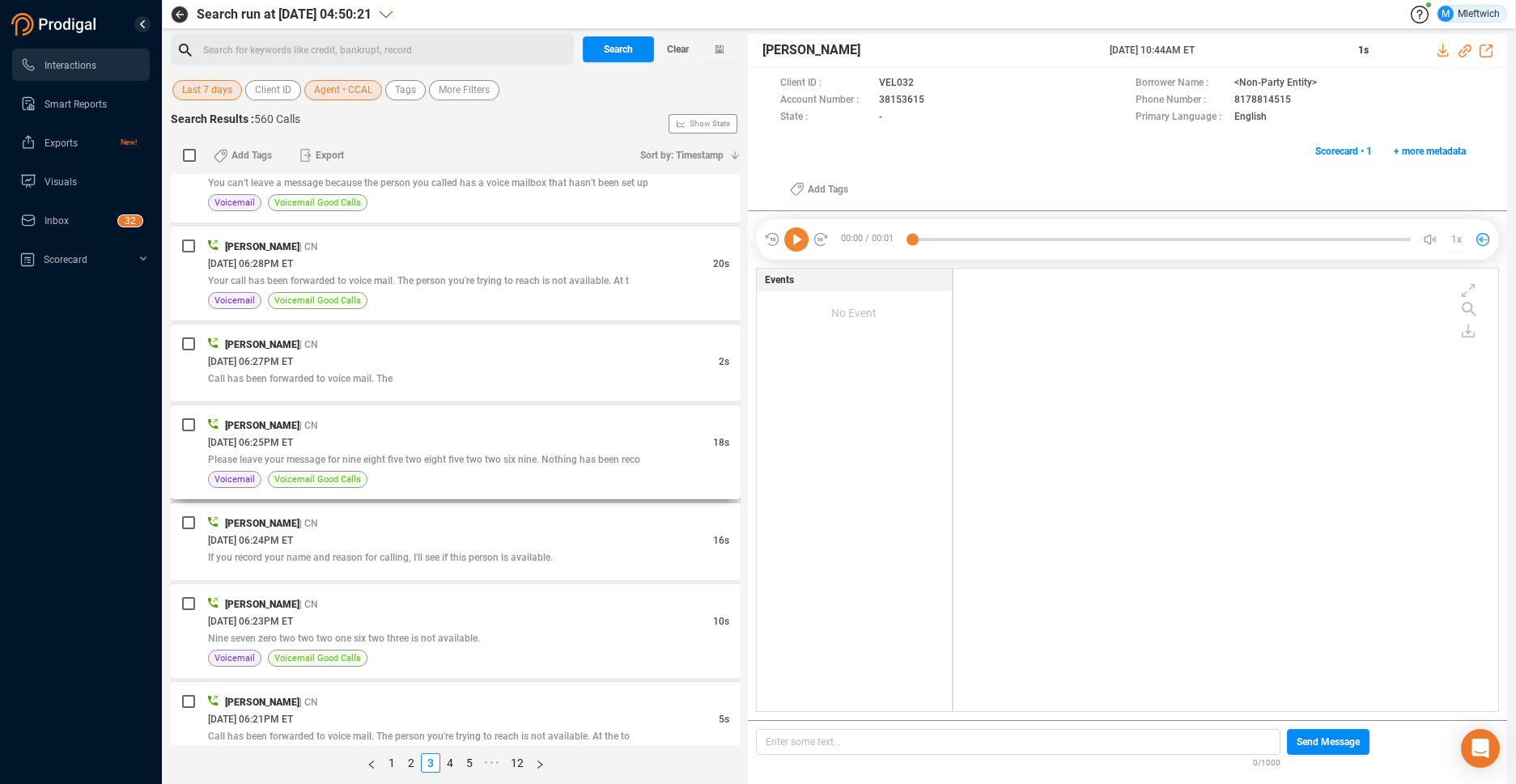
scroll to position [4055, 0]
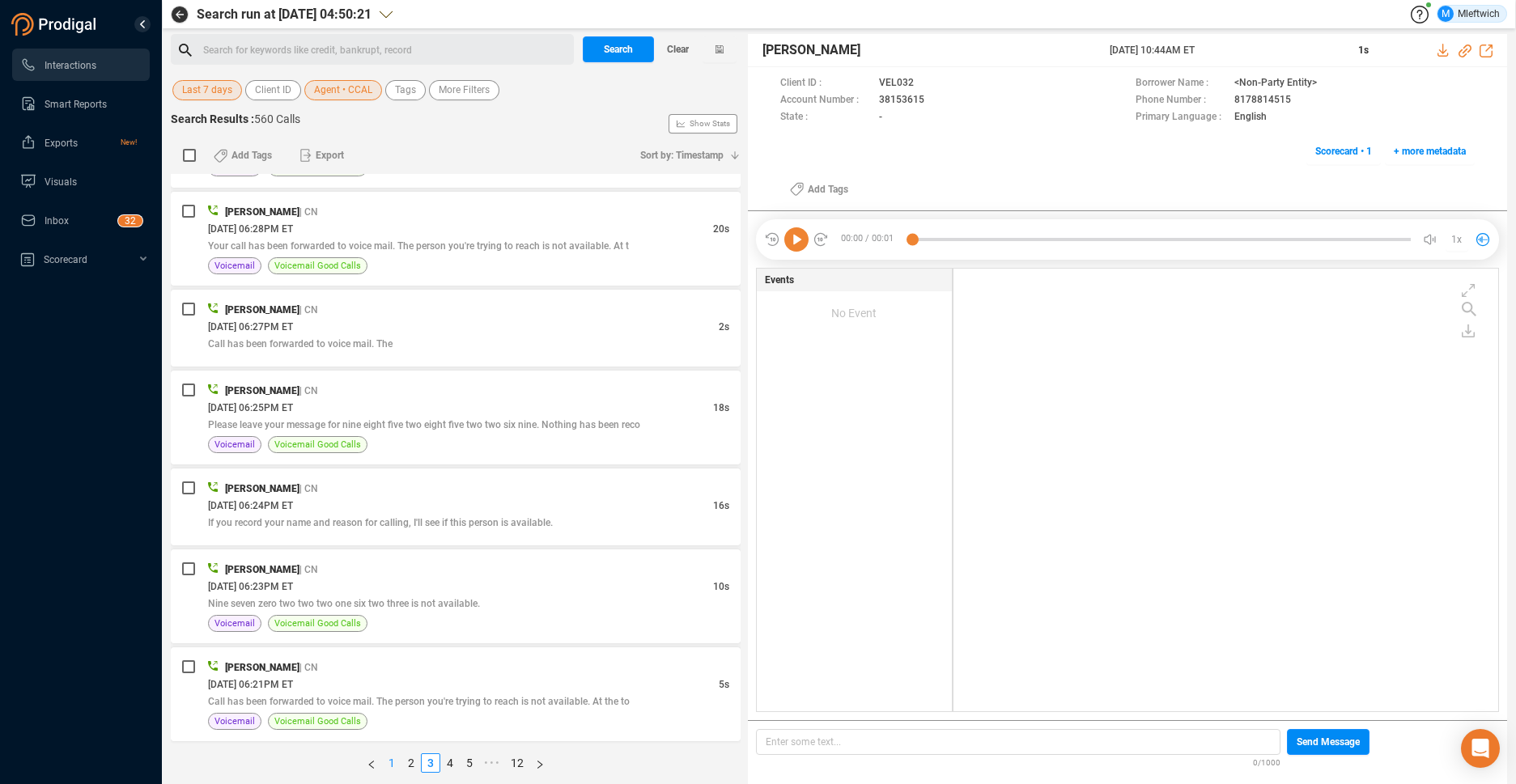
click at [389, 761] on link "1" at bounding box center [391, 762] width 18 height 18
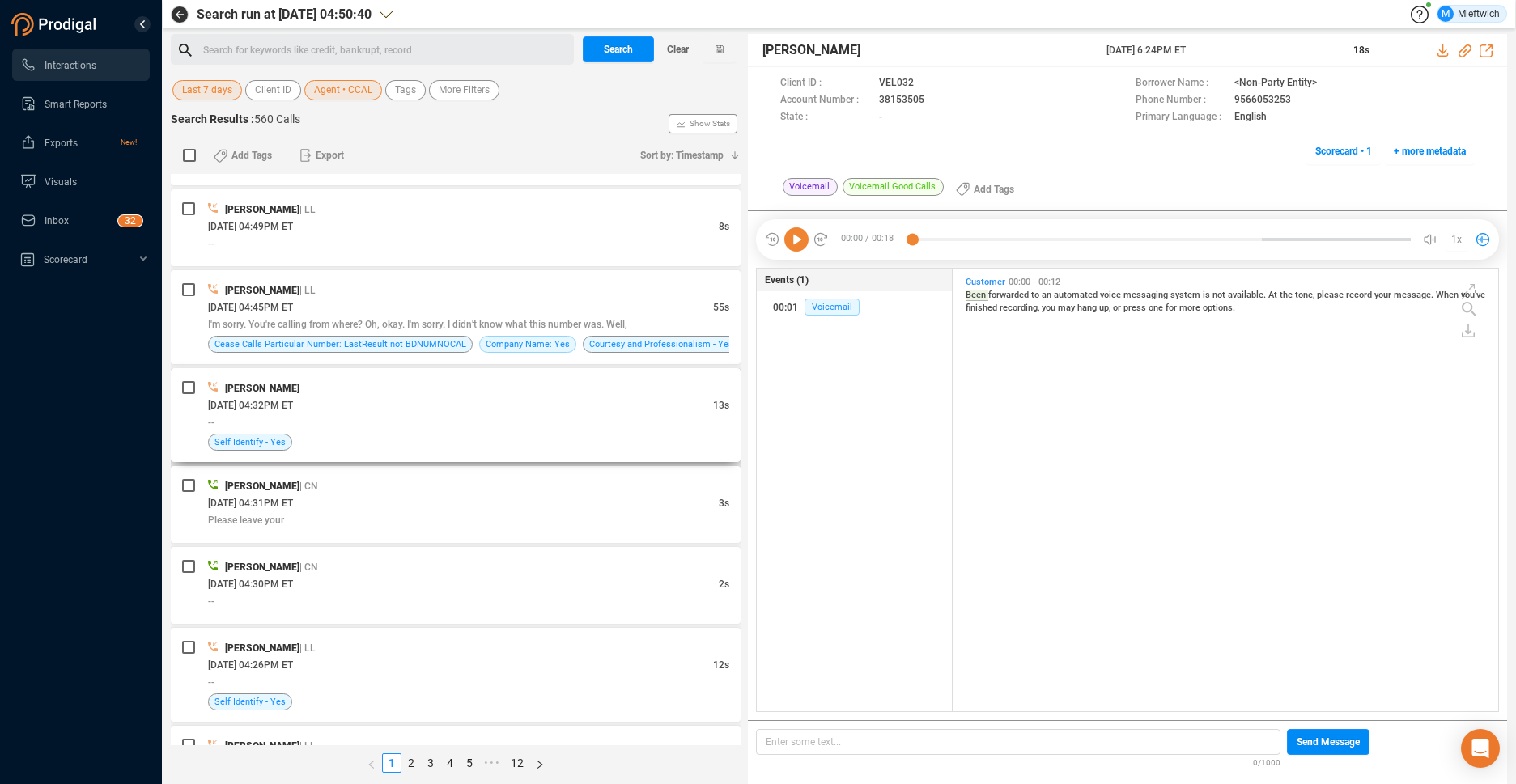
scroll to position [2227, 0]
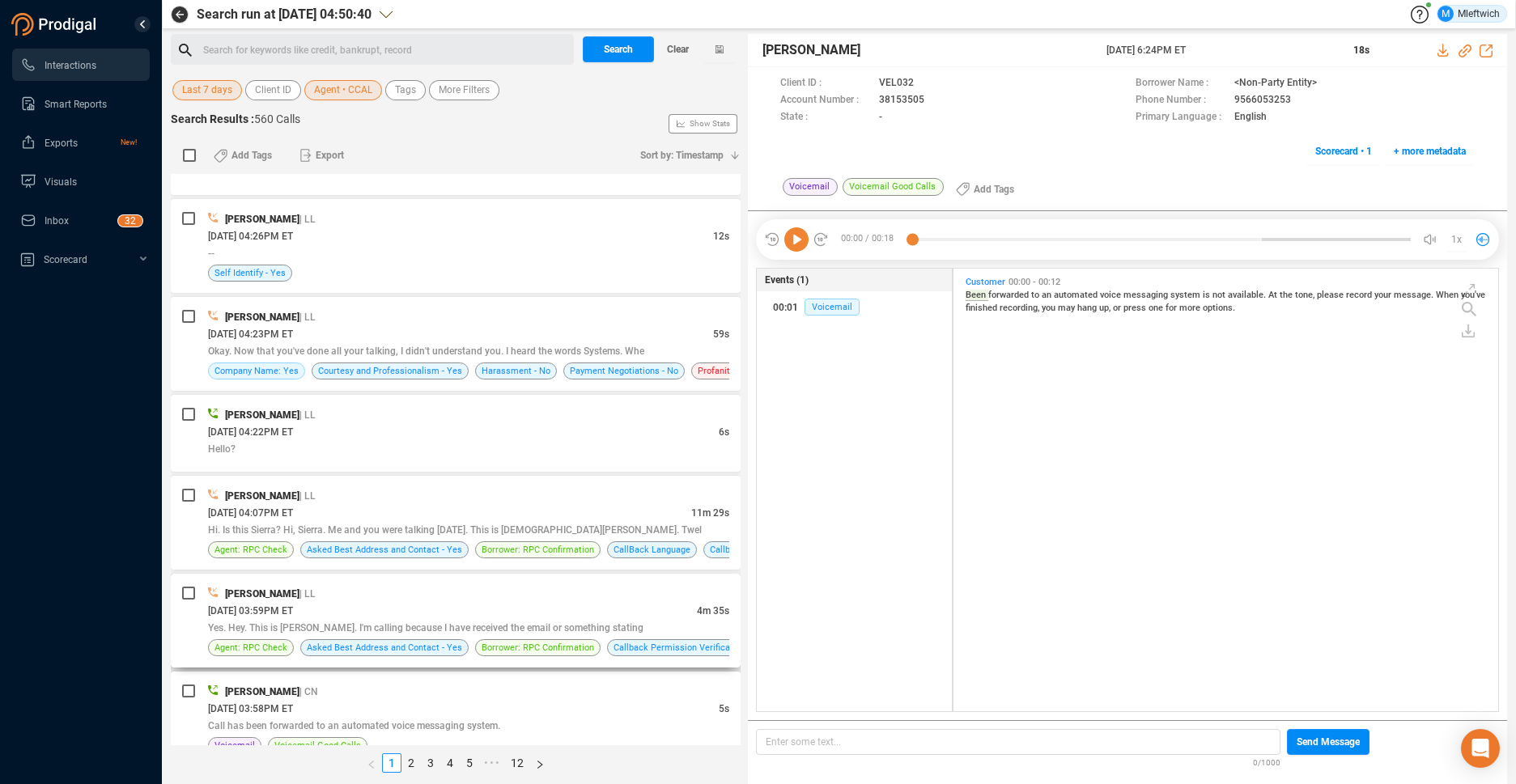
click at [473, 596] on div "Ciara Calloway | LL" at bounding box center [468, 593] width 521 height 17
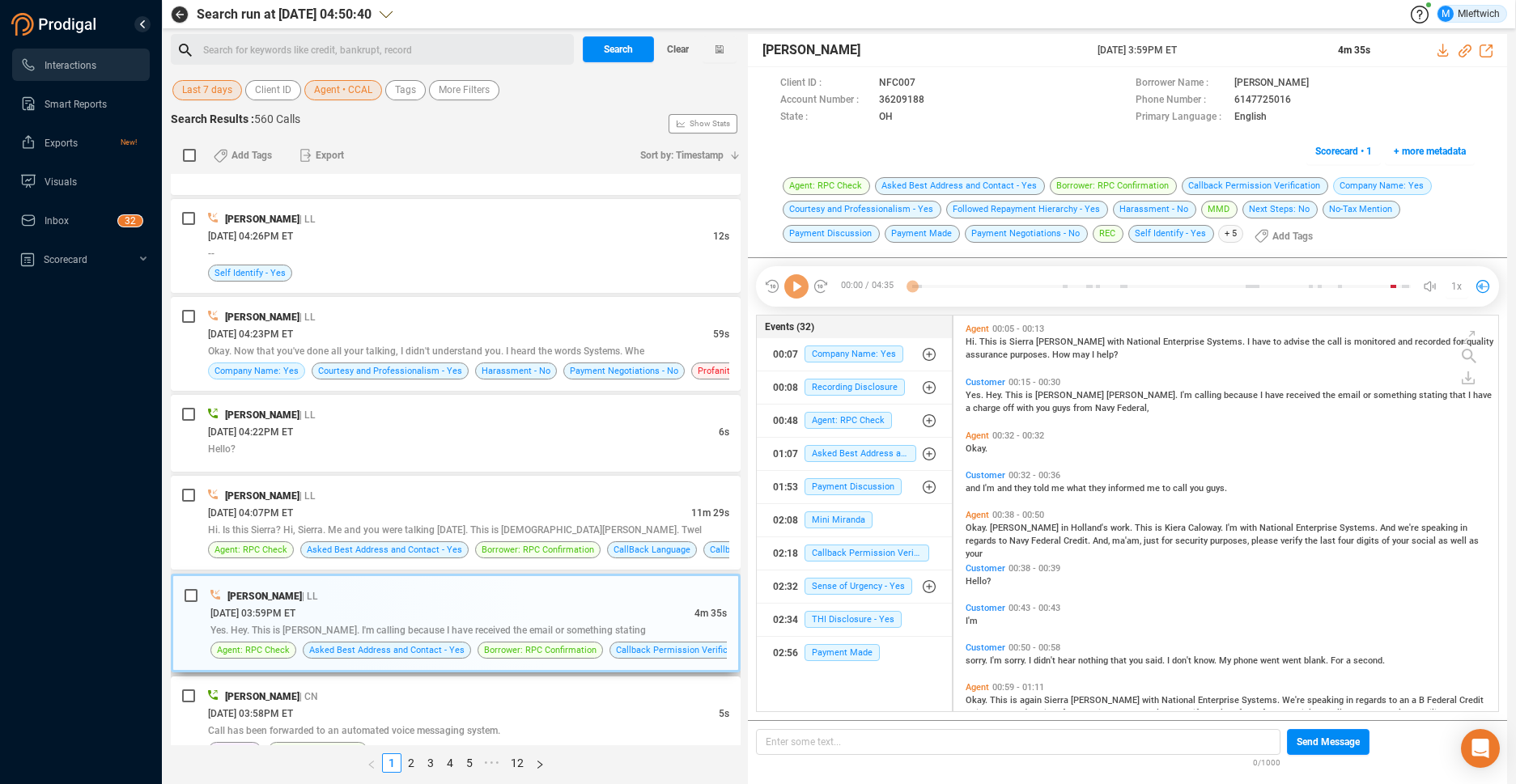
scroll to position [5, 9]
click at [541, 494] on div "Ciara Calloway | LL" at bounding box center [468, 495] width 521 height 17
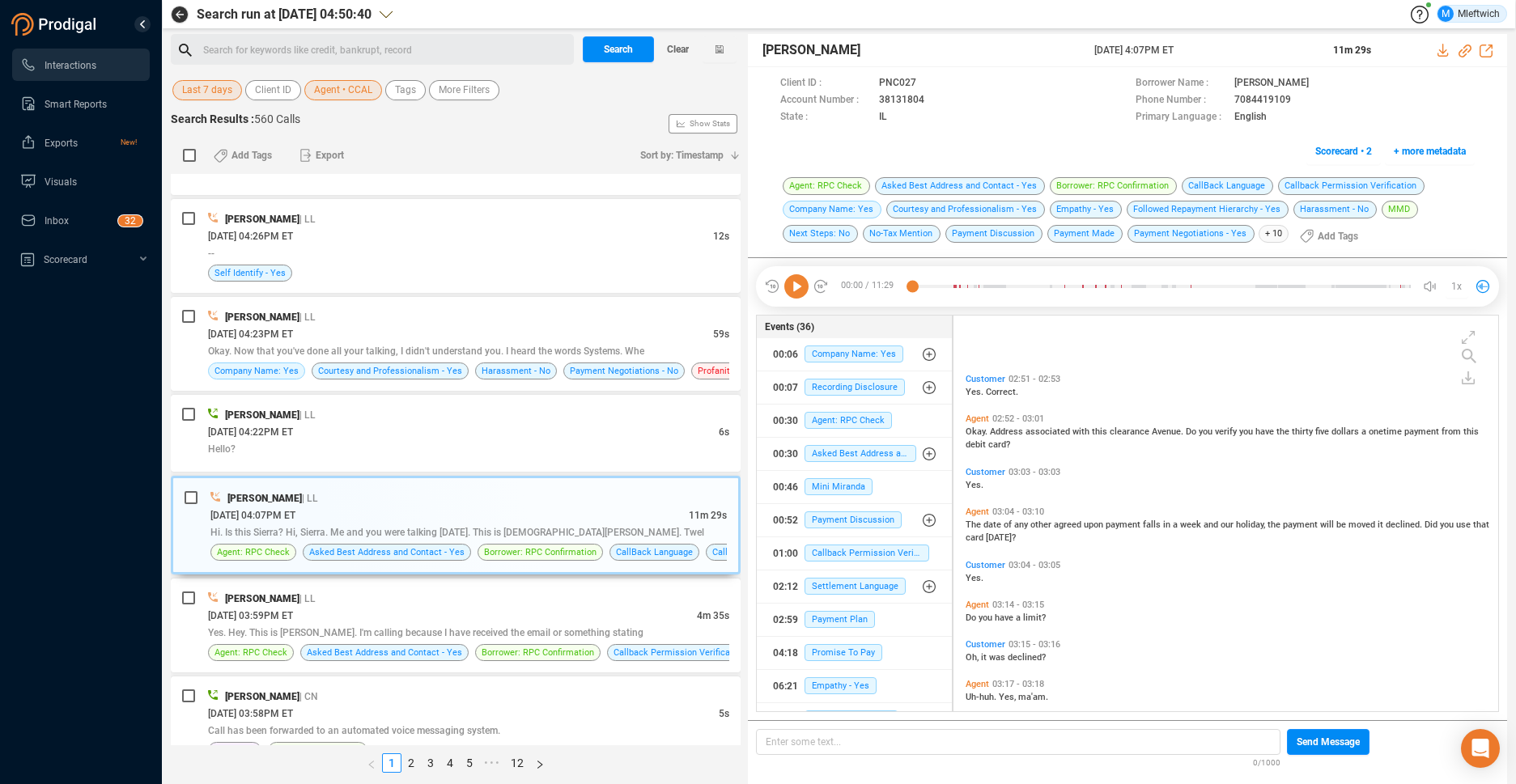
scroll to position [1052, 0]
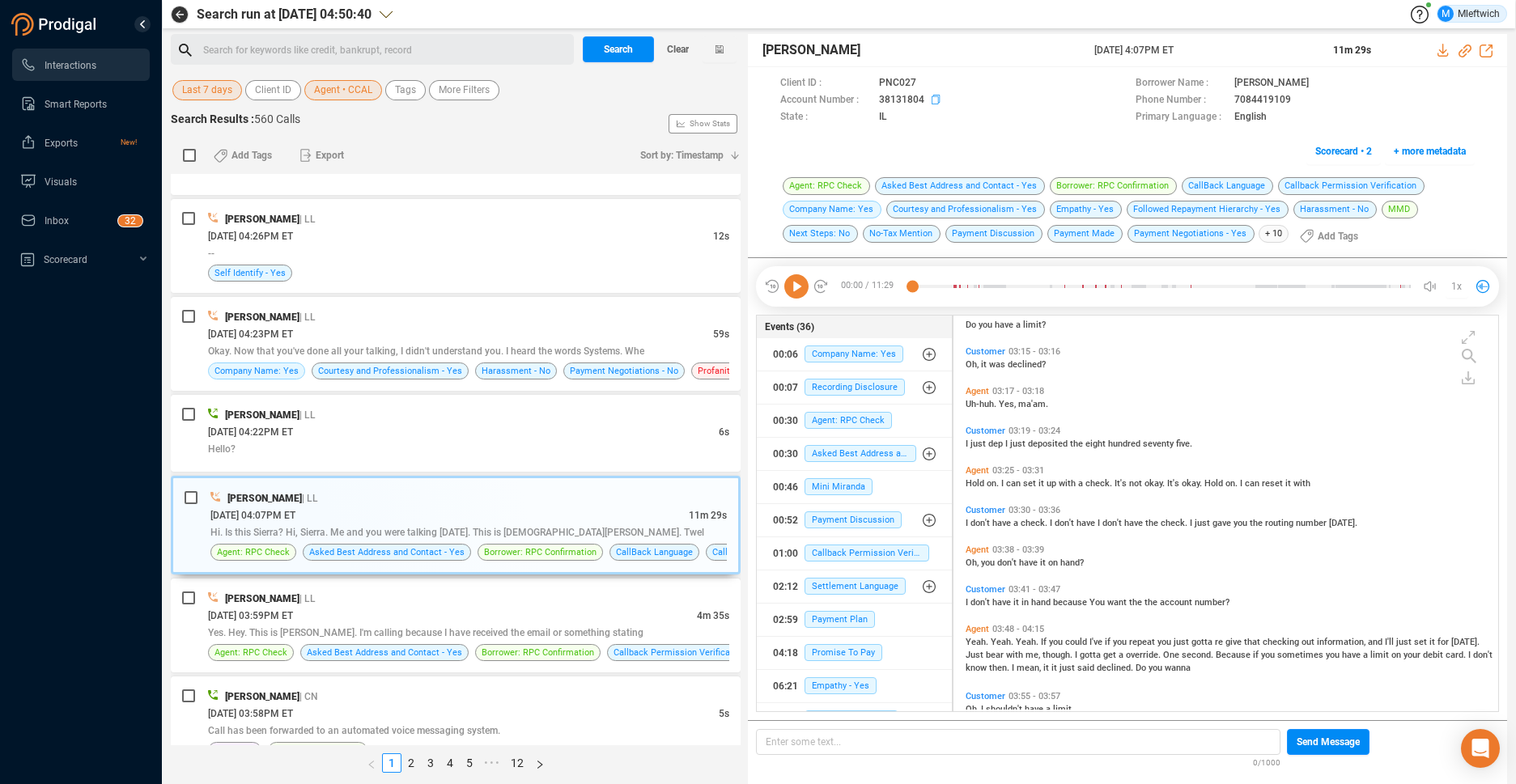
click at [933, 97] on icon at bounding box center [938, 101] width 13 height 13
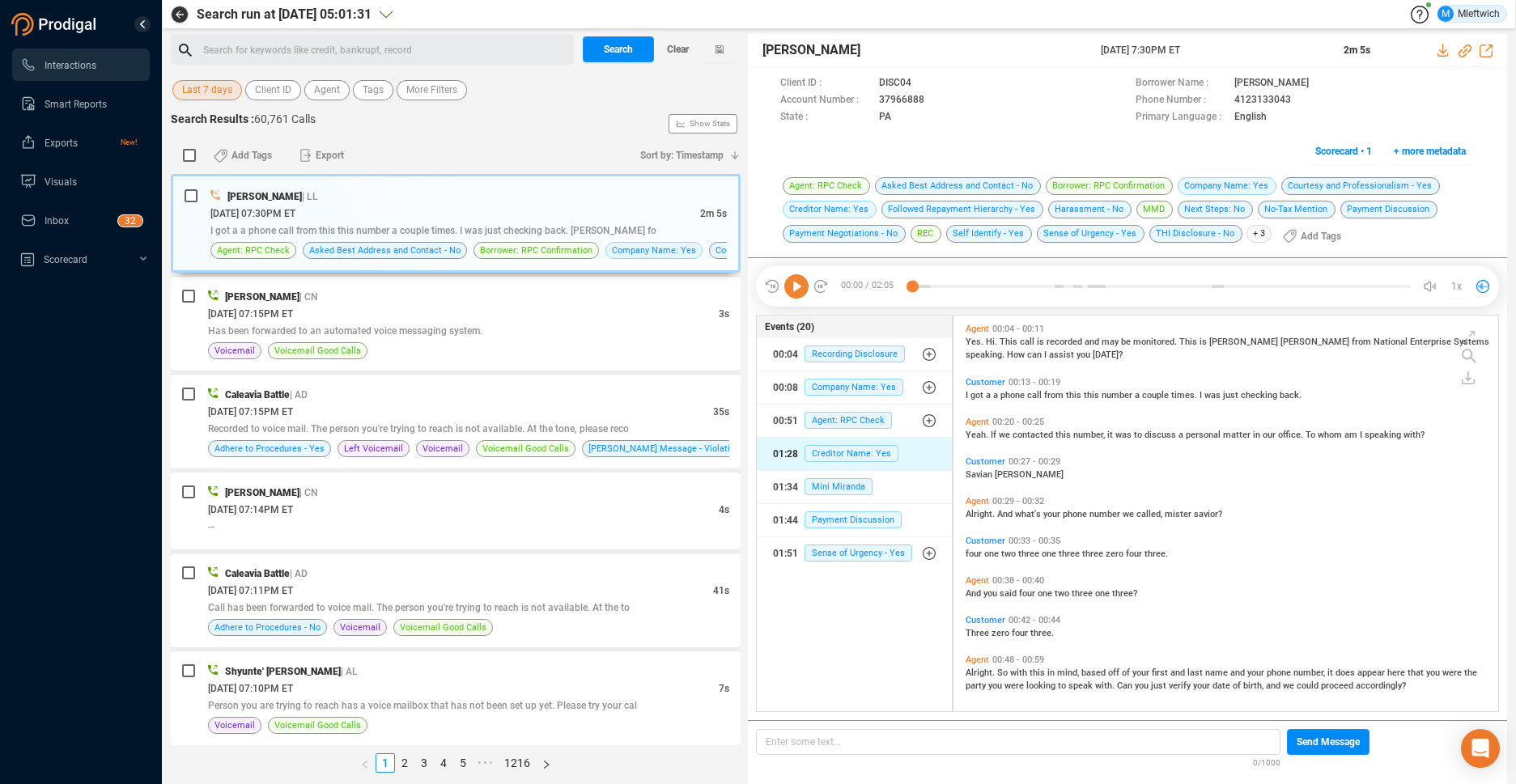
scroll to position [392, 536]
